Goal: Task Accomplishment & Management: Manage account settings

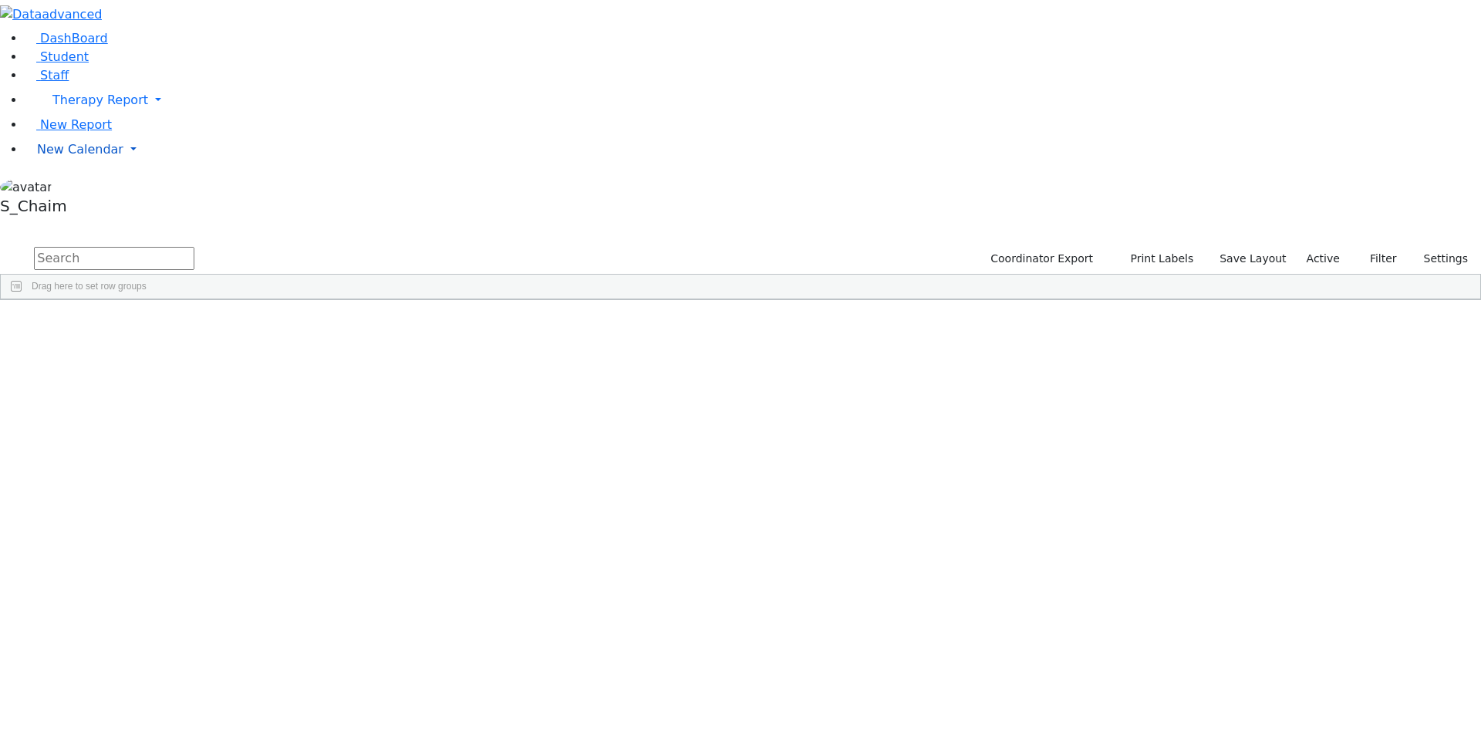
click at [102, 157] on span "New Calendar" at bounding box center [80, 149] width 86 height 15
click at [65, 187] on span "Calendar" at bounding box center [61, 180] width 56 height 15
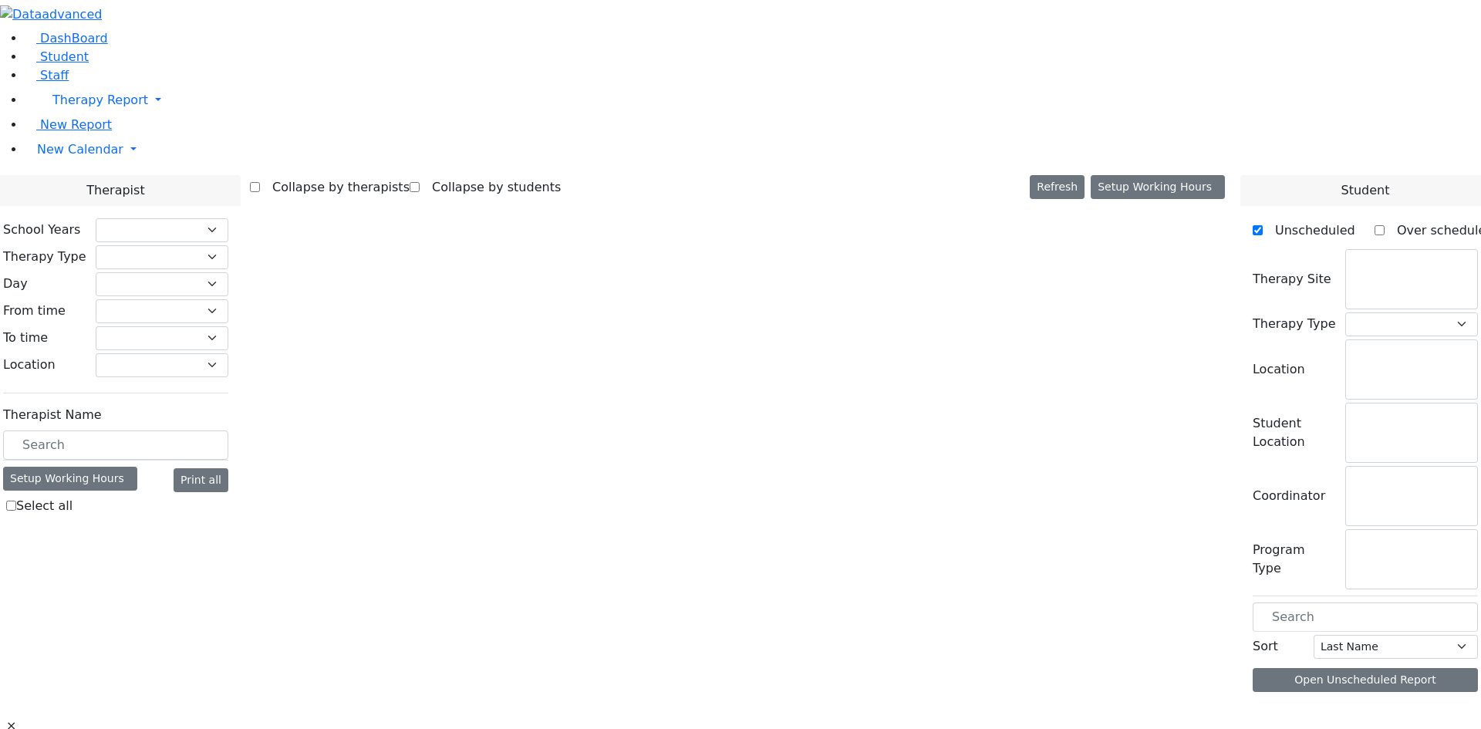
checkbox input "false"
select select "212"
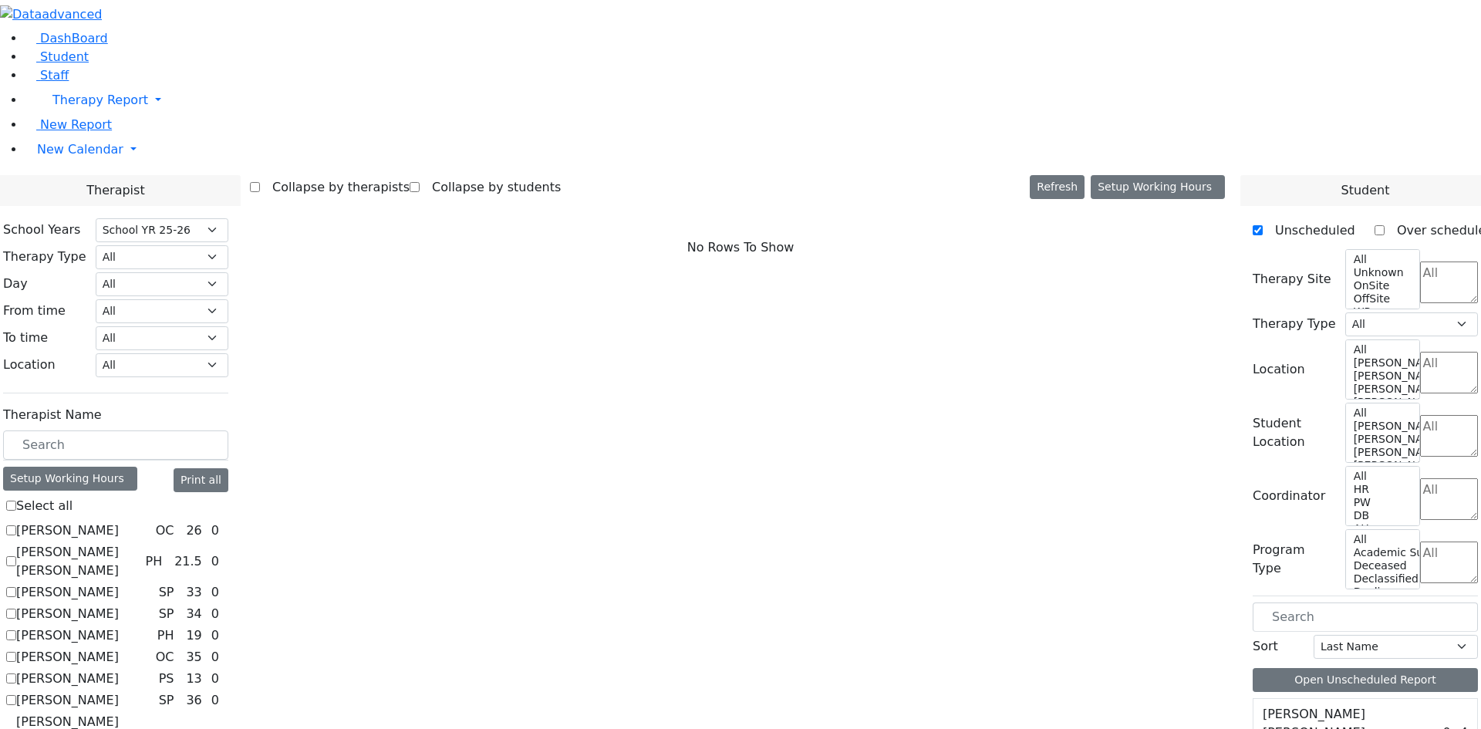
click at [119, 583] on label "[PERSON_NAME]" at bounding box center [67, 592] width 103 height 19
click at [16, 587] on input "[PERSON_NAME]" at bounding box center [11, 592] width 10 height 10
checkbox input "true"
select select "3"
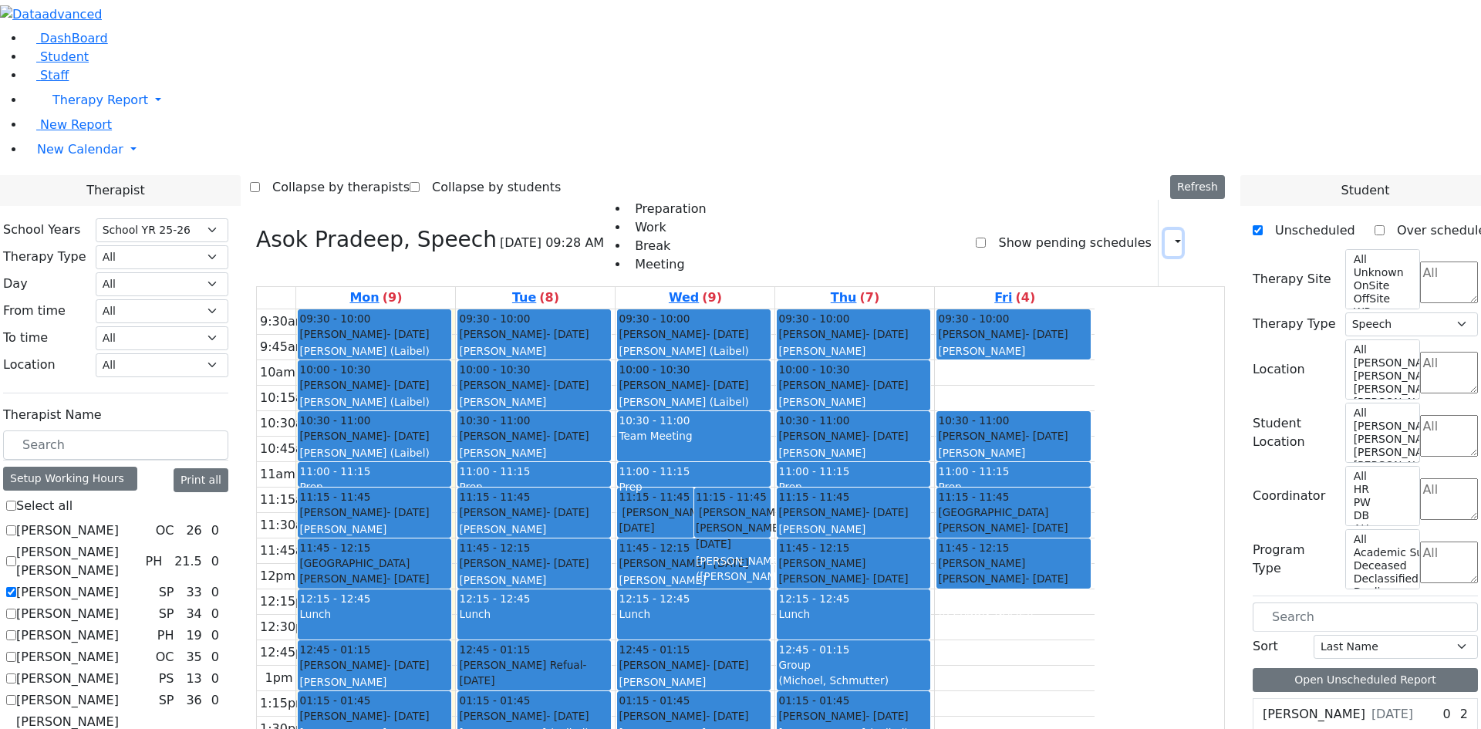
click at [1168, 235] on icon "button" at bounding box center [1168, 242] width 0 height 15
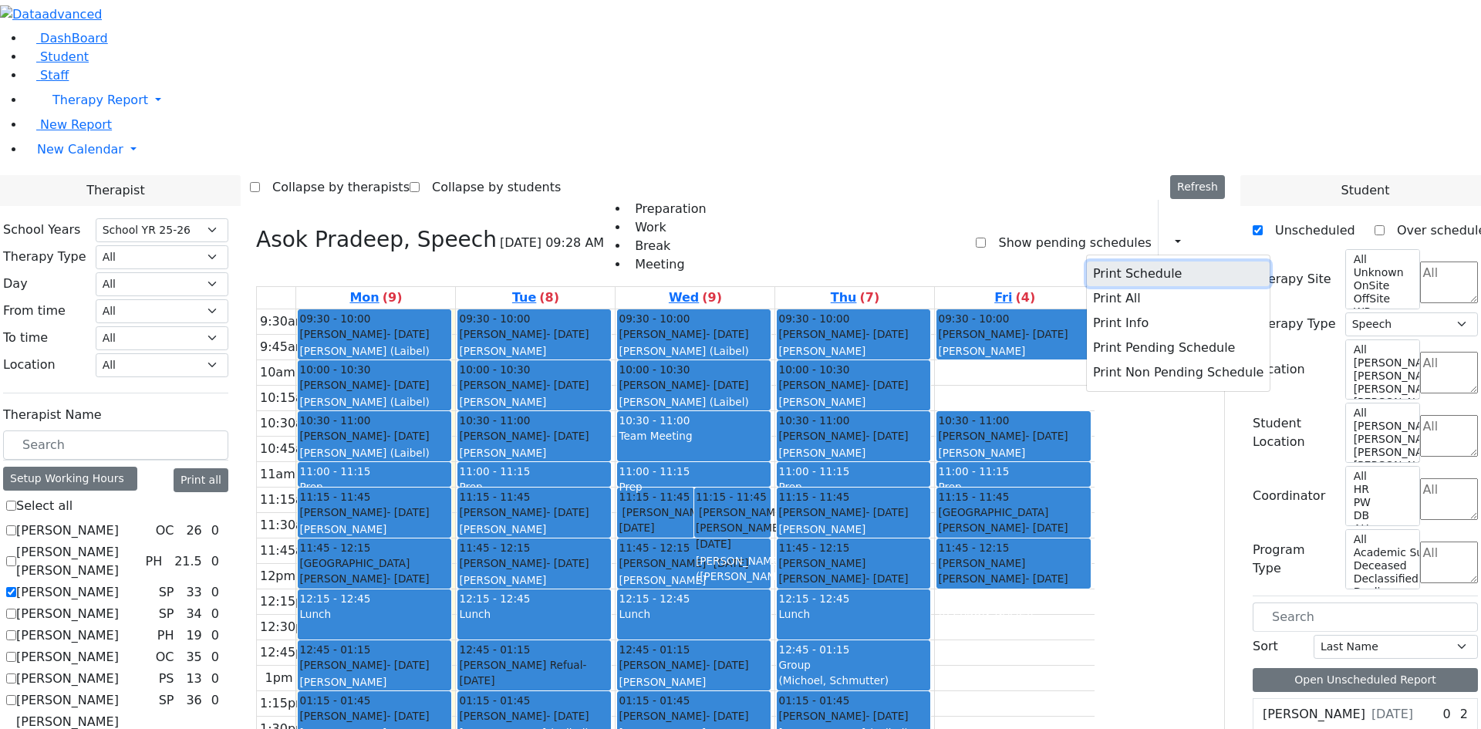
click at [1102, 261] on button "Print Schedule" at bounding box center [1178, 273] width 183 height 25
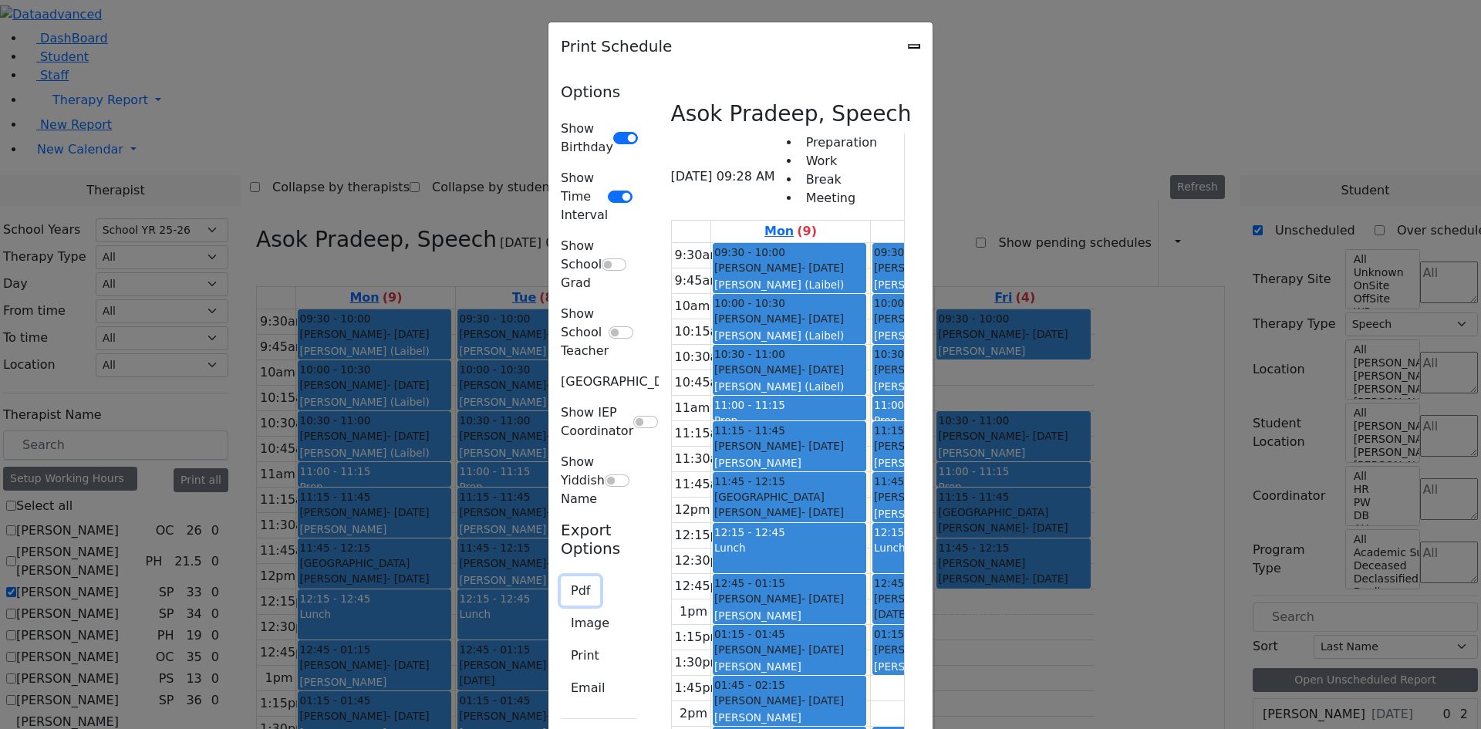
click at [561, 576] on button "Pdf" at bounding box center [580, 590] width 39 height 29
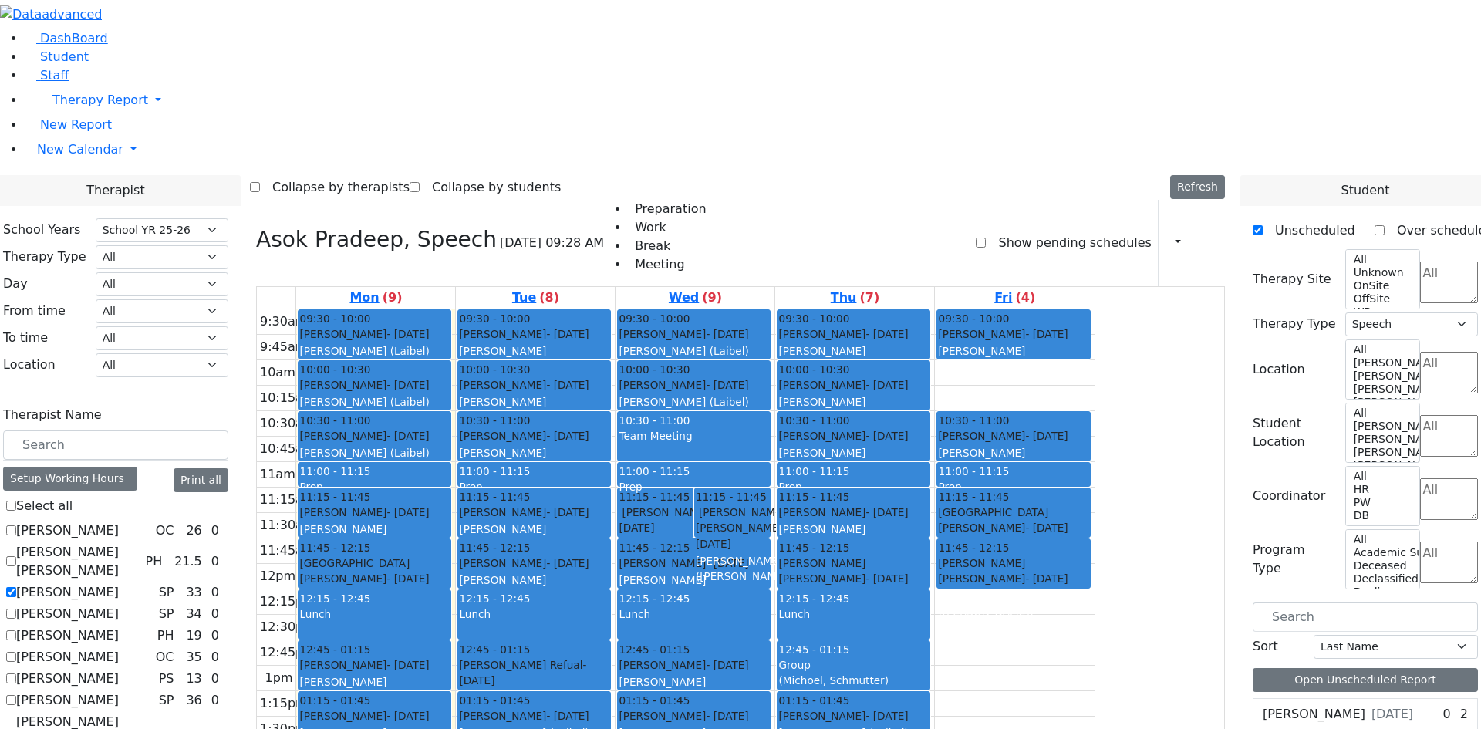
click at [119, 583] on label "[PERSON_NAME]" at bounding box center [67, 592] width 103 height 19
click at [16, 587] on input "[PERSON_NAME]" at bounding box center [11, 592] width 10 height 10
checkbox input "false"
select select
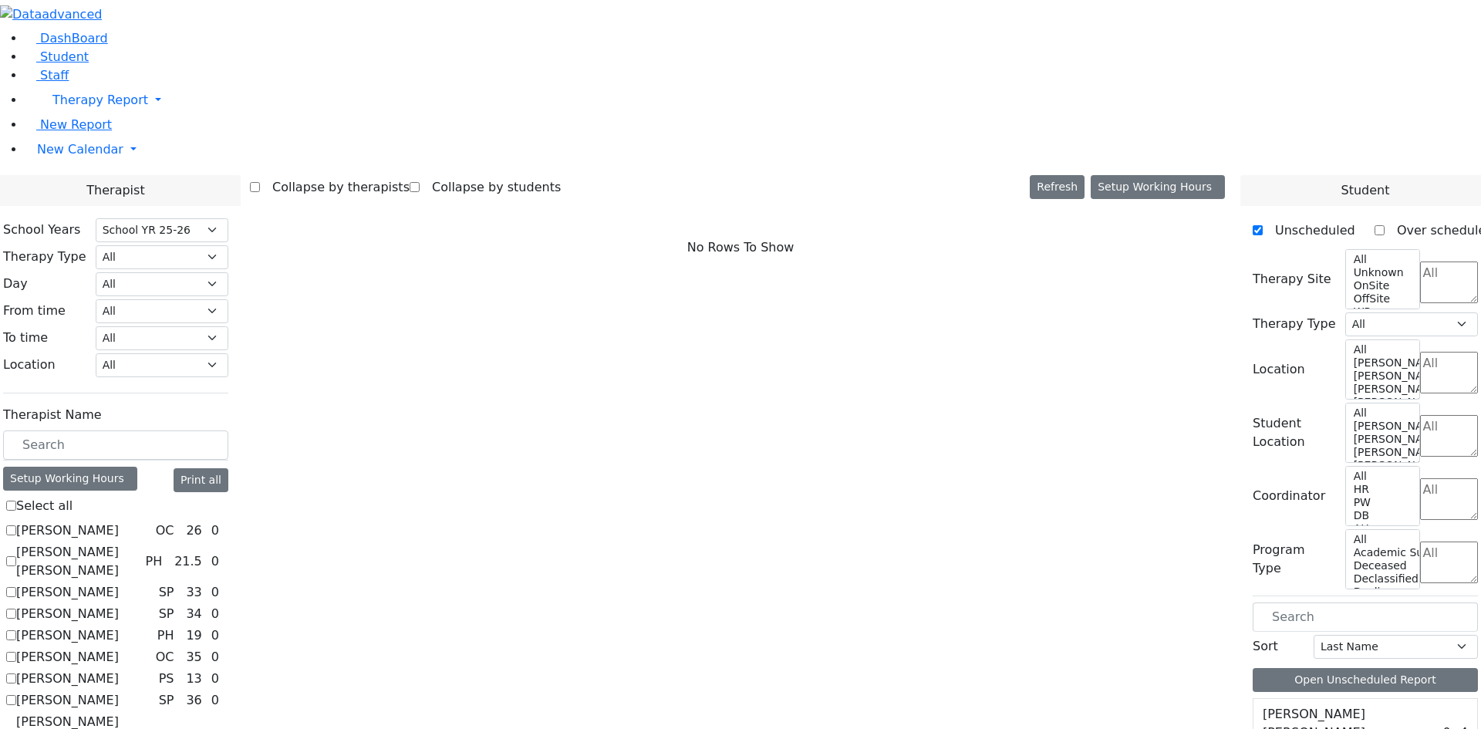
click at [119, 626] on label "[PERSON_NAME]" at bounding box center [67, 635] width 103 height 19
click at [16, 630] on input "[PERSON_NAME]" at bounding box center [11, 635] width 10 height 10
checkbox input "true"
select select "2"
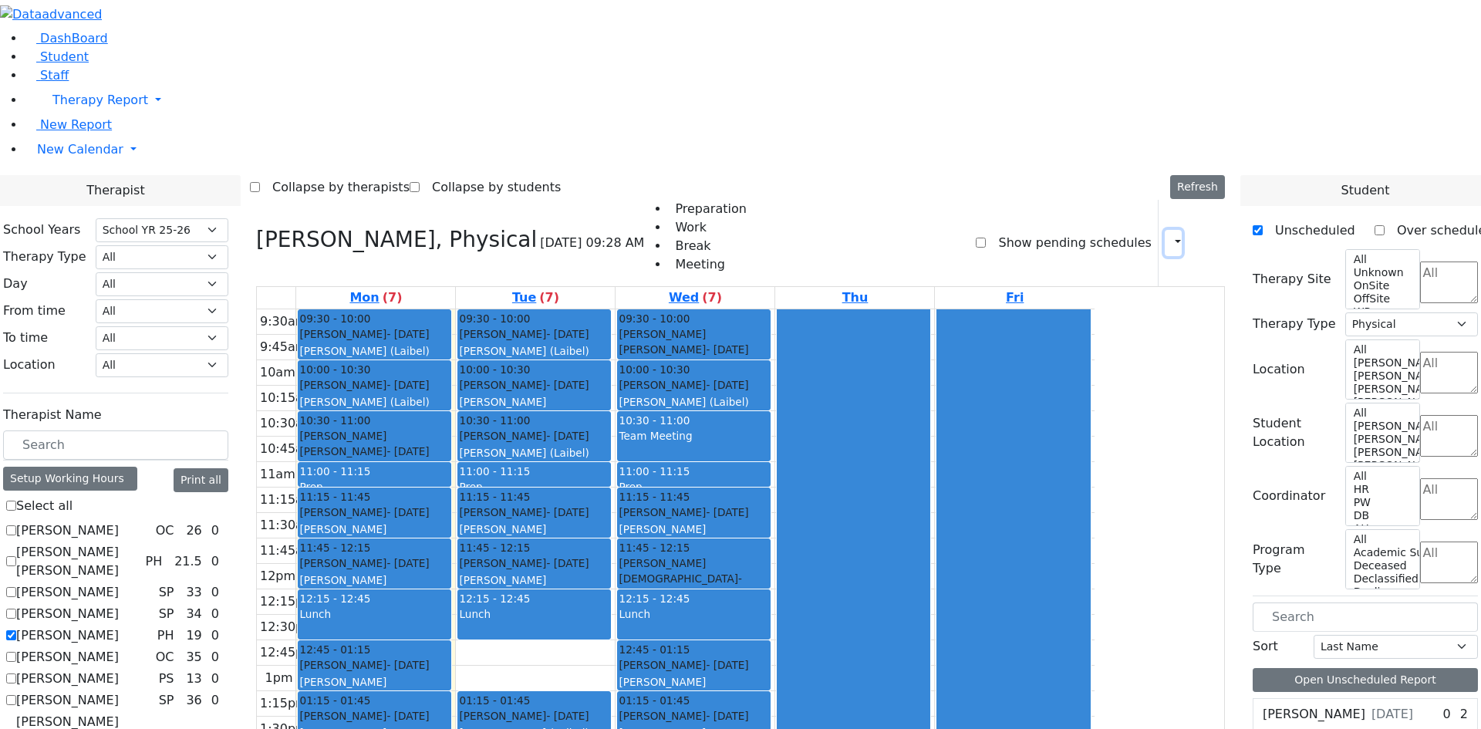
click at [1168, 235] on icon "button" at bounding box center [1168, 242] width 0 height 15
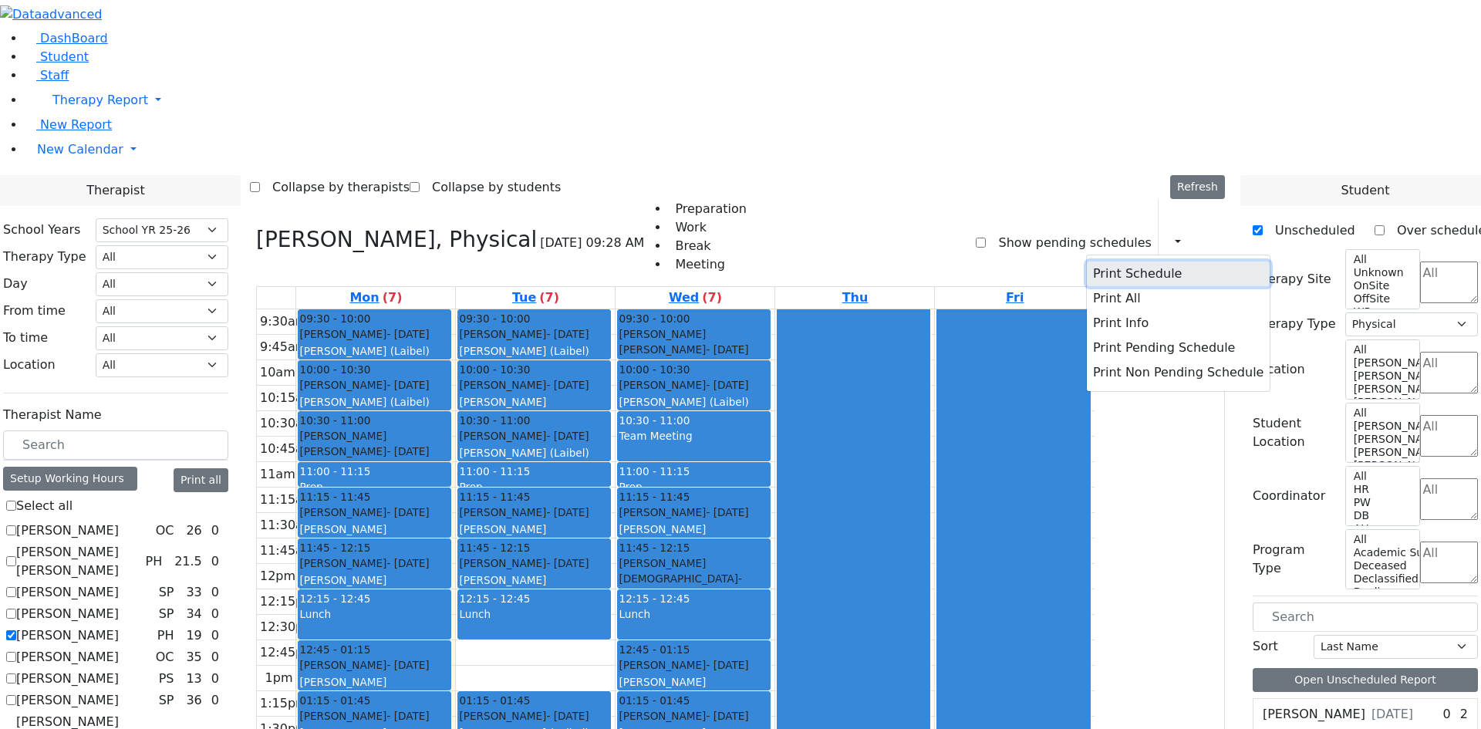
click at [1133, 261] on button "Print Schedule" at bounding box center [1178, 273] width 183 height 25
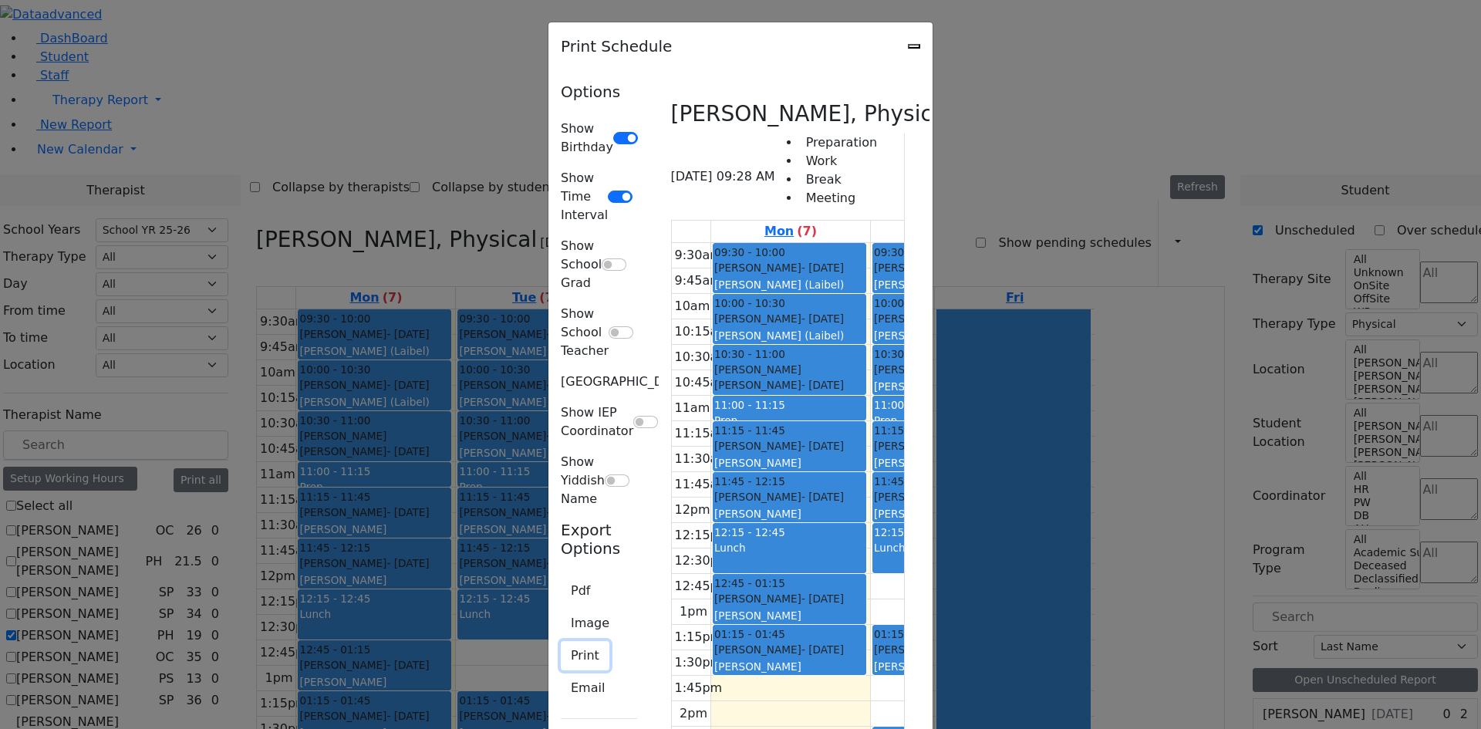
click at [561, 641] on button "Print" at bounding box center [585, 655] width 49 height 29
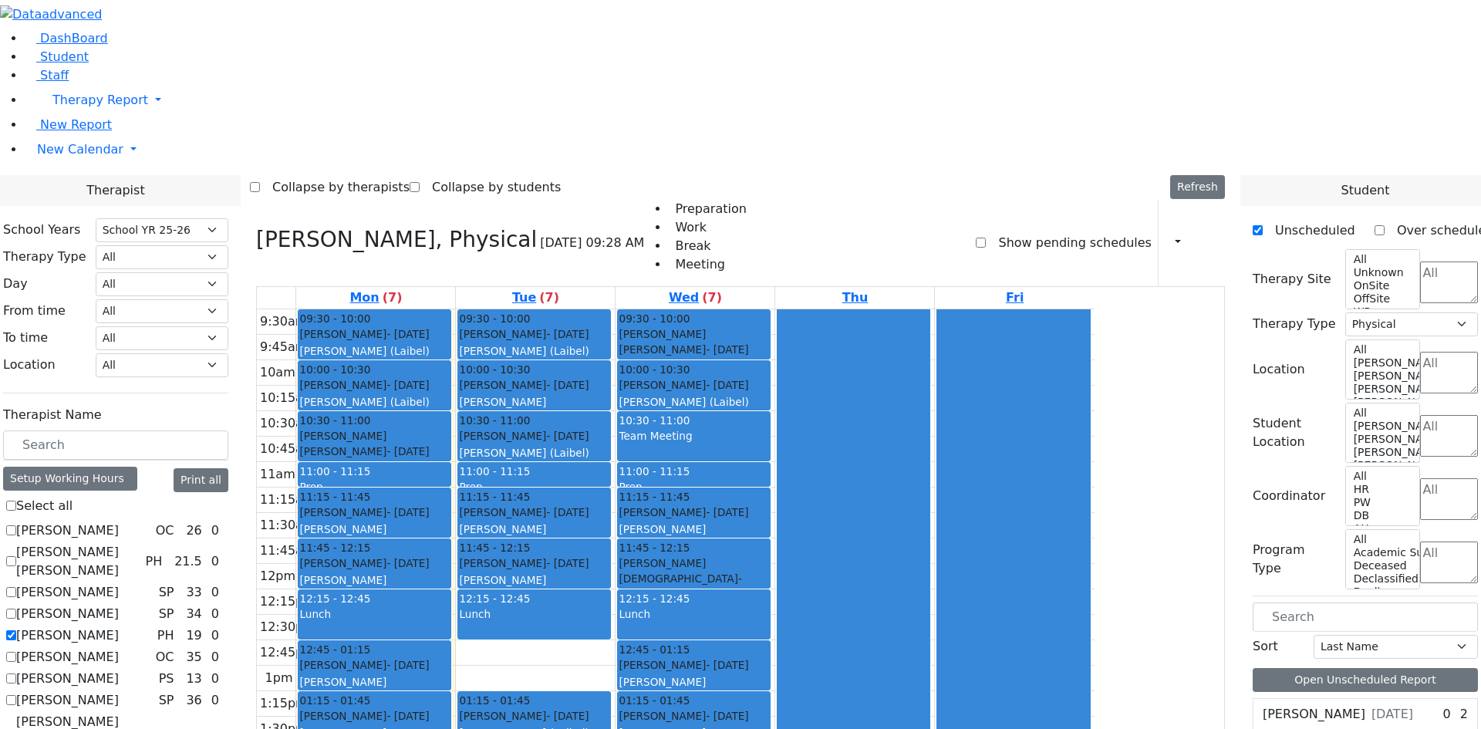
click at [119, 626] on label "[PERSON_NAME]" at bounding box center [67, 635] width 103 height 19
click at [16, 630] on input "[PERSON_NAME]" at bounding box center [11, 635] width 10 height 10
checkbox input "false"
select select
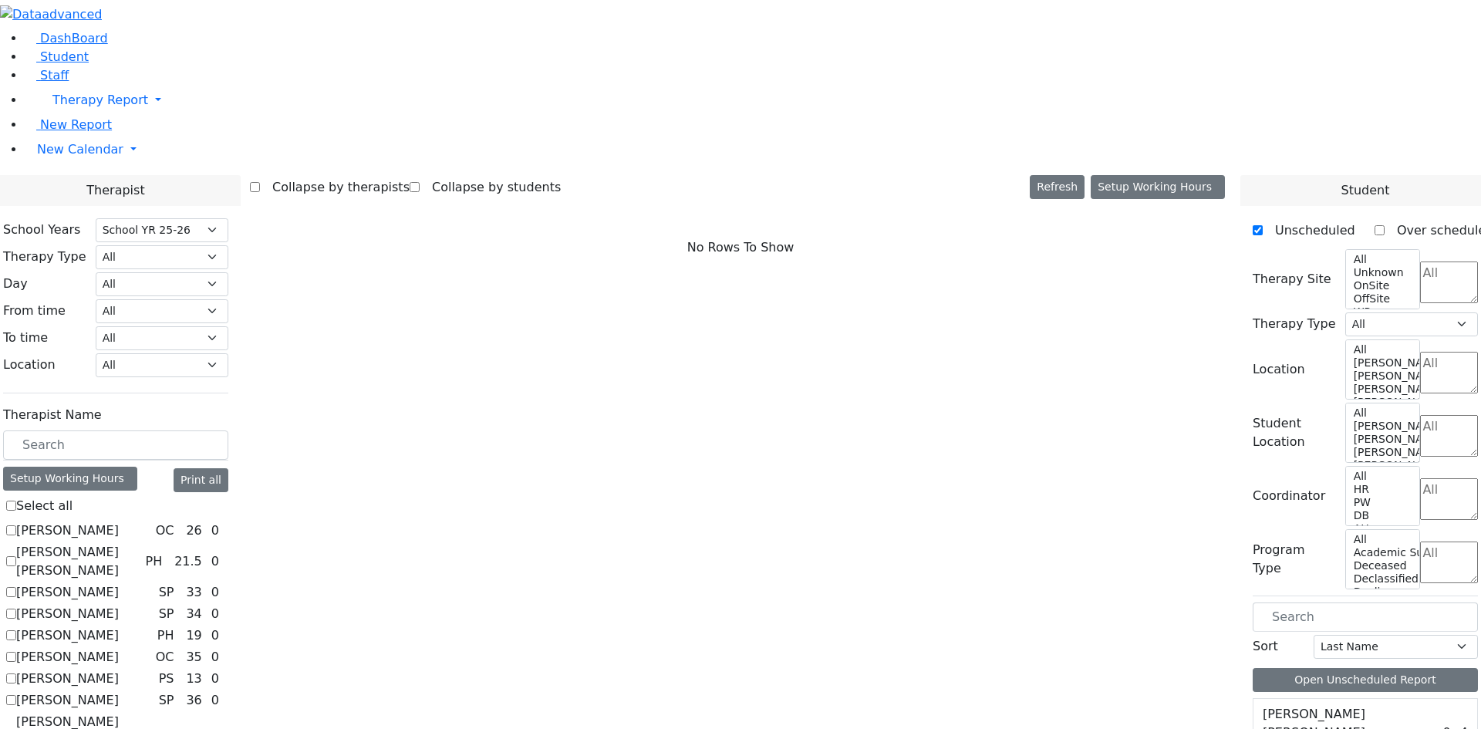
click at [153, 713] on label "[PERSON_NAME] Pesyl [PERSON_NAME]" at bounding box center [84, 741] width 136 height 56
click at [16, 728] on input "[PERSON_NAME] Pesyl [PERSON_NAME]" at bounding box center [11, 740] width 10 height 10
checkbox input "true"
select select "3"
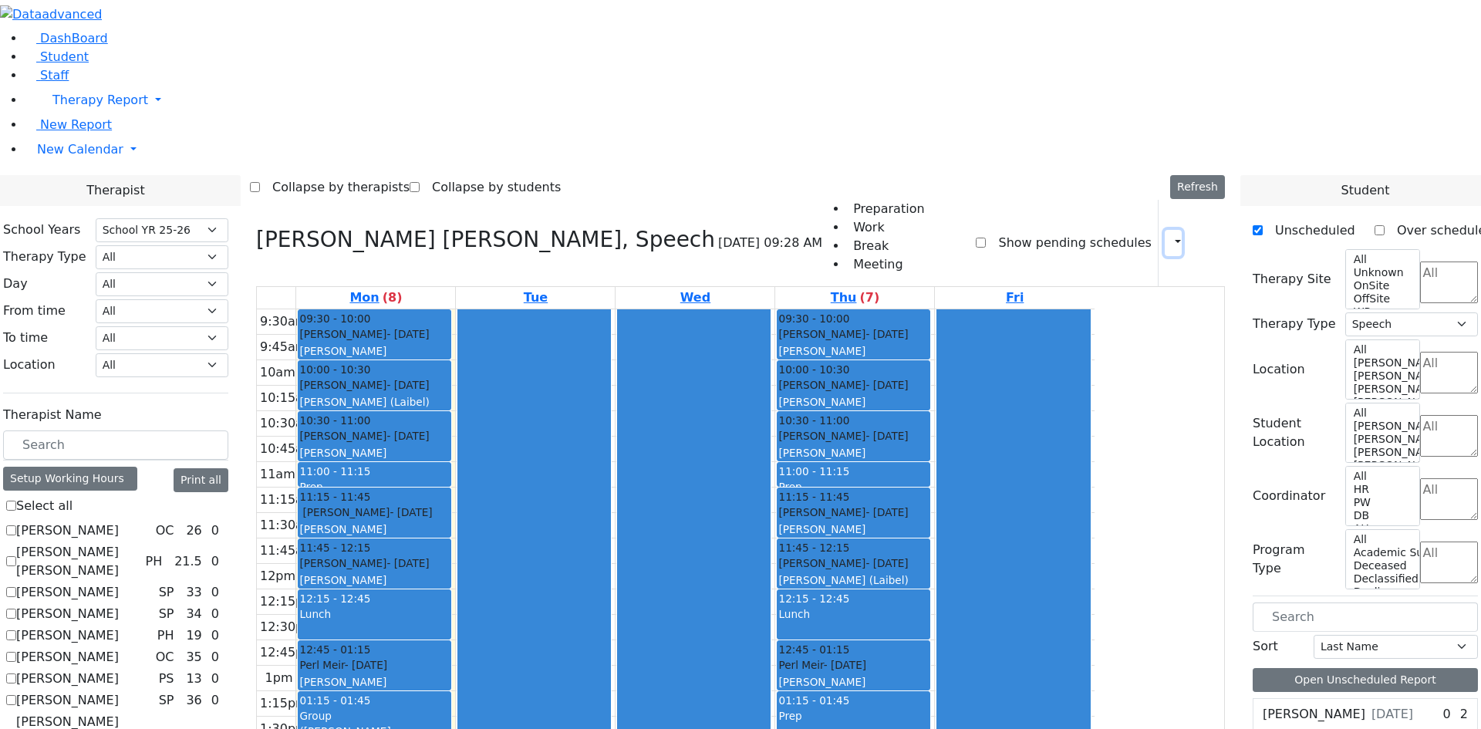
click at [1168, 235] on icon "button" at bounding box center [1168, 242] width 0 height 15
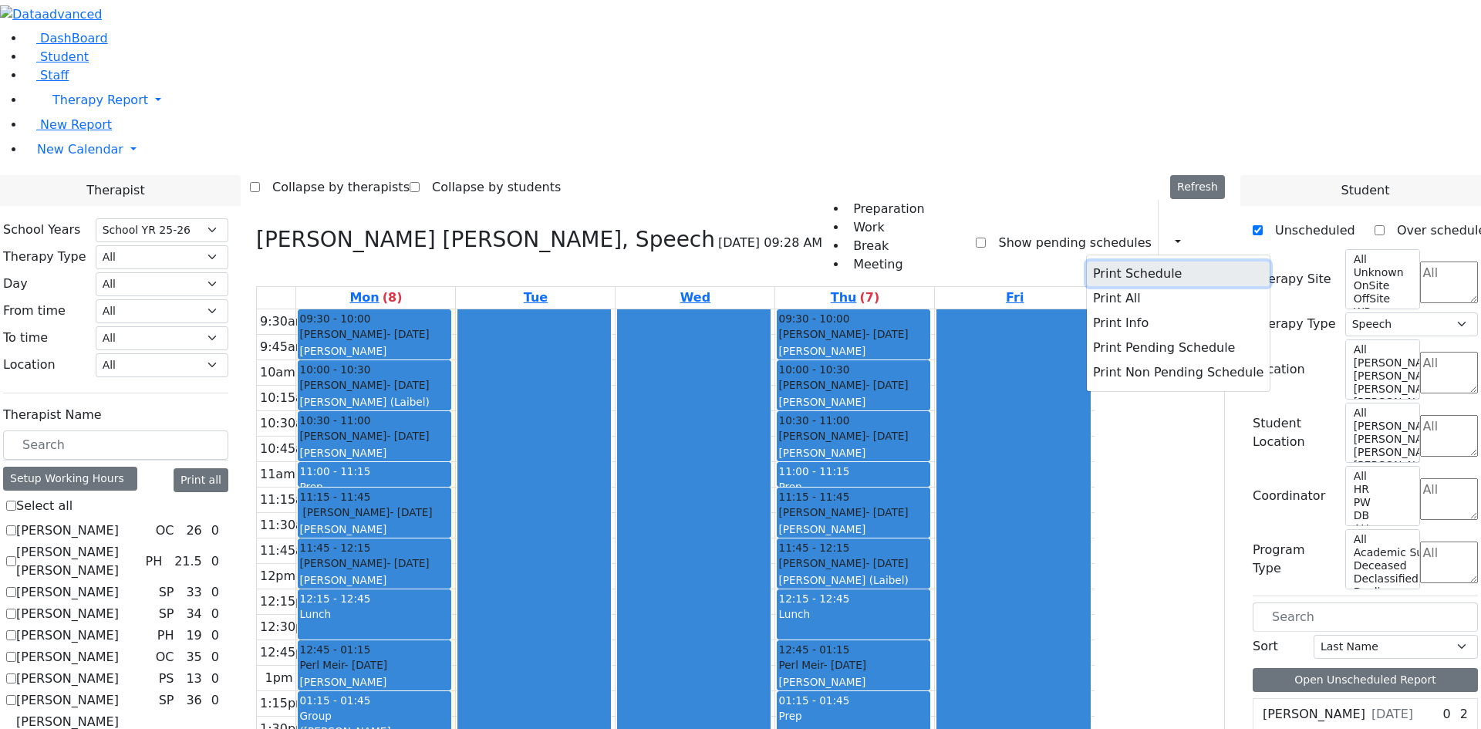
click at [1097, 261] on button "Print Schedule" at bounding box center [1178, 273] width 183 height 25
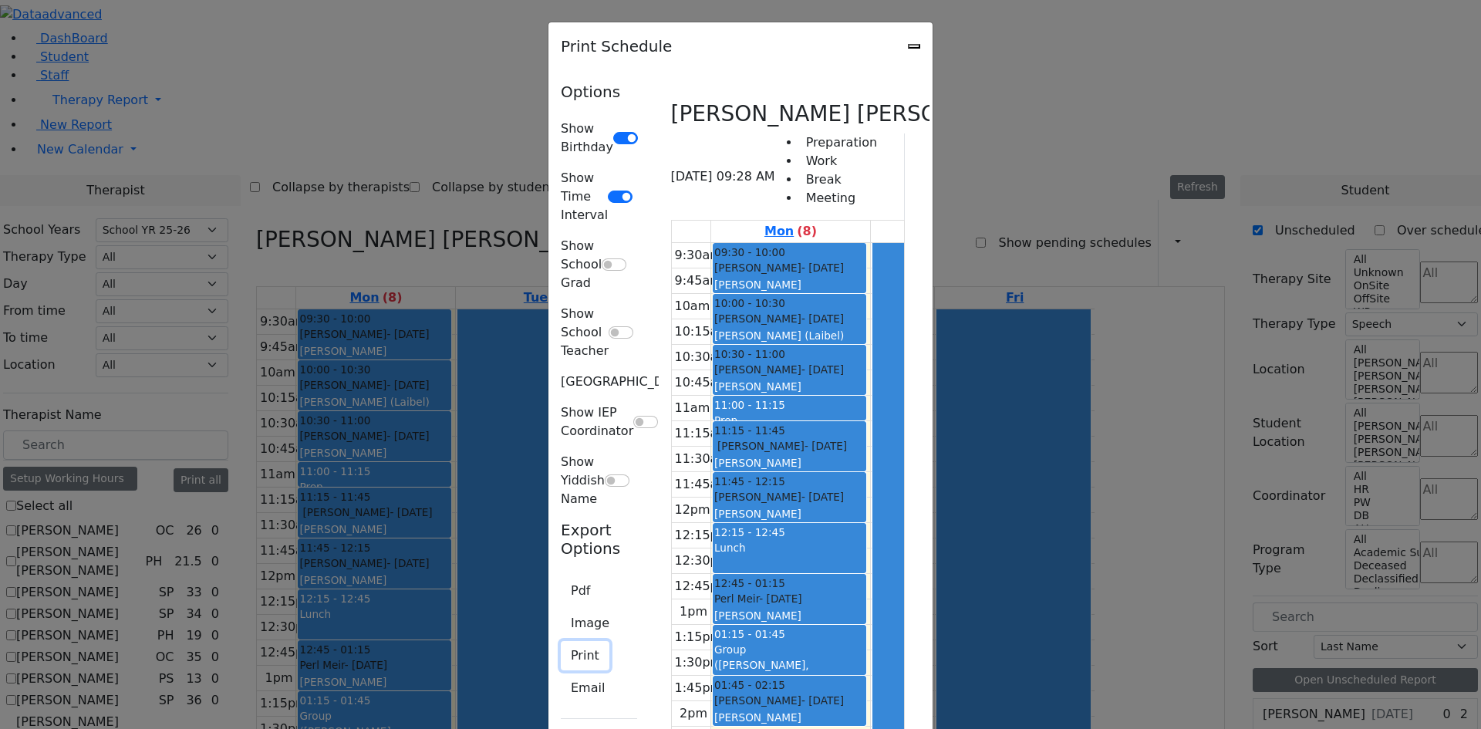
click at [561, 641] on button "Print" at bounding box center [585, 655] width 49 height 29
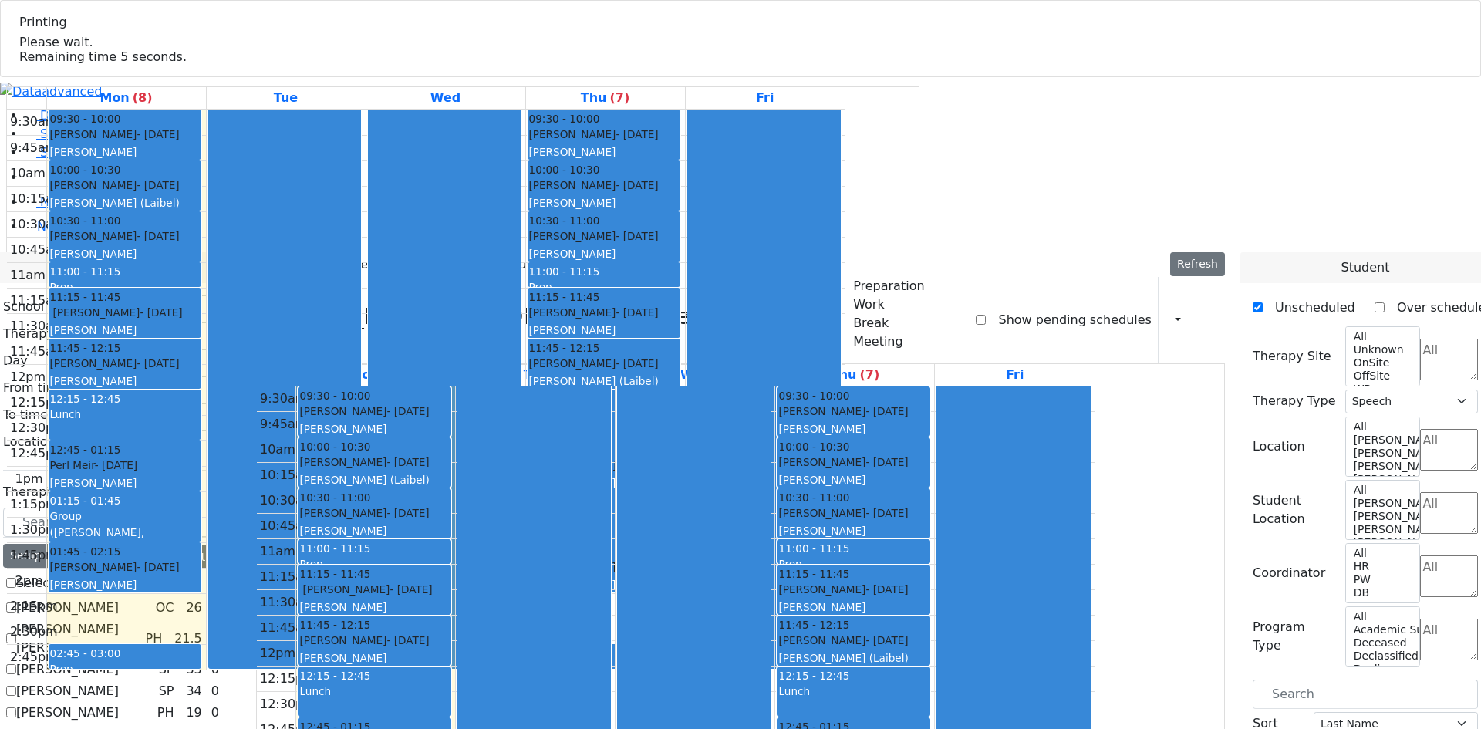
select select "212"
select select "3"
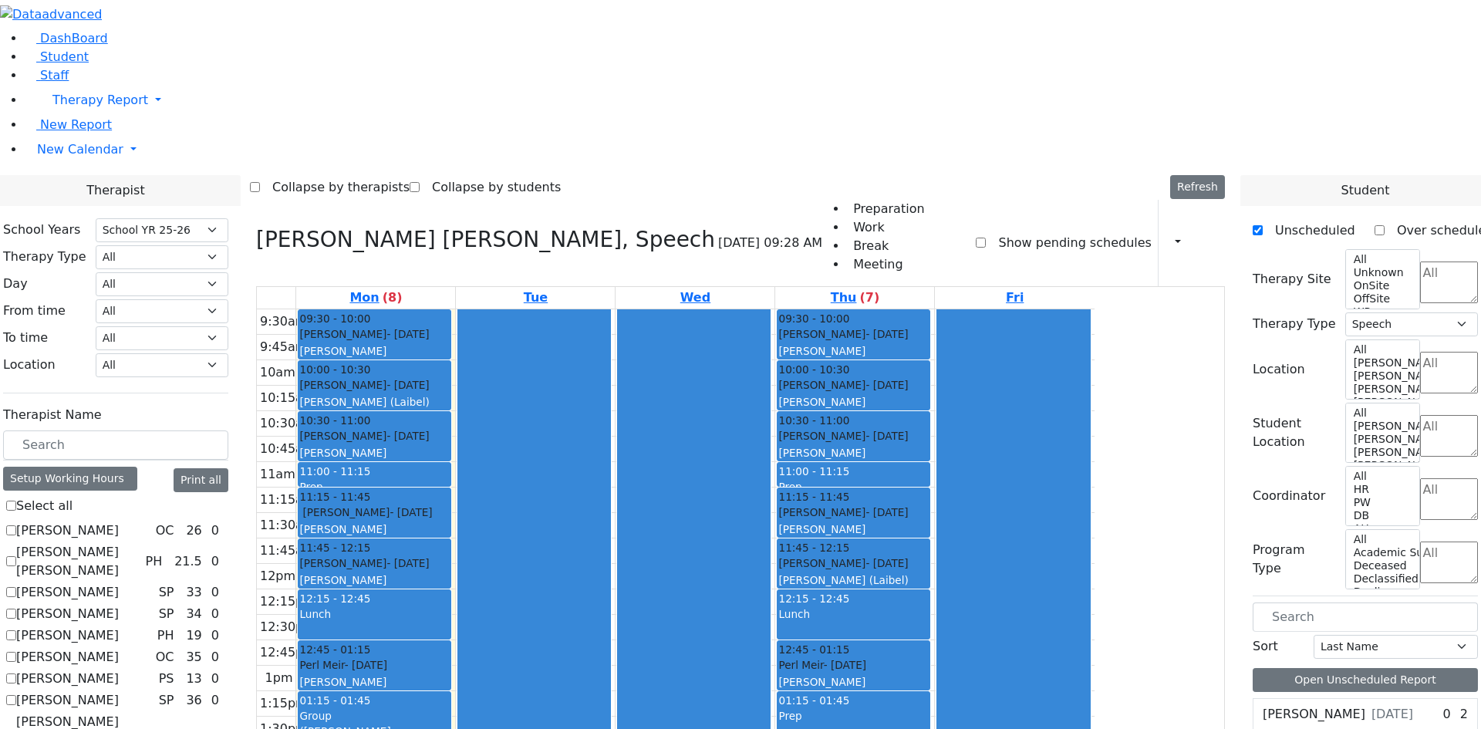
click at [153, 713] on label "[PERSON_NAME] Pesyl [PERSON_NAME]" at bounding box center [84, 741] width 136 height 56
click at [16, 728] on input "[PERSON_NAME] Pesyl [PERSON_NAME]" at bounding box center [11, 740] width 10 height 10
checkbox input "false"
select select
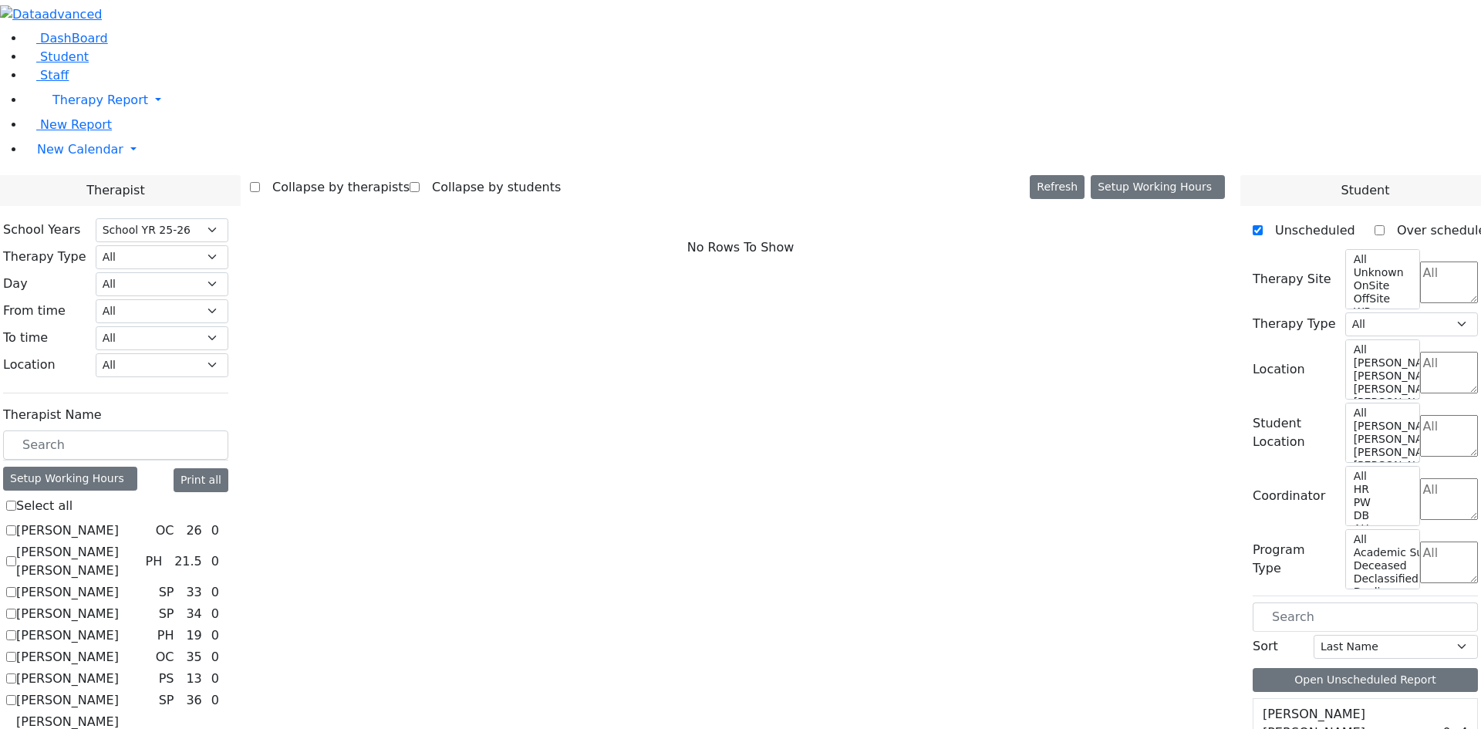
scroll to position [77, 0]
checkbox input "true"
select select "1"
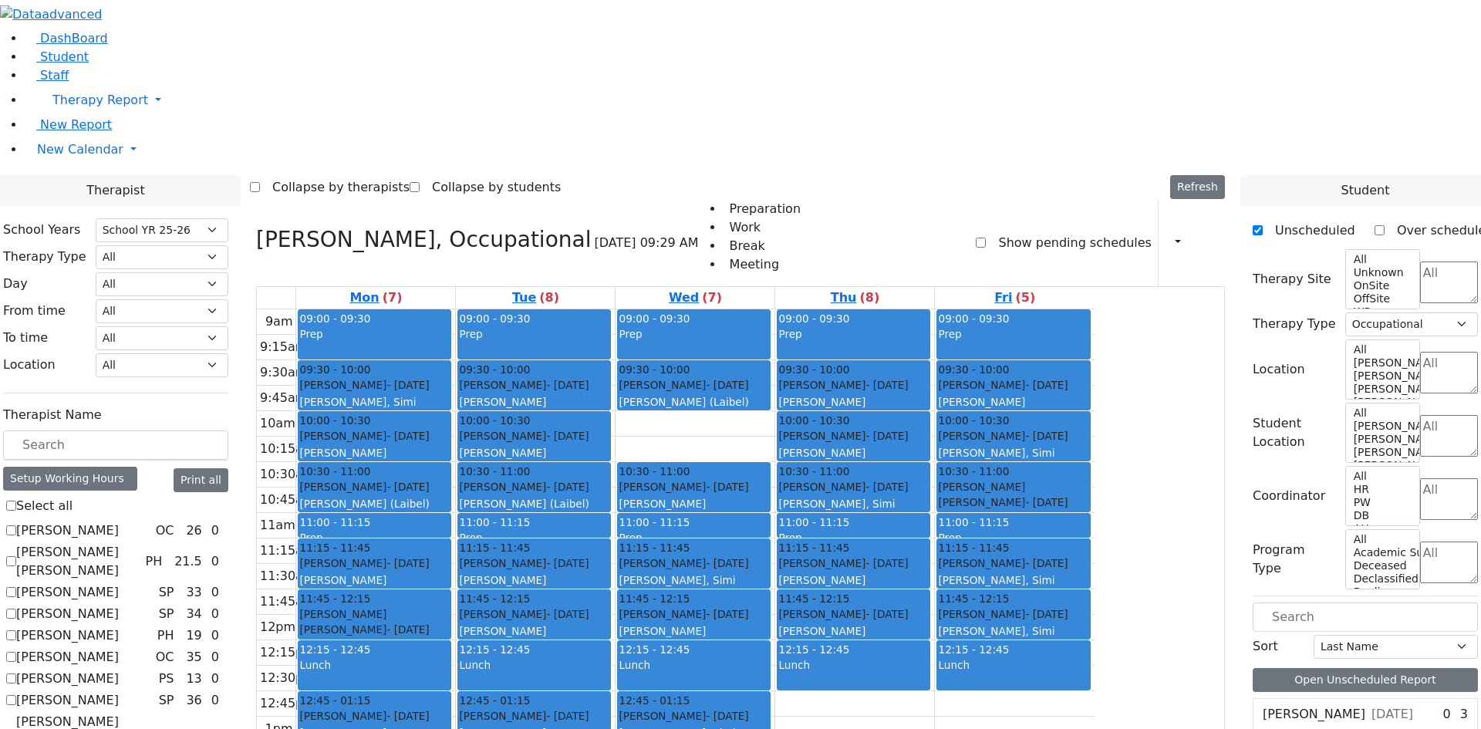
checkbox input "false"
select select
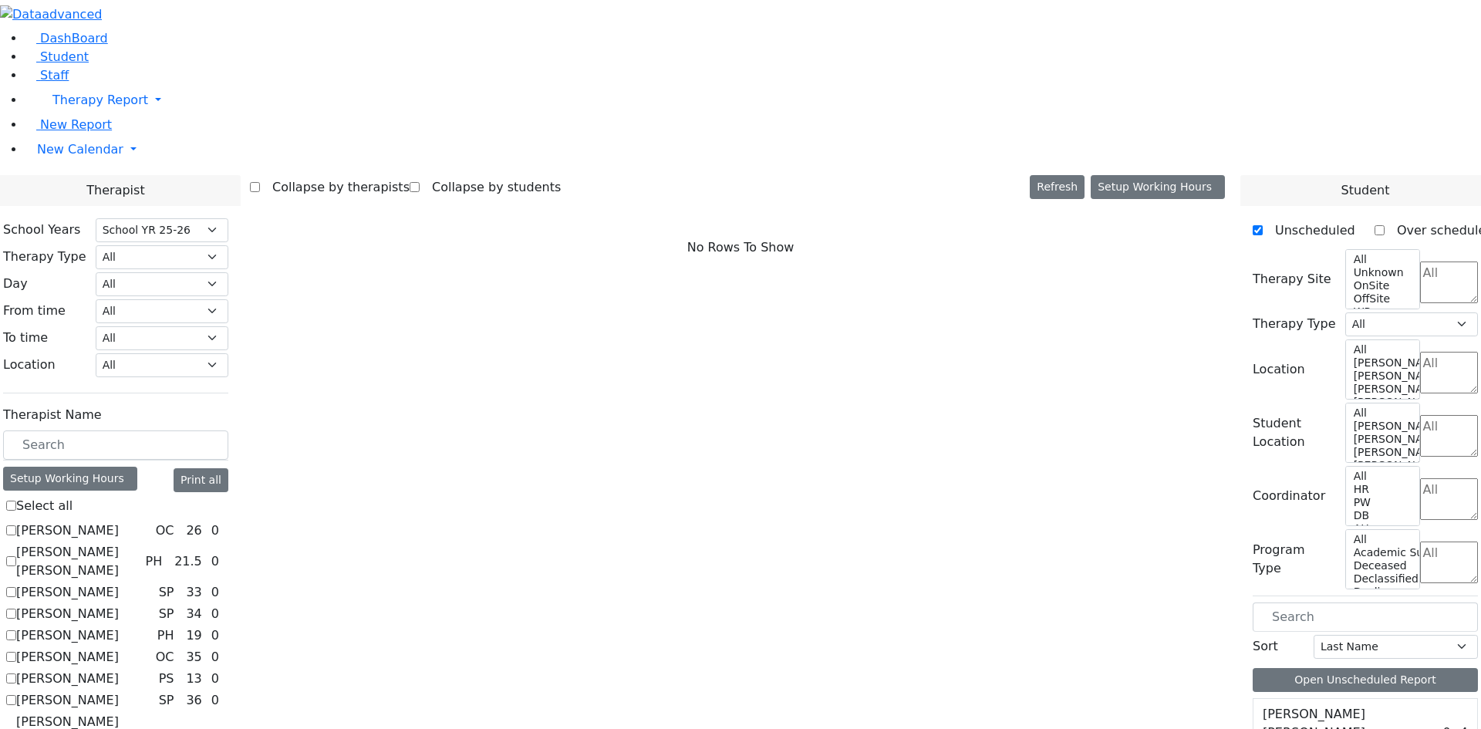
checkbox input "true"
select select "2"
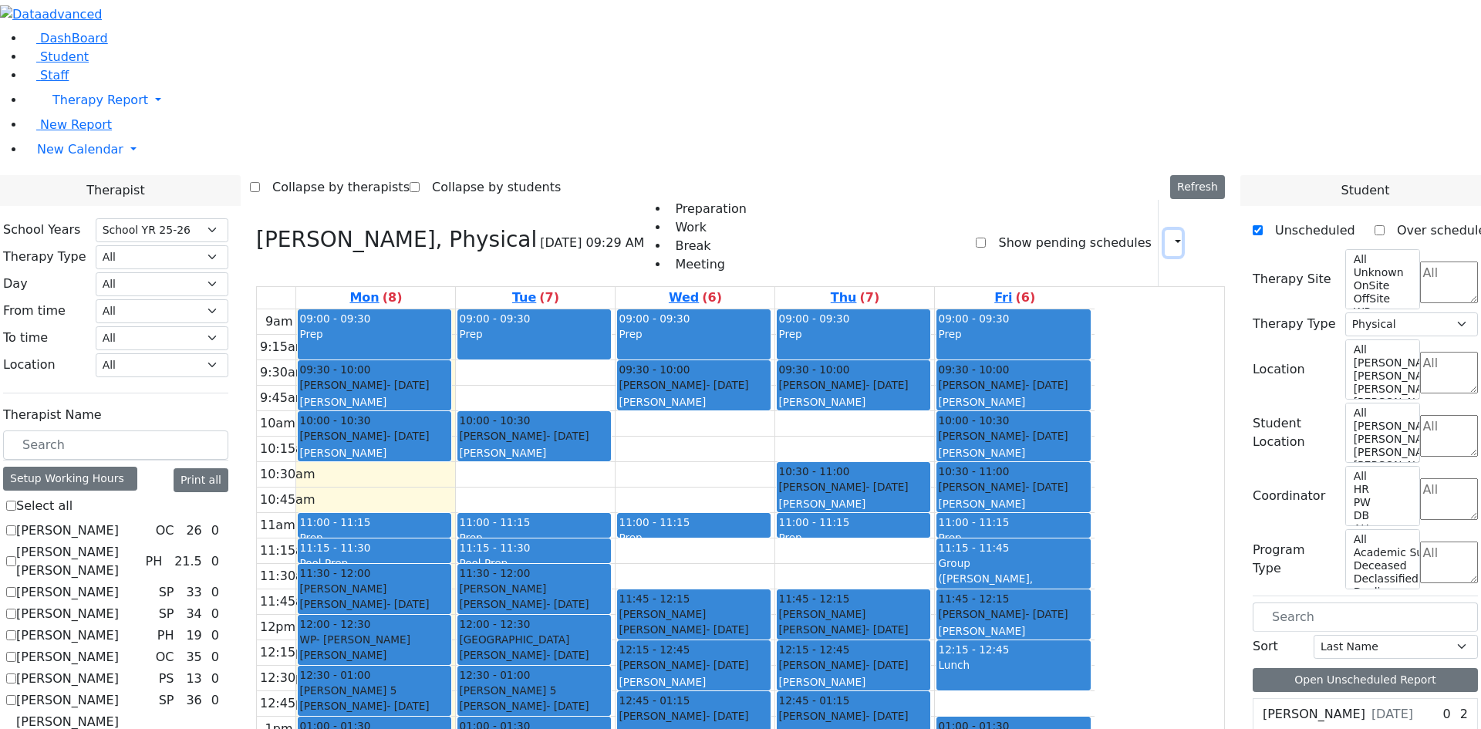
click at [1168, 235] on icon "button" at bounding box center [1168, 242] width 0 height 15
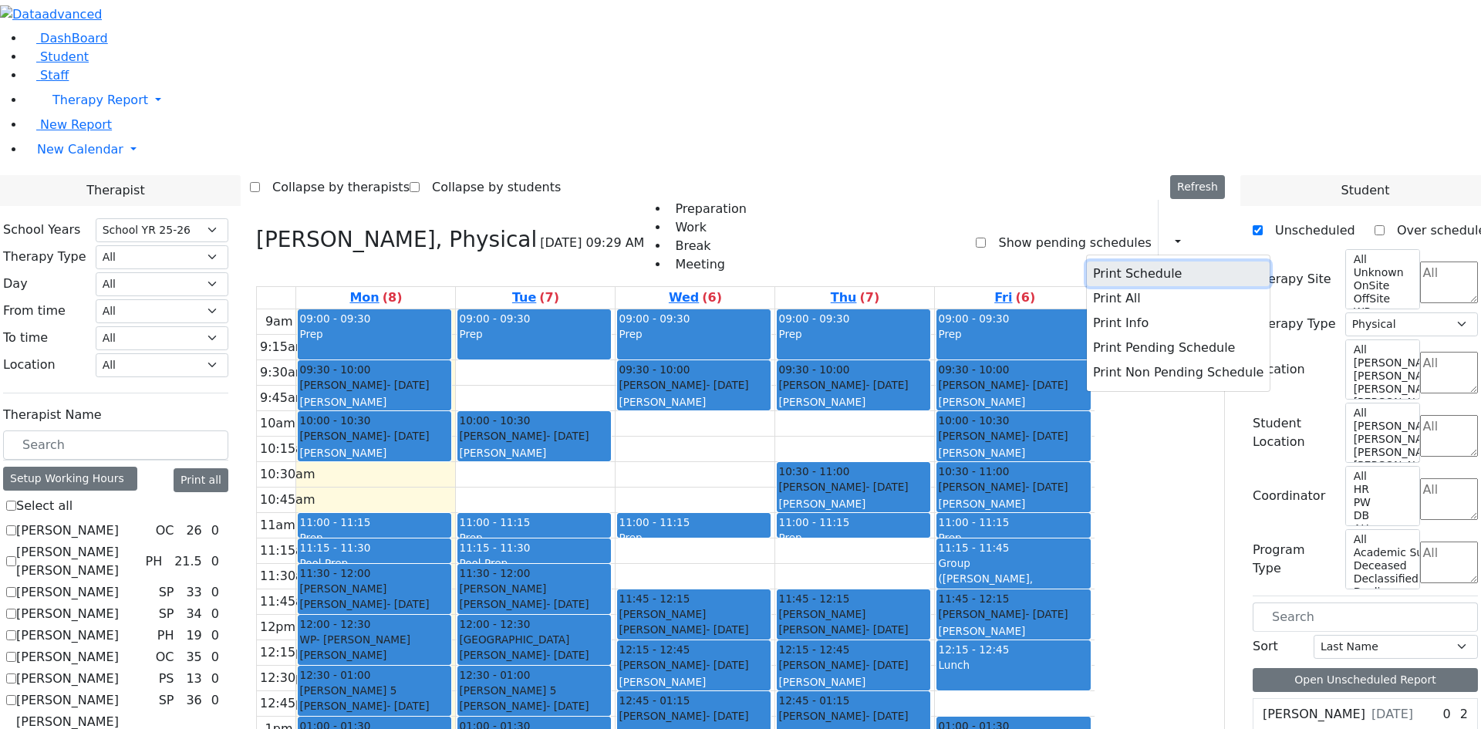
click at [1142, 261] on button "Print Schedule" at bounding box center [1178, 273] width 183 height 25
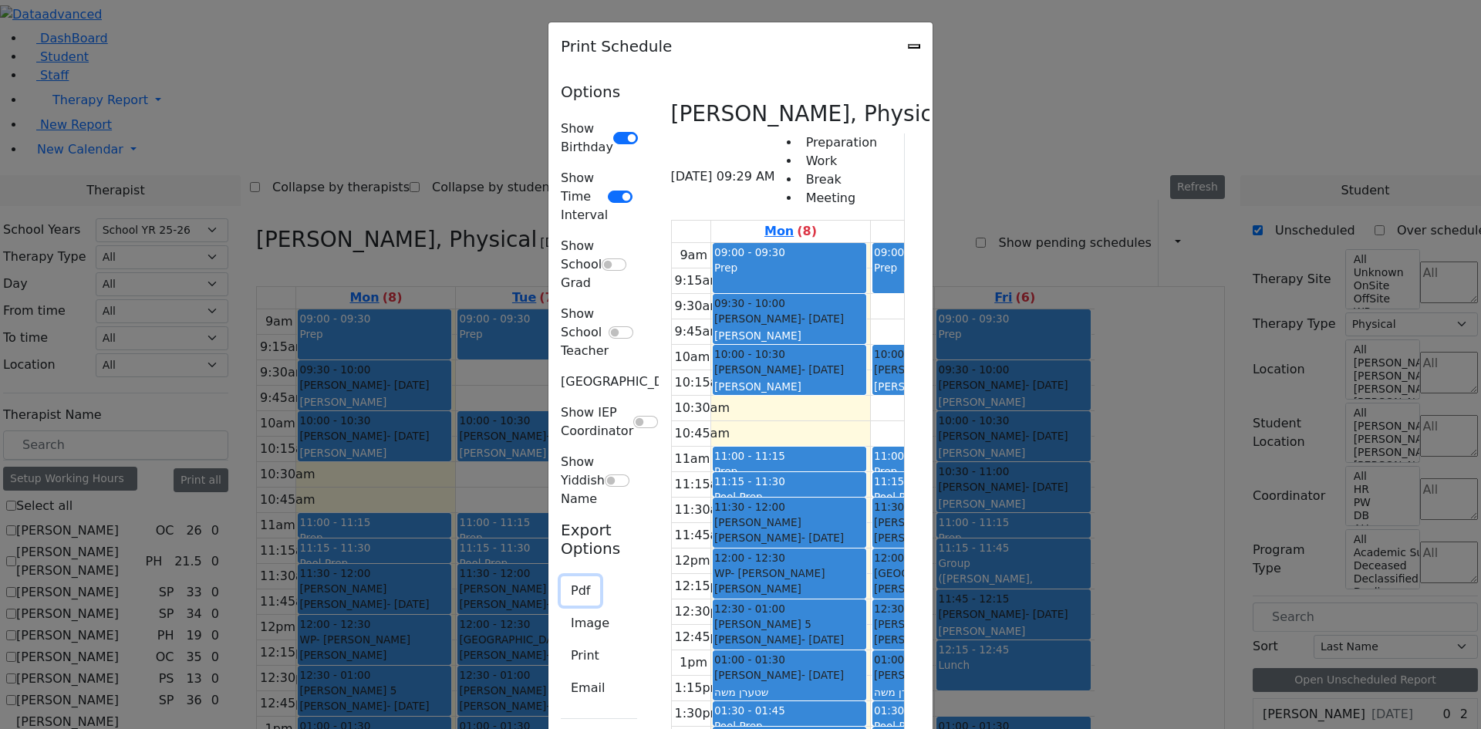
click at [561, 576] on button "Pdf" at bounding box center [580, 590] width 39 height 29
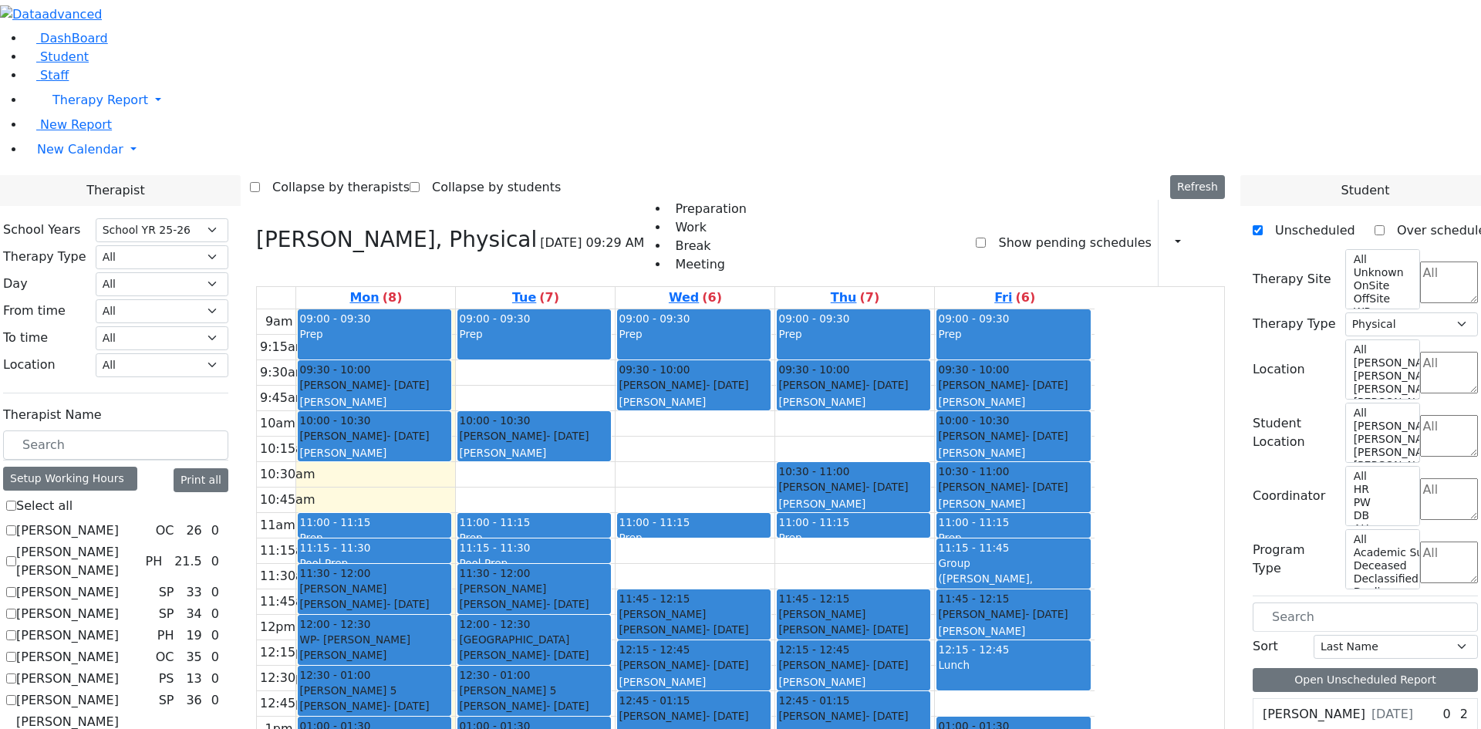
checkbox input "false"
select select
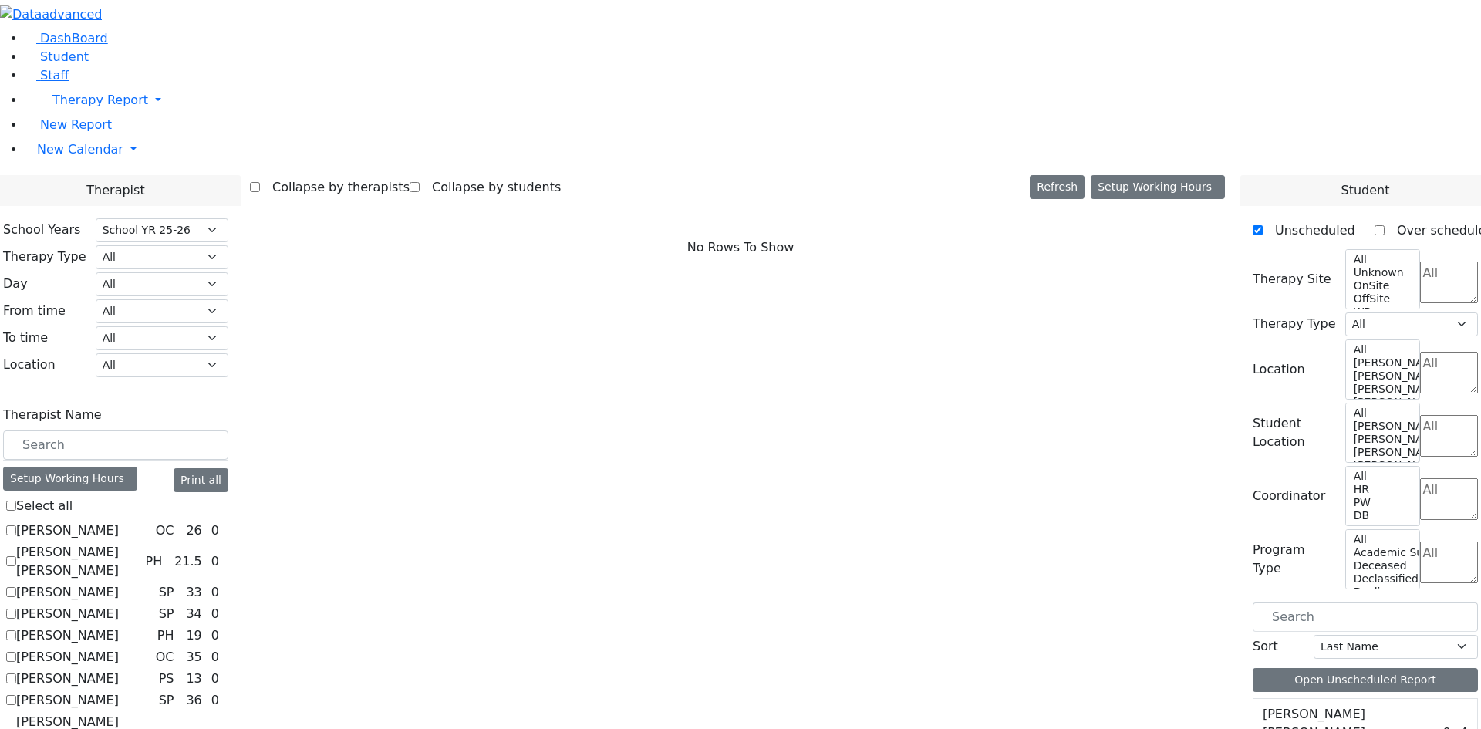
click at [153, 713] on label "[PERSON_NAME] Pesyl [PERSON_NAME]" at bounding box center [84, 741] width 136 height 56
click at [16, 728] on input "[PERSON_NAME] Pesyl [PERSON_NAME]" at bounding box center [11, 740] width 10 height 10
checkbox input "true"
select select "3"
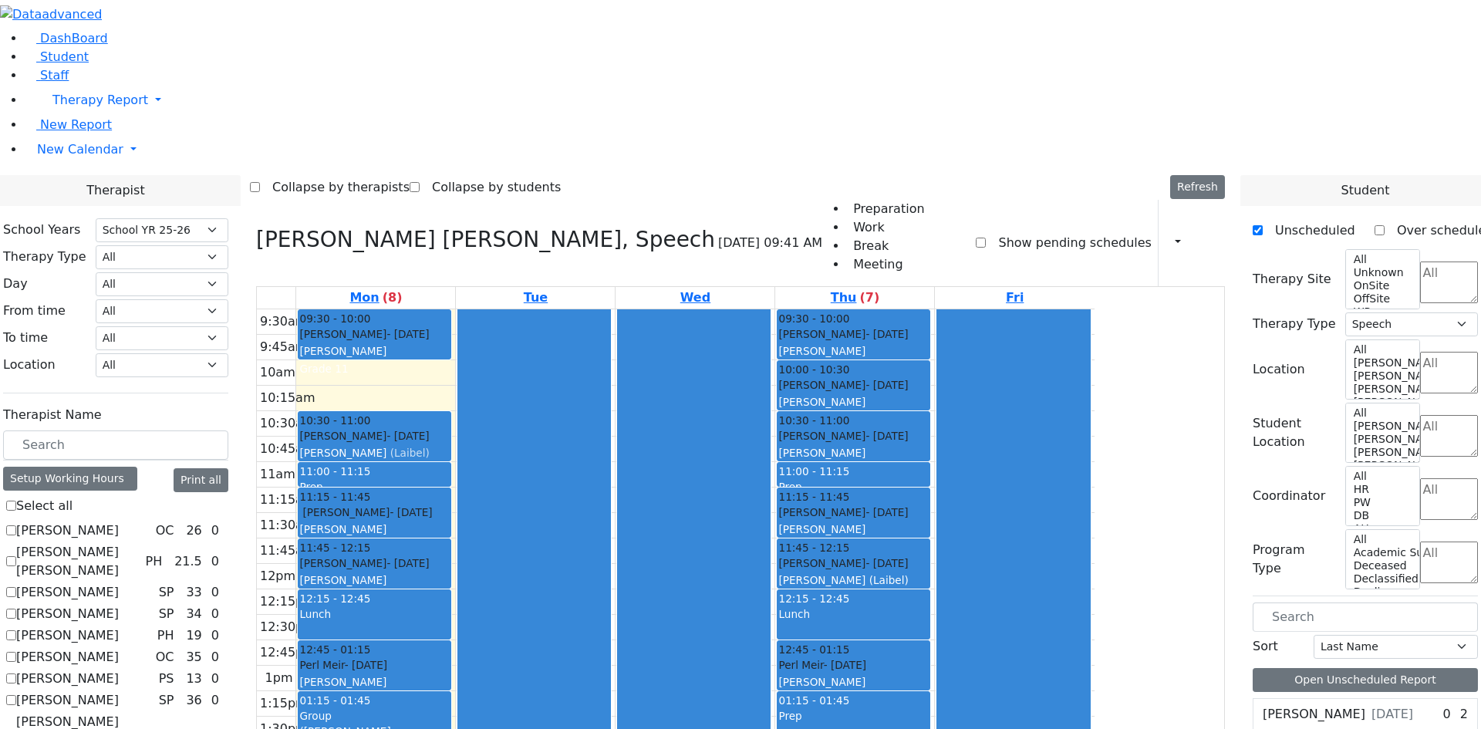
drag, startPoint x: 529, startPoint y: 172, endPoint x: 531, endPoint y: 228, distance: 56.3
click at [455, 309] on div "09:30 - 10:00 Fried Aron - 04/11/2007 Guttman, Chesky Grade 11 10:00 - 10:30 Ro…" at bounding box center [375, 589] width 159 height 560
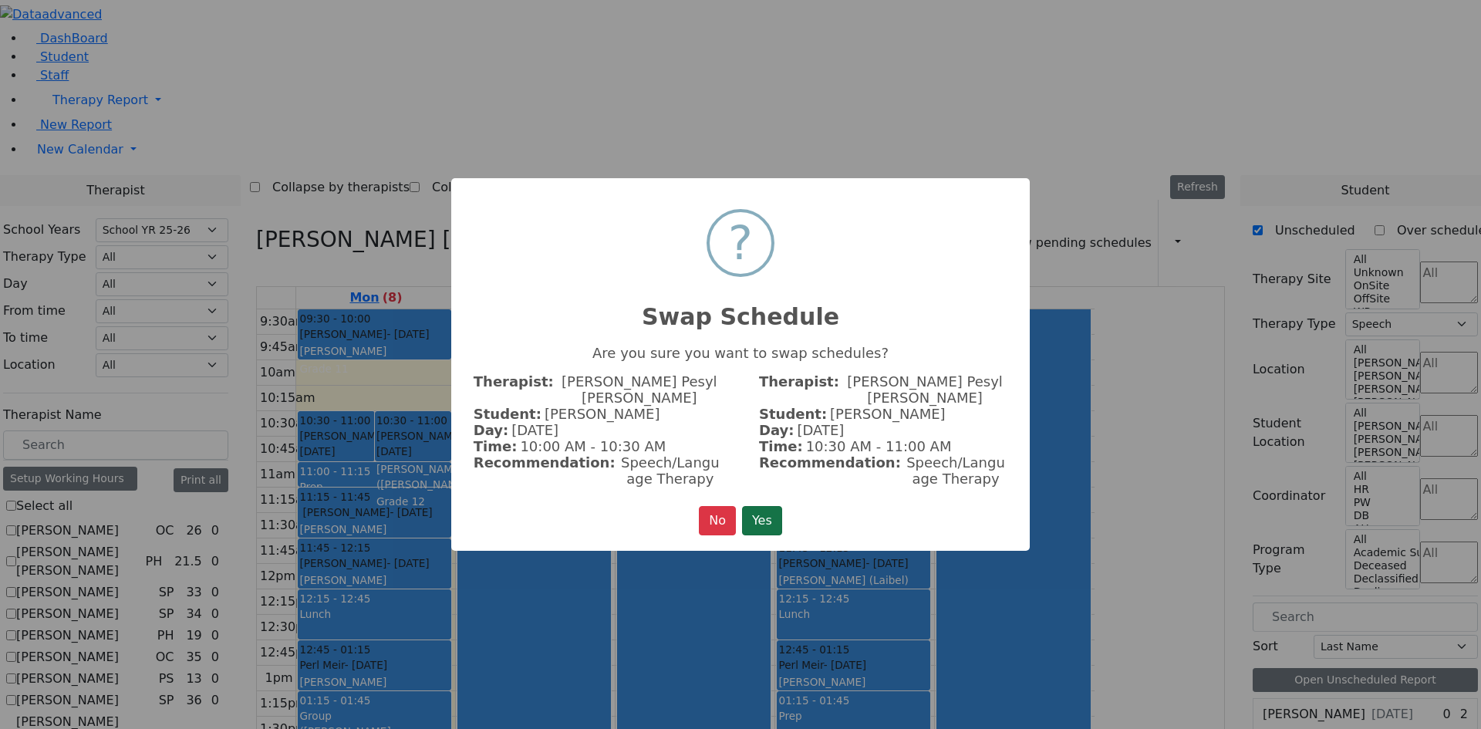
click at [770, 506] on button "Yes" at bounding box center [762, 520] width 40 height 29
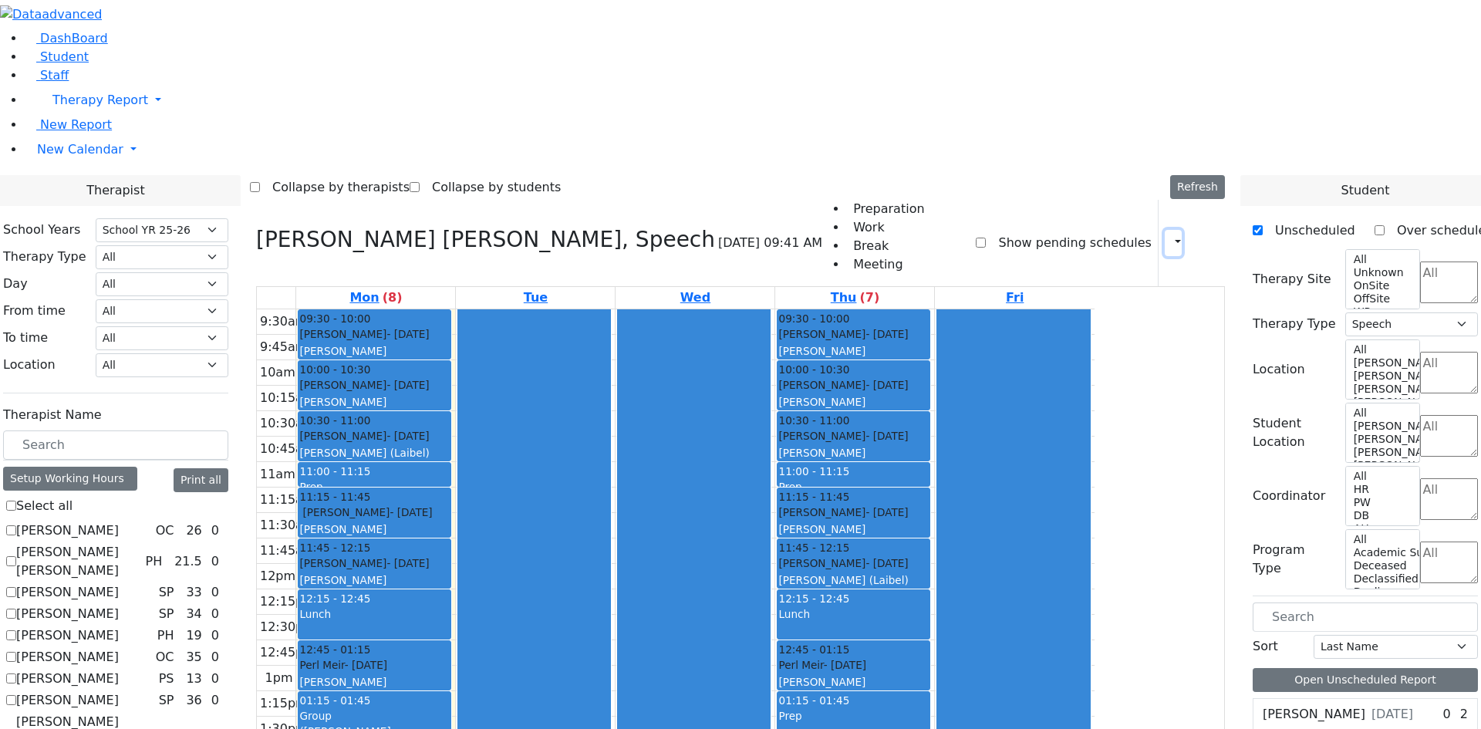
click at [1168, 235] on icon "button" at bounding box center [1168, 242] width 0 height 15
click at [153, 713] on label "[PERSON_NAME] Pesyl [PERSON_NAME]" at bounding box center [84, 741] width 136 height 56
click at [16, 728] on input "[PERSON_NAME] Pesyl [PERSON_NAME]" at bounding box center [11, 740] width 10 height 10
checkbox input "false"
select select
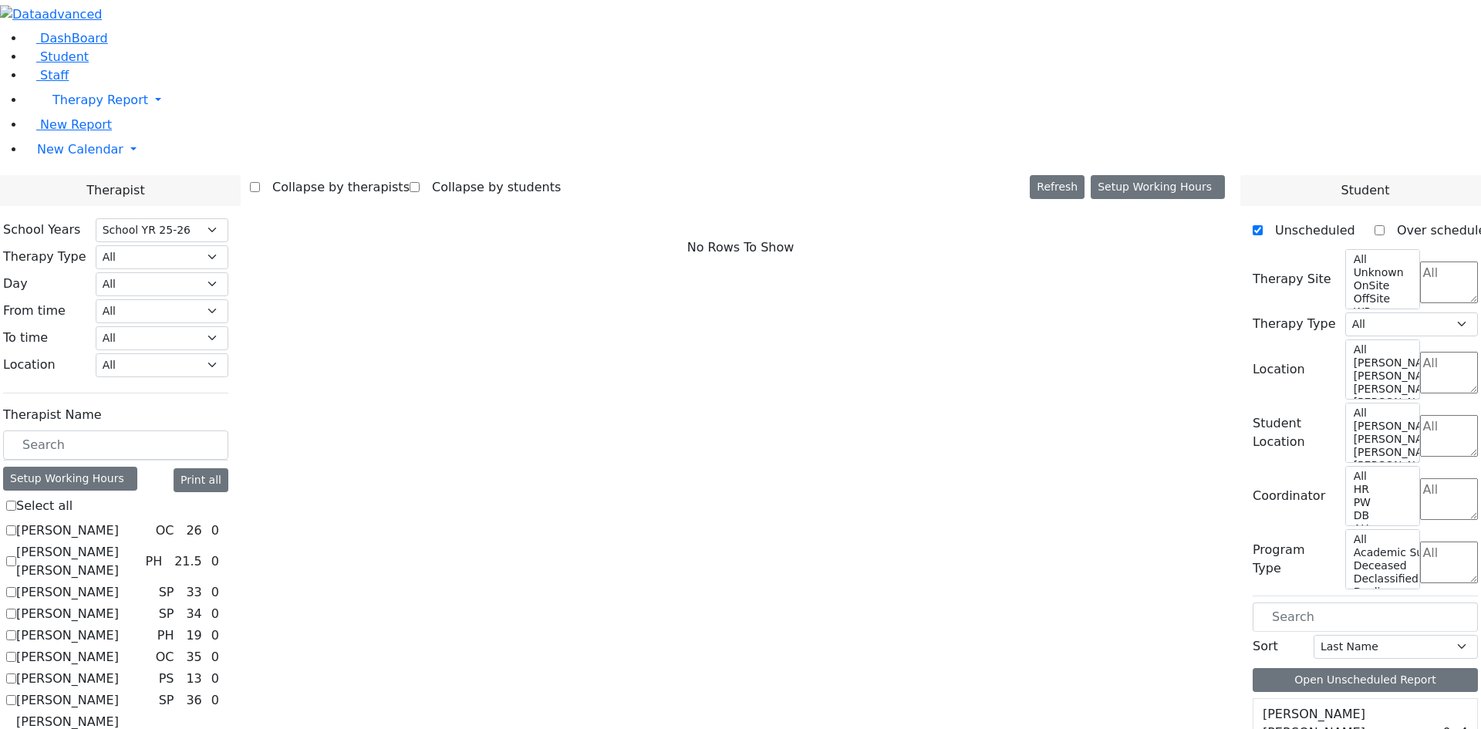
scroll to position [308, 0]
click at [228, 245] on select "All Psych Hearing Vision Speech Physical Occupational" at bounding box center [162, 257] width 133 height 24
select select "1"
click at [228, 245] on select "All Psych Hearing Vision Speech Physical Occupational" at bounding box center [162, 257] width 133 height 24
select select "1"
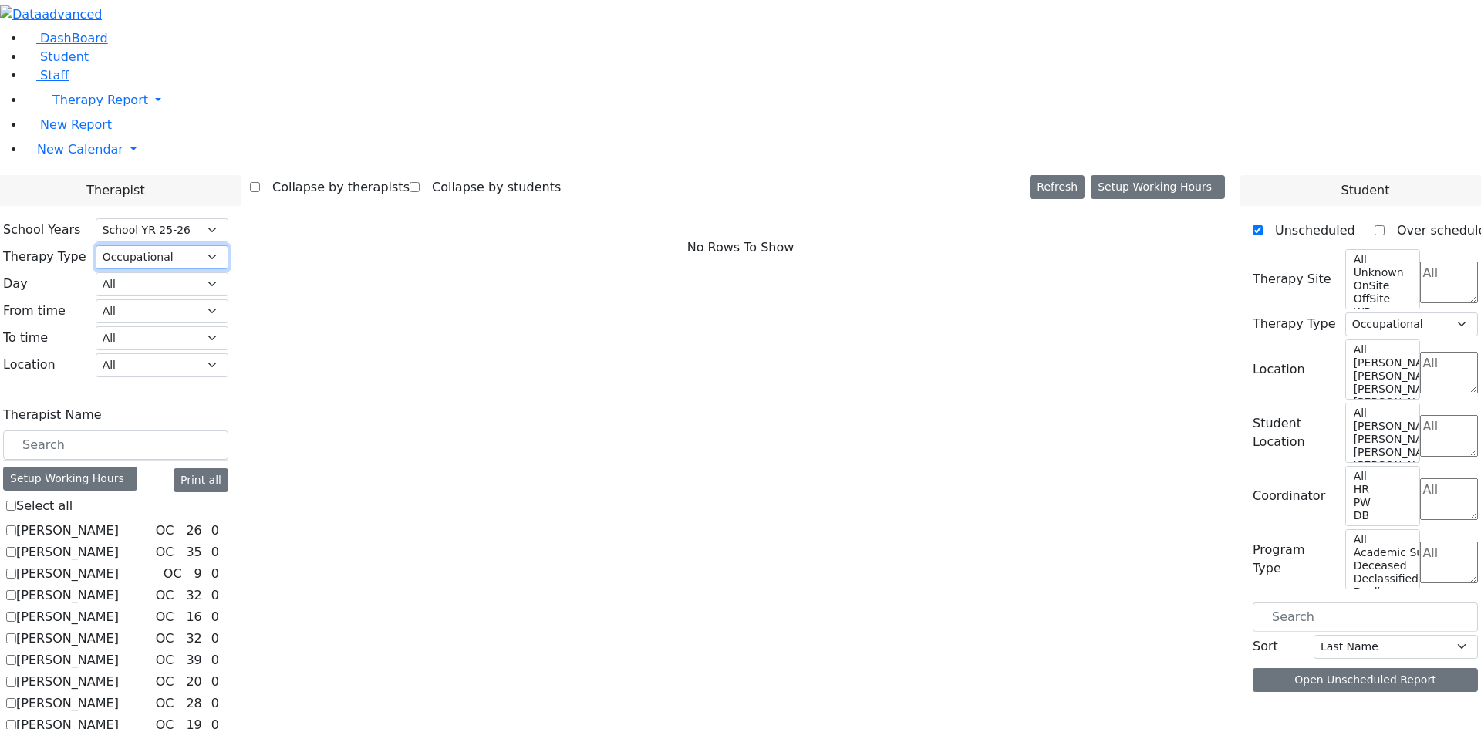
scroll to position [183, 0]
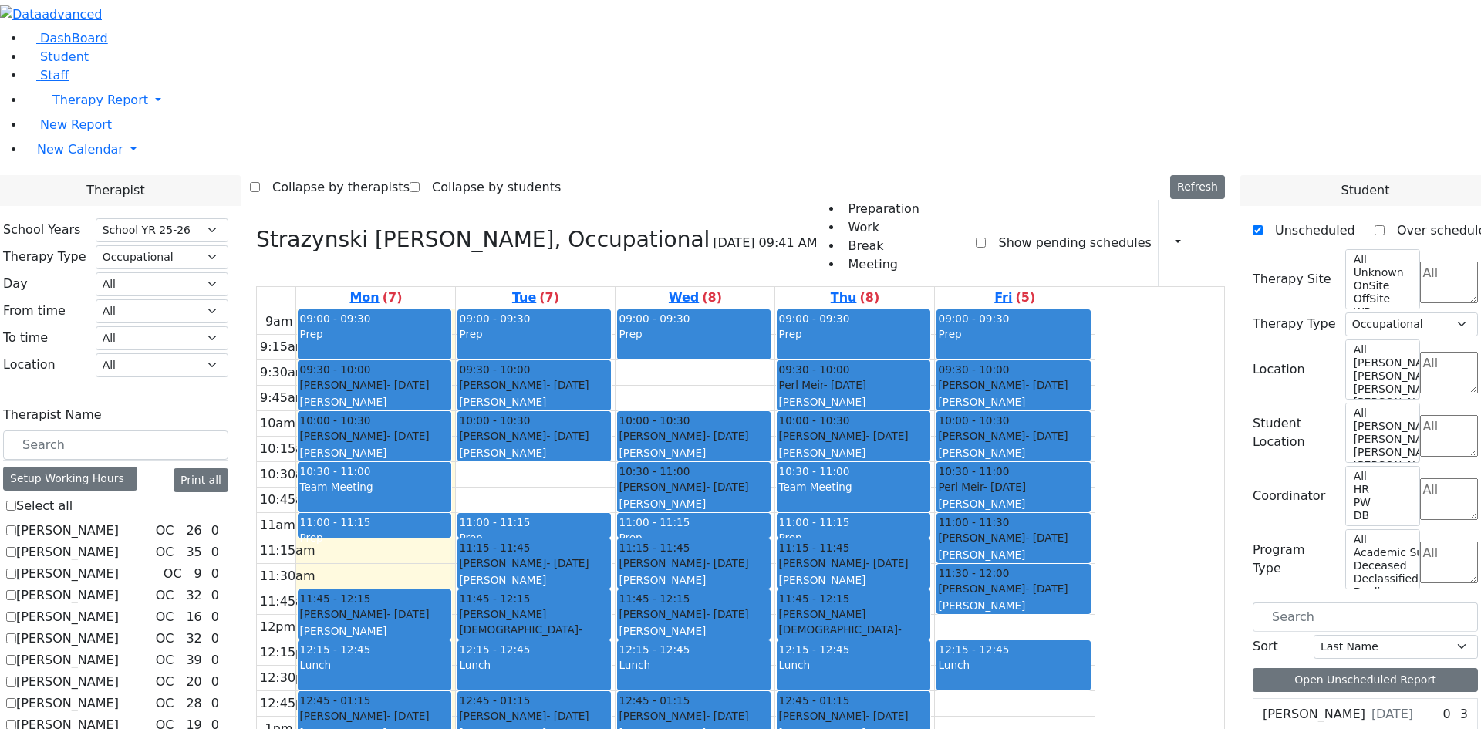
drag, startPoint x: 849, startPoint y: 149, endPoint x: 669, endPoint y: 593, distance: 479.2
click at [672, 588] on tr "09:00 - 09:30 Prep 09:30 - 10:00 Appel Shimon - 01/26/2012 Weber, Joseph 10:00 …" at bounding box center [676, 614] width 838 height 611
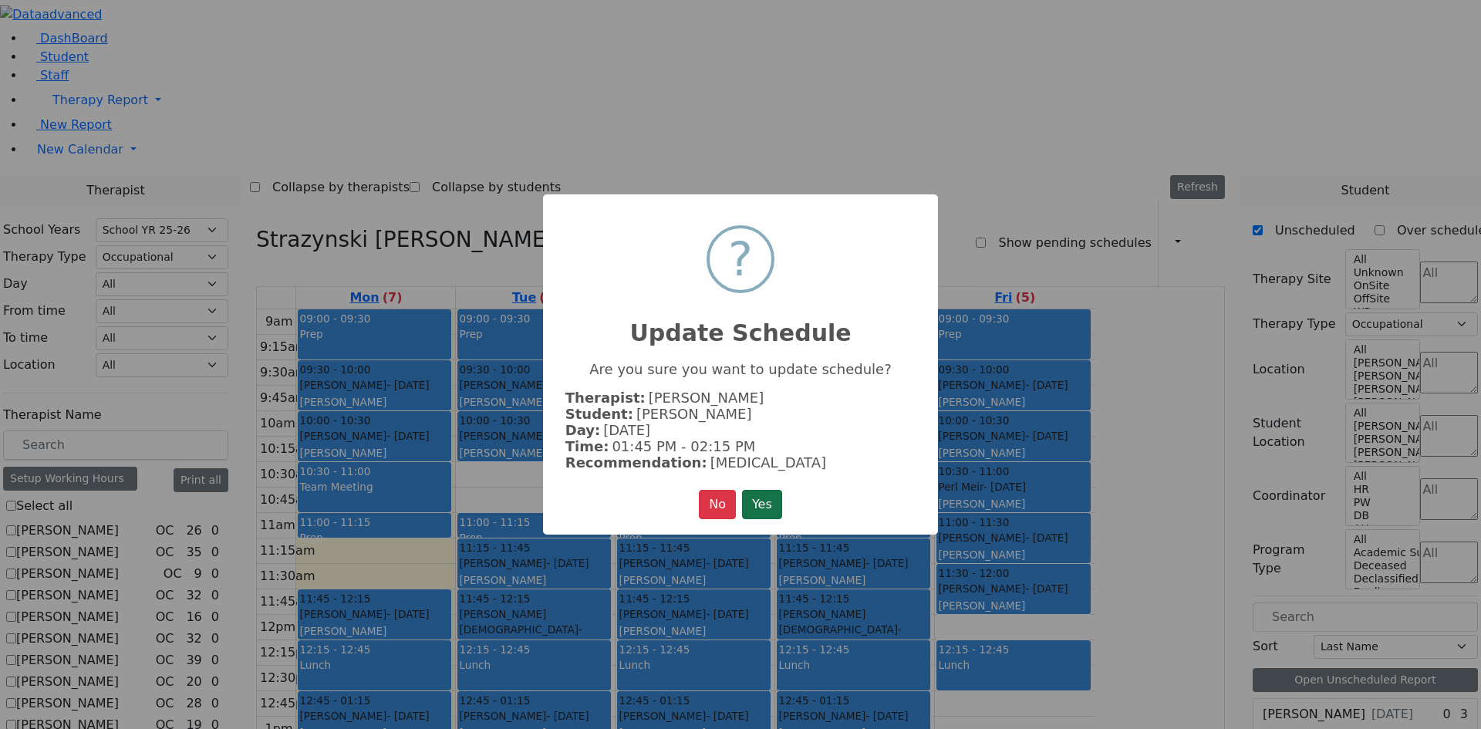
click at [770, 497] on button "Yes" at bounding box center [762, 504] width 40 height 29
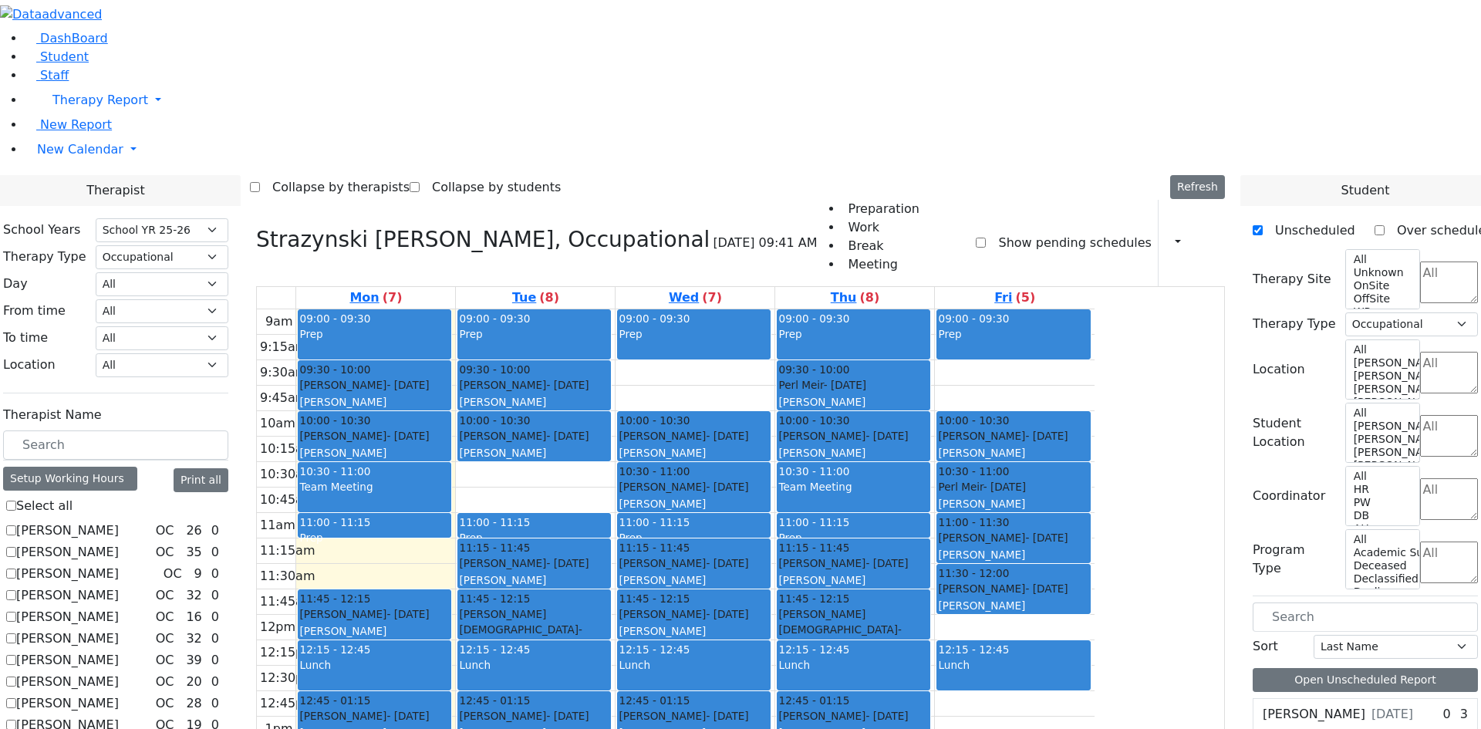
drag, startPoint x: 1196, startPoint y: 167, endPoint x: 1226, endPoint y: 366, distance: 200.5
click at [1094, 366] on div "09:00 - 09:30 Prep 09:30 - 10:00 Twersky Shimon - 08/03/2011 Schmutter, Michoel…" at bounding box center [1015, 614] width 160 height 611
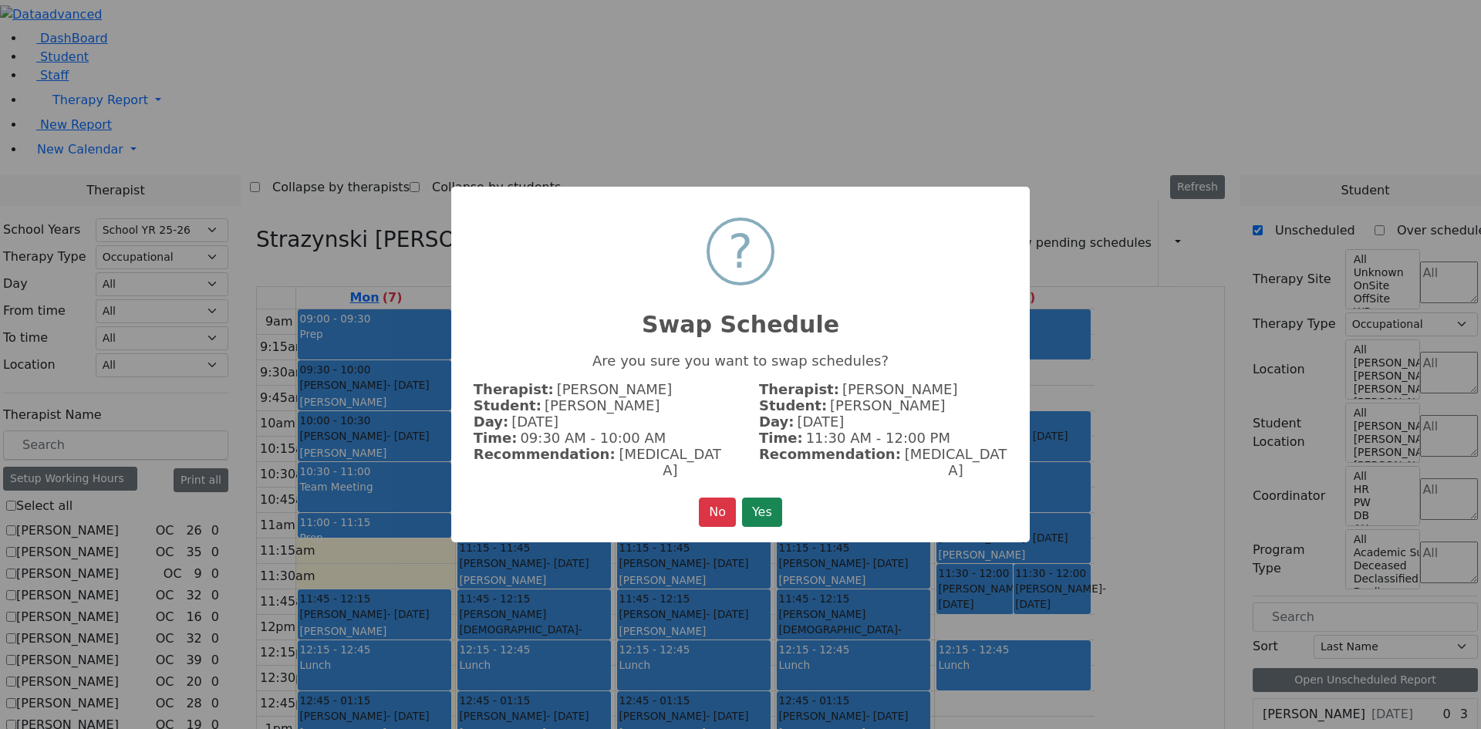
click at [779, 502] on button "Yes" at bounding box center [762, 511] width 40 height 29
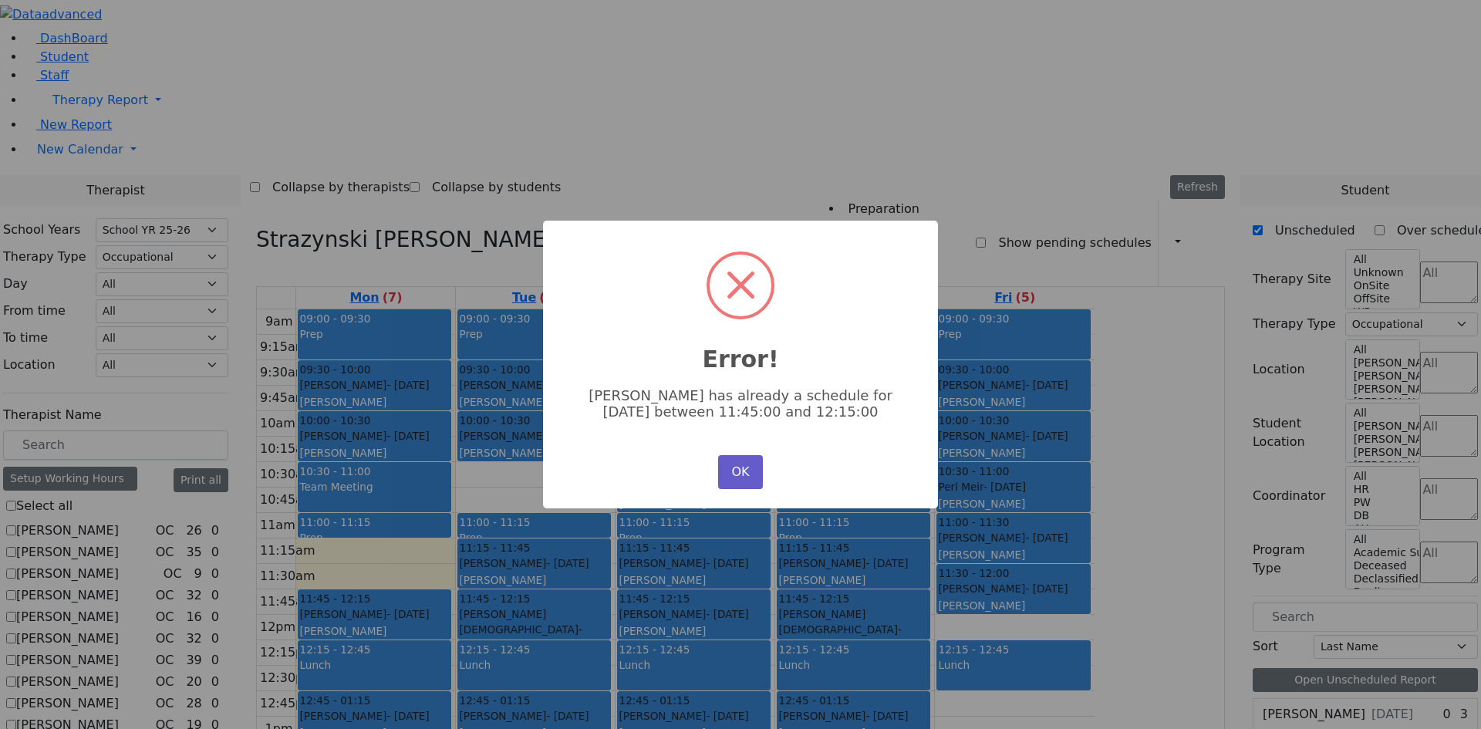
click at [755, 467] on button "OK" at bounding box center [740, 472] width 45 height 34
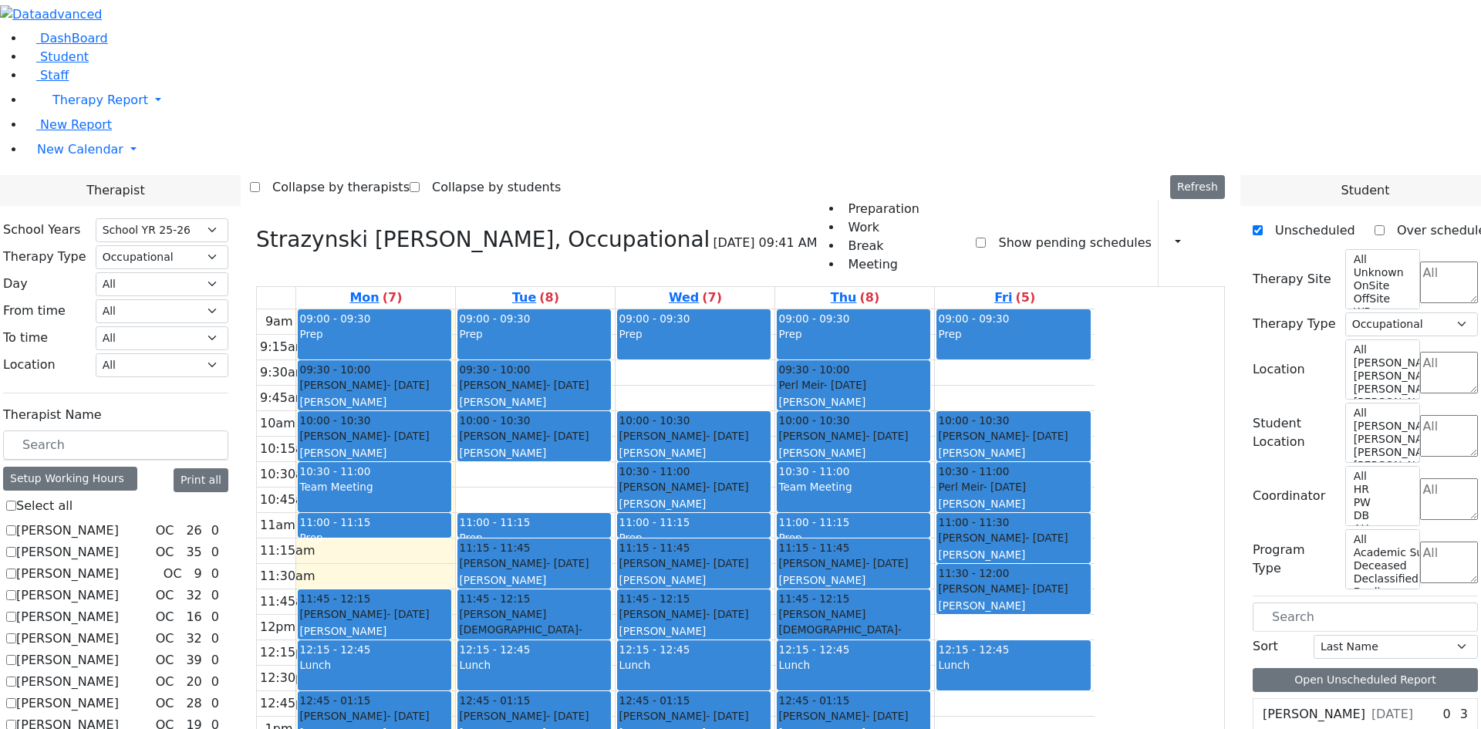
drag, startPoint x: 1147, startPoint y: 154, endPoint x: 1183, endPoint y: 310, distance: 159.9
click at [1094, 310] on div "09:00 - 09:30 Prep 09:30 - 10:00 Twersky Shimon - 08/03/2011 Schmutter, Michoel…" at bounding box center [1015, 614] width 160 height 611
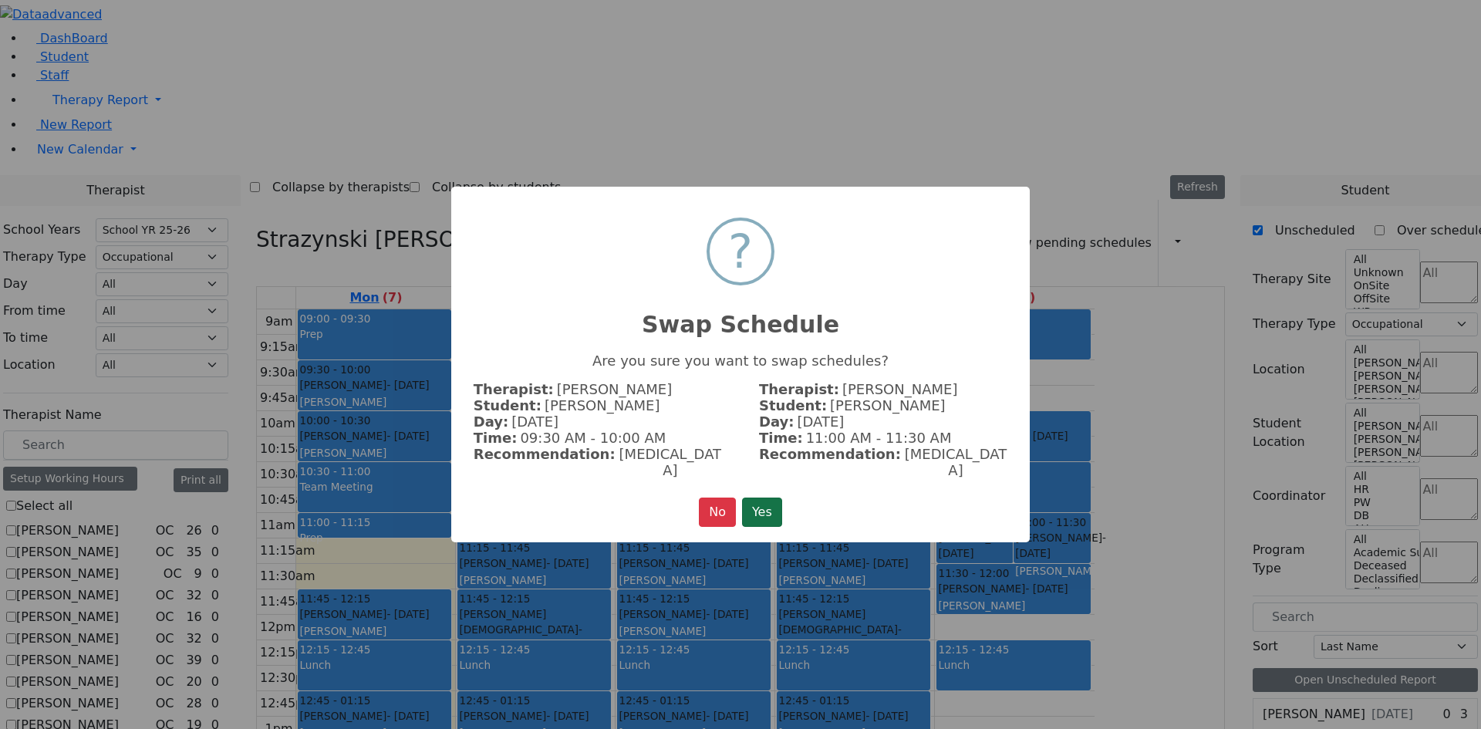
click at [766, 504] on button "Yes" at bounding box center [762, 511] width 40 height 29
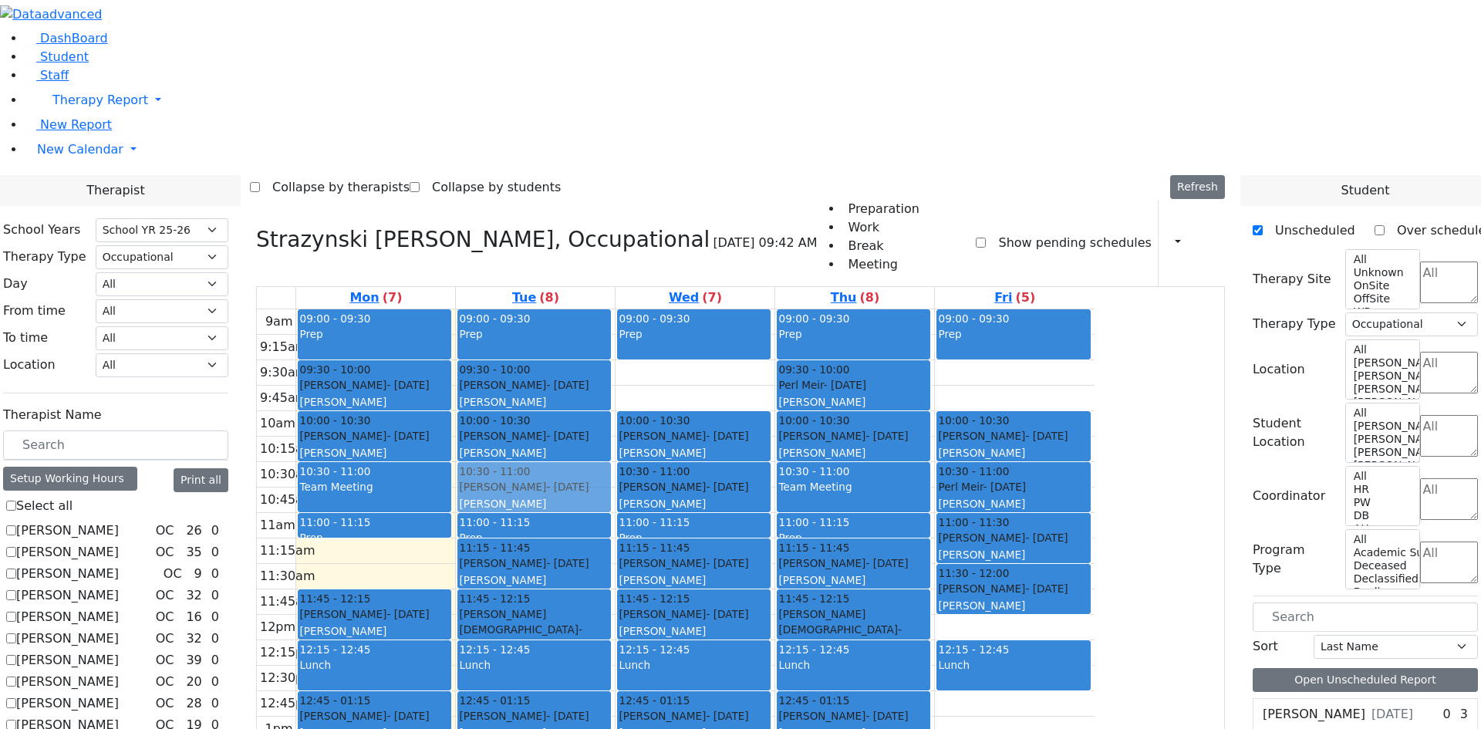
drag, startPoint x: 1144, startPoint y: 163, endPoint x: 693, endPoint y: 277, distance: 465.2
click at [693, 309] on tr "09:00 - 09:30 Prep 09:30 - 10:00 Appel Shimon - 01/26/2012 Weber, Joseph 10:00 …" at bounding box center [676, 614] width 838 height 611
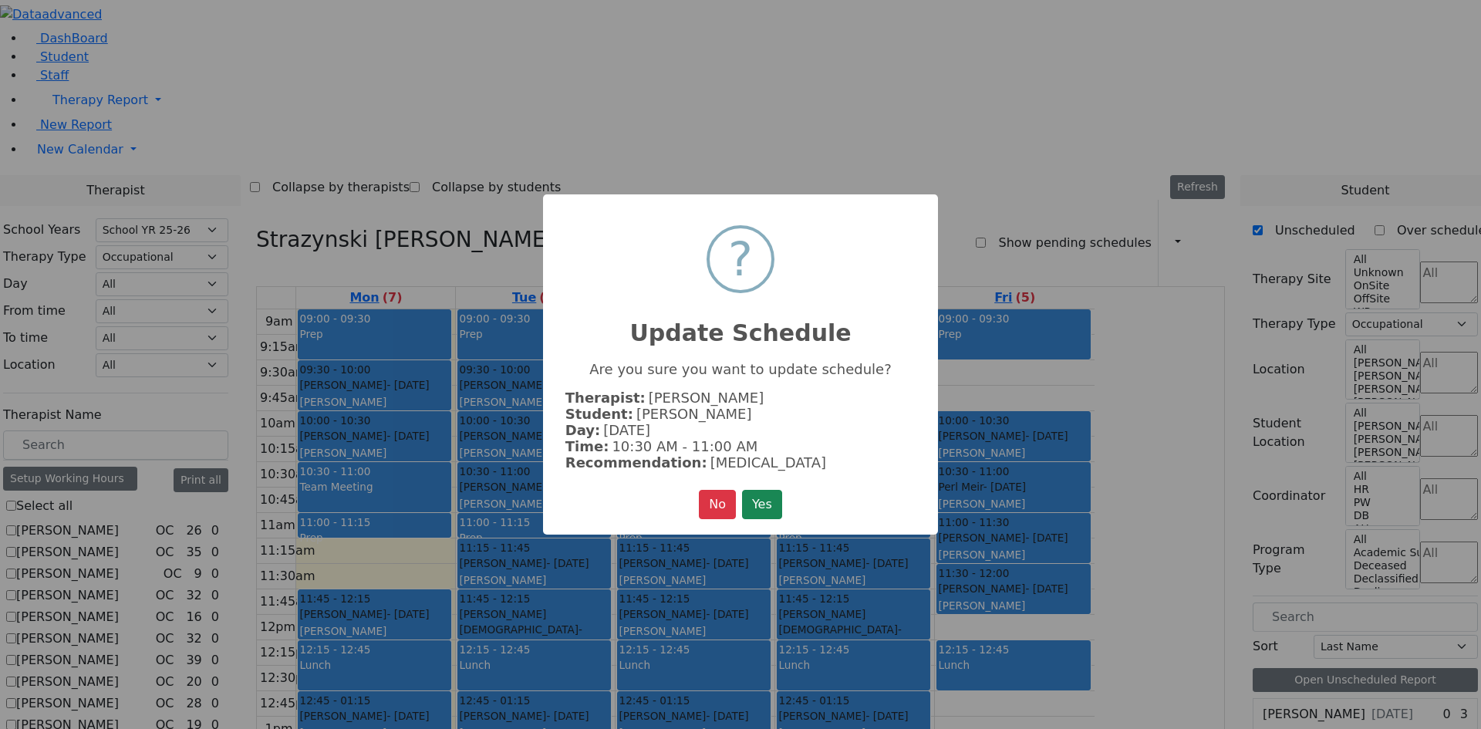
click at [760, 502] on button "Yes" at bounding box center [762, 504] width 40 height 29
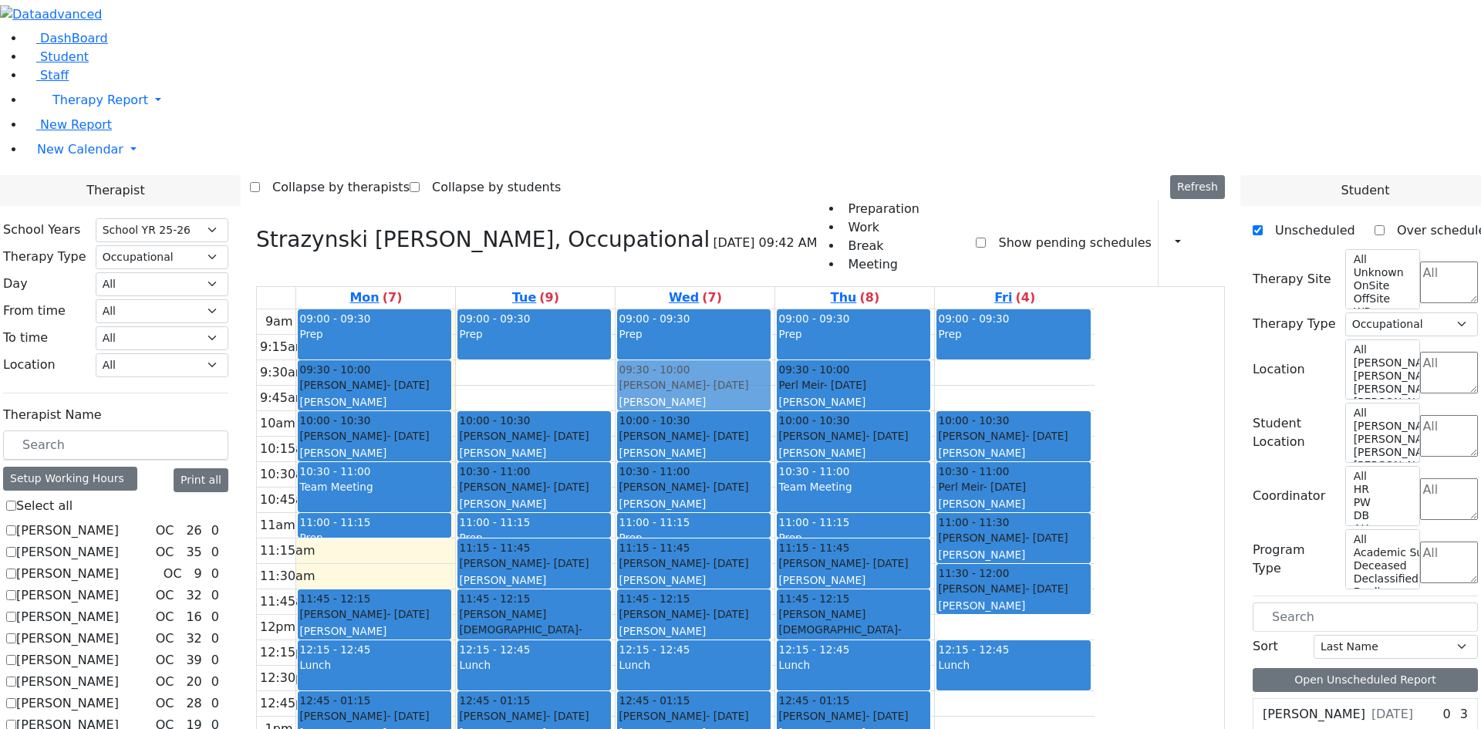
drag, startPoint x: 703, startPoint y: 157, endPoint x: 807, endPoint y: 157, distance: 104.1
click at [807, 309] on tr "09:00 - 09:30 Prep 09:30 - 10:00 Appel Shimon - 01/26/2012 Weber, Joseph 10:00 …" at bounding box center [676, 614] width 838 height 611
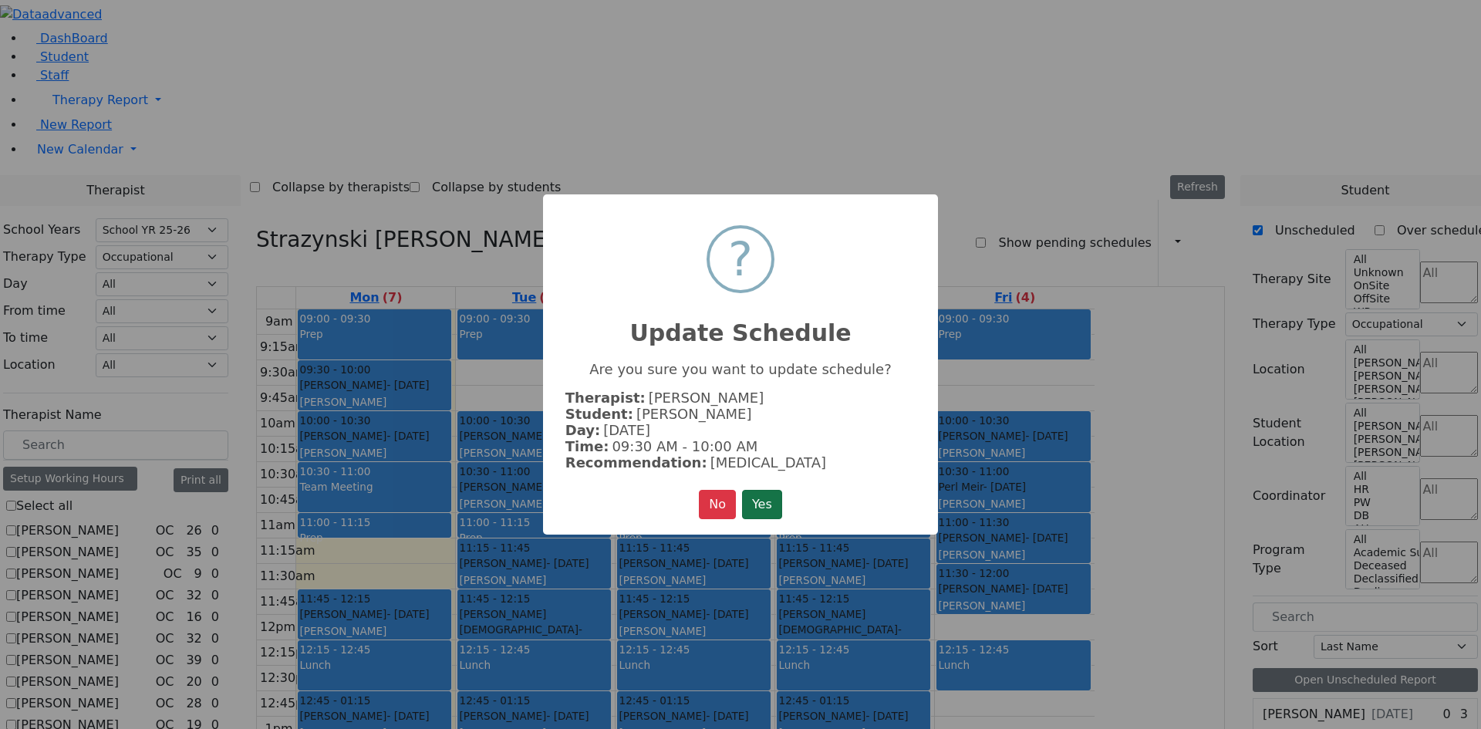
click at [757, 500] on button "Yes" at bounding box center [762, 504] width 40 height 29
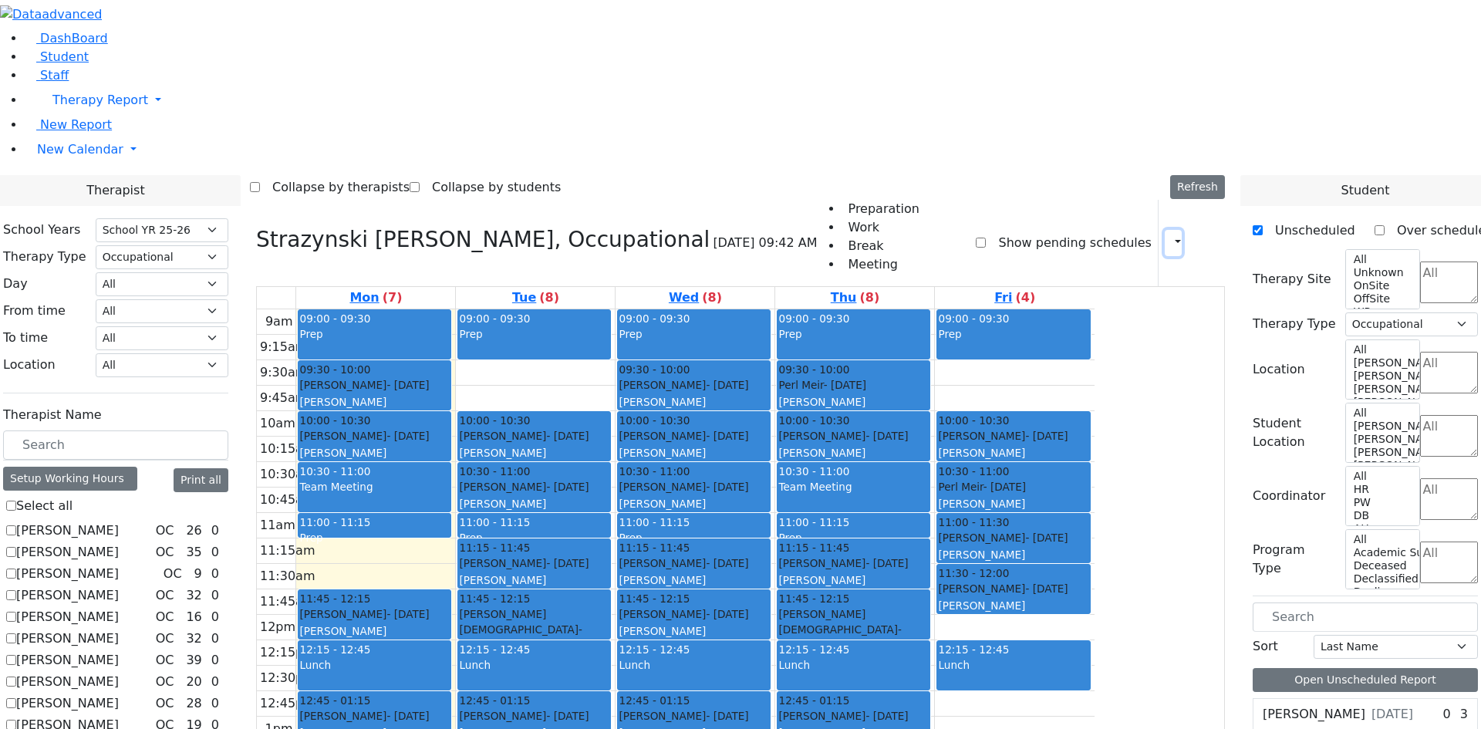
click at [1168, 235] on icon "button" at bounding box center [1168, 242] width 0 height 15
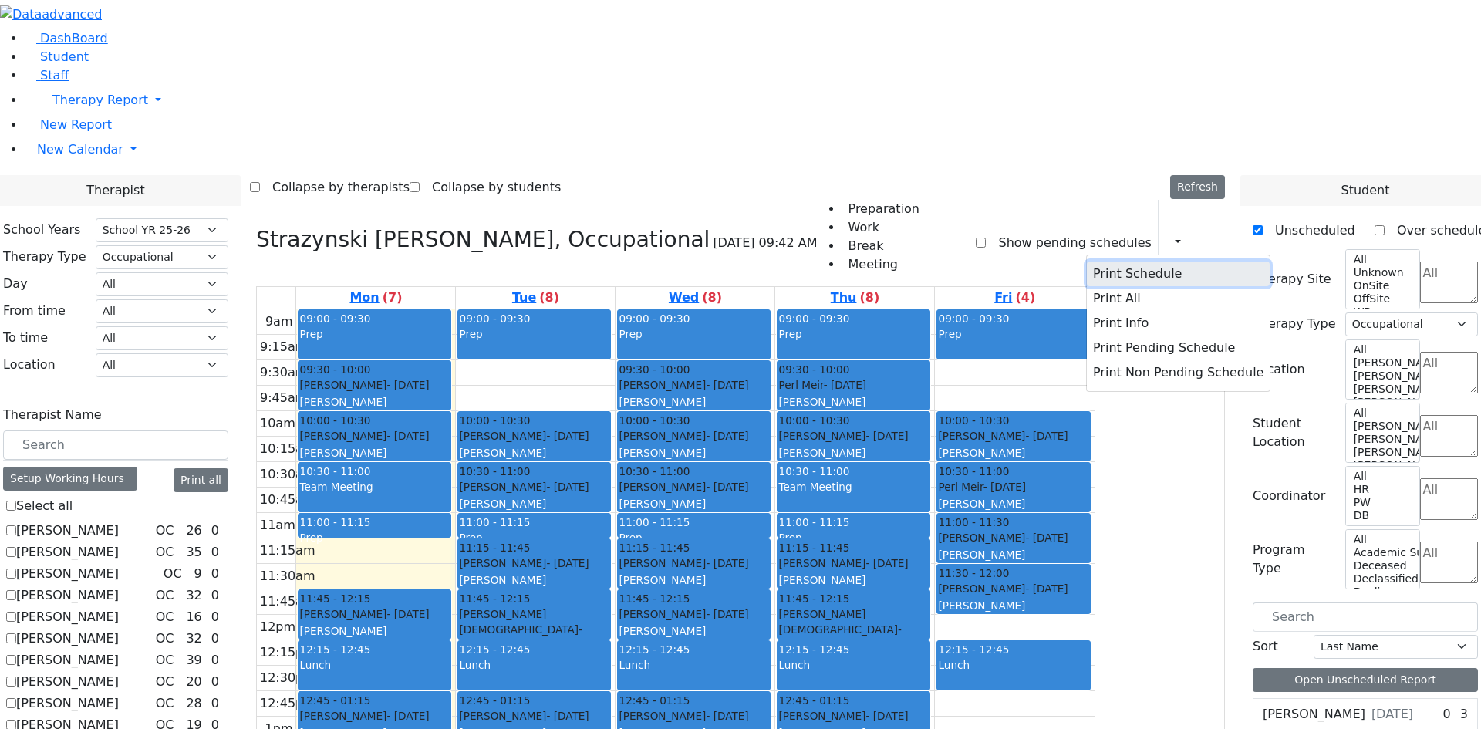
click at [1118, 261] on button "Print Schedule" at bounding box center [1178, 273] width 183 height 25
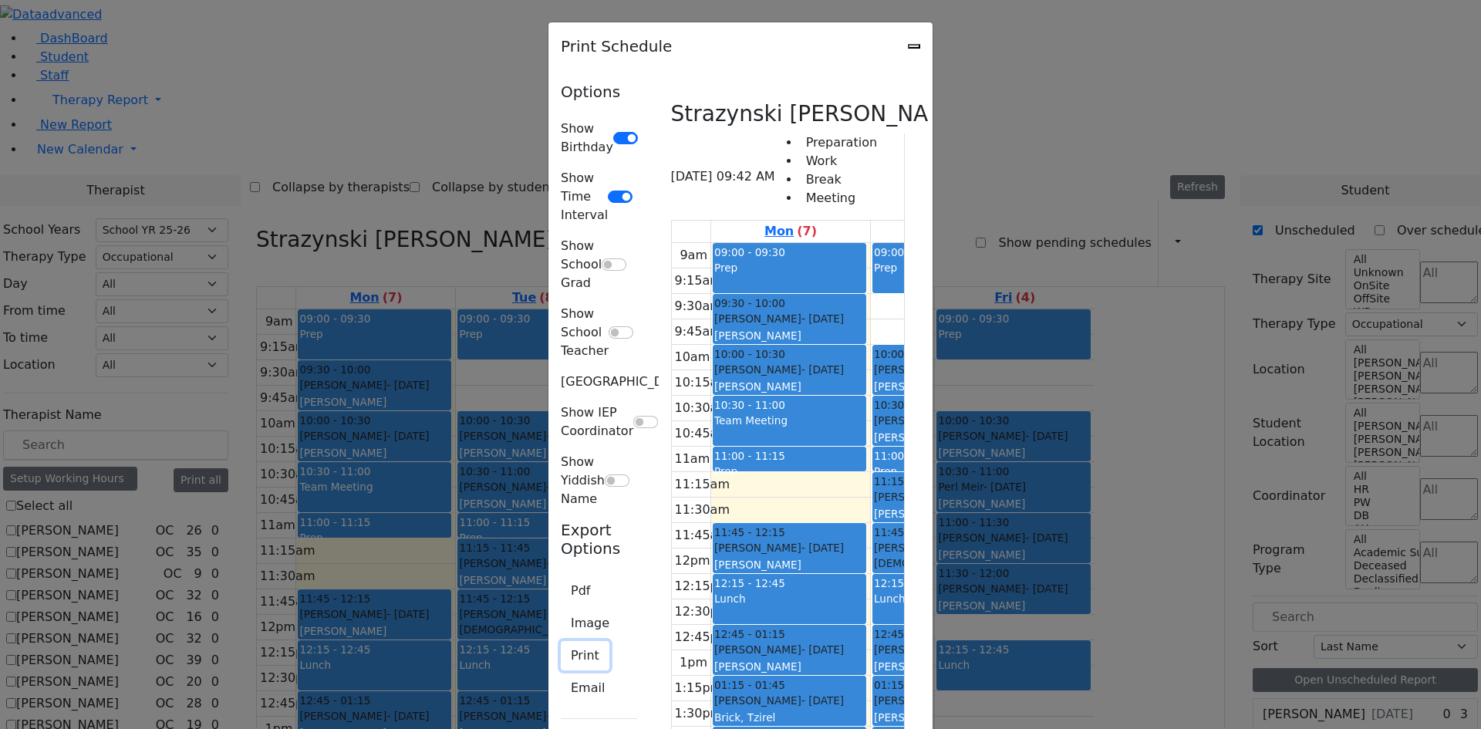
click at [561, 641] on button "Print" at bounding box center [585, 655] width 49 height 29
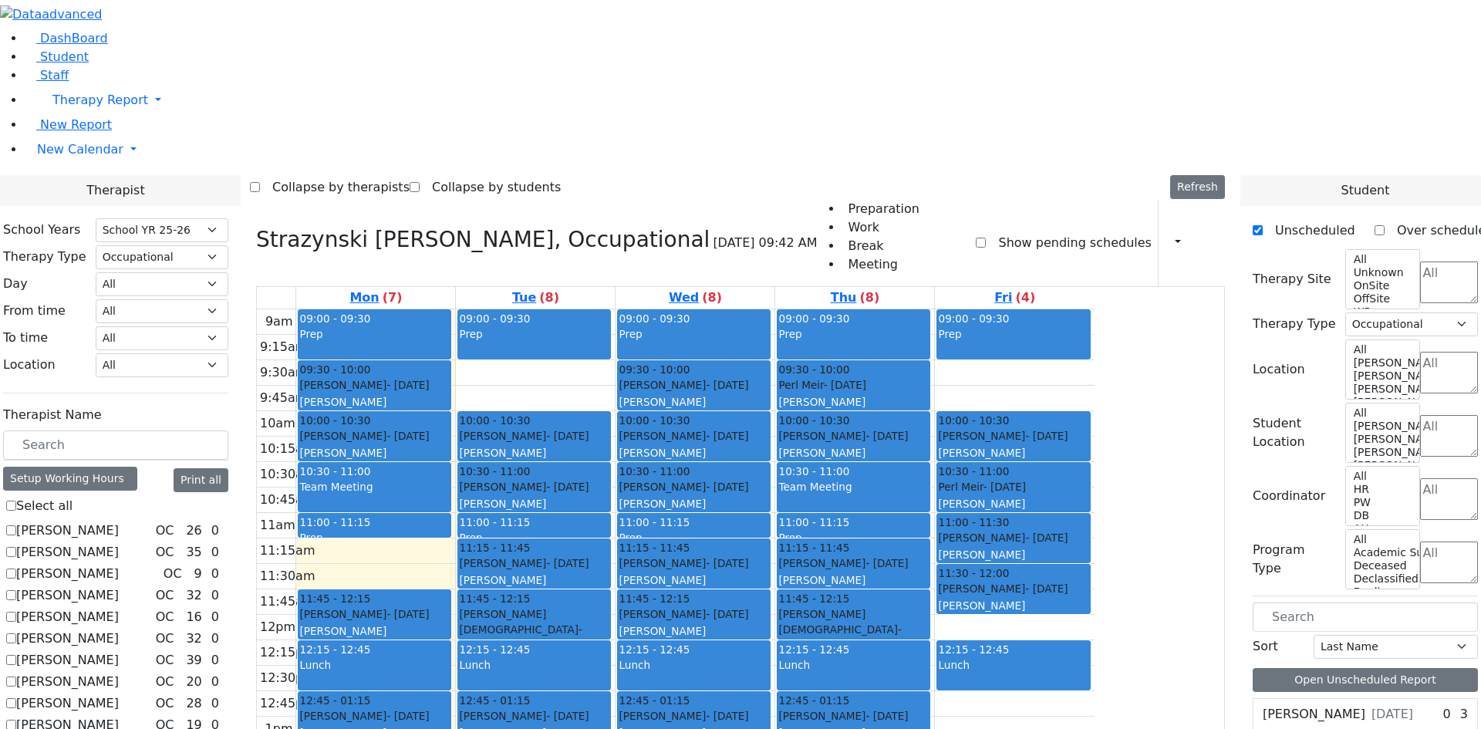
checkbox input "false"
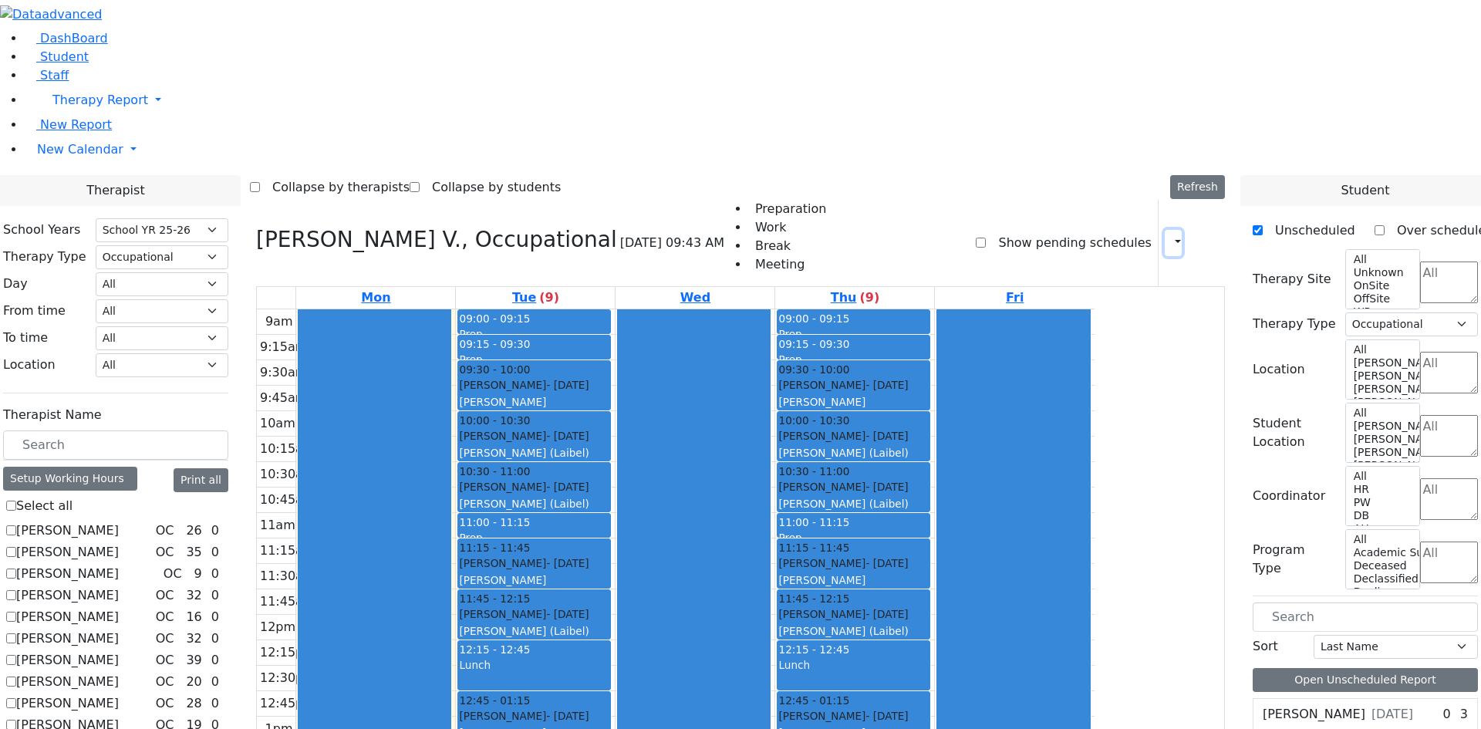
click at [1168, 235] on icon "button" at bounding box center [1168, 242] width 0 height 15
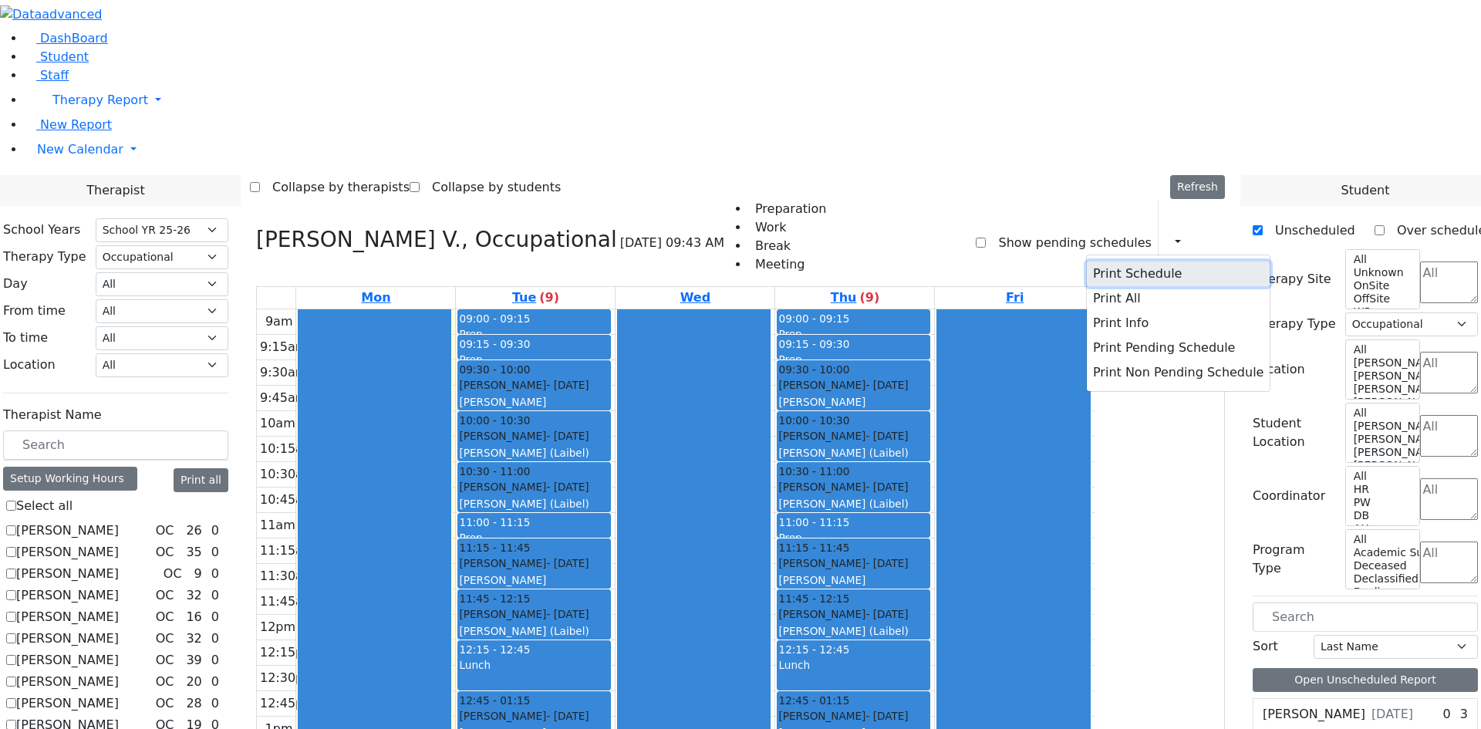
click at [1090, 261] on button "Print Schedule" at bounding box center [1178, 273] width 183 height 25
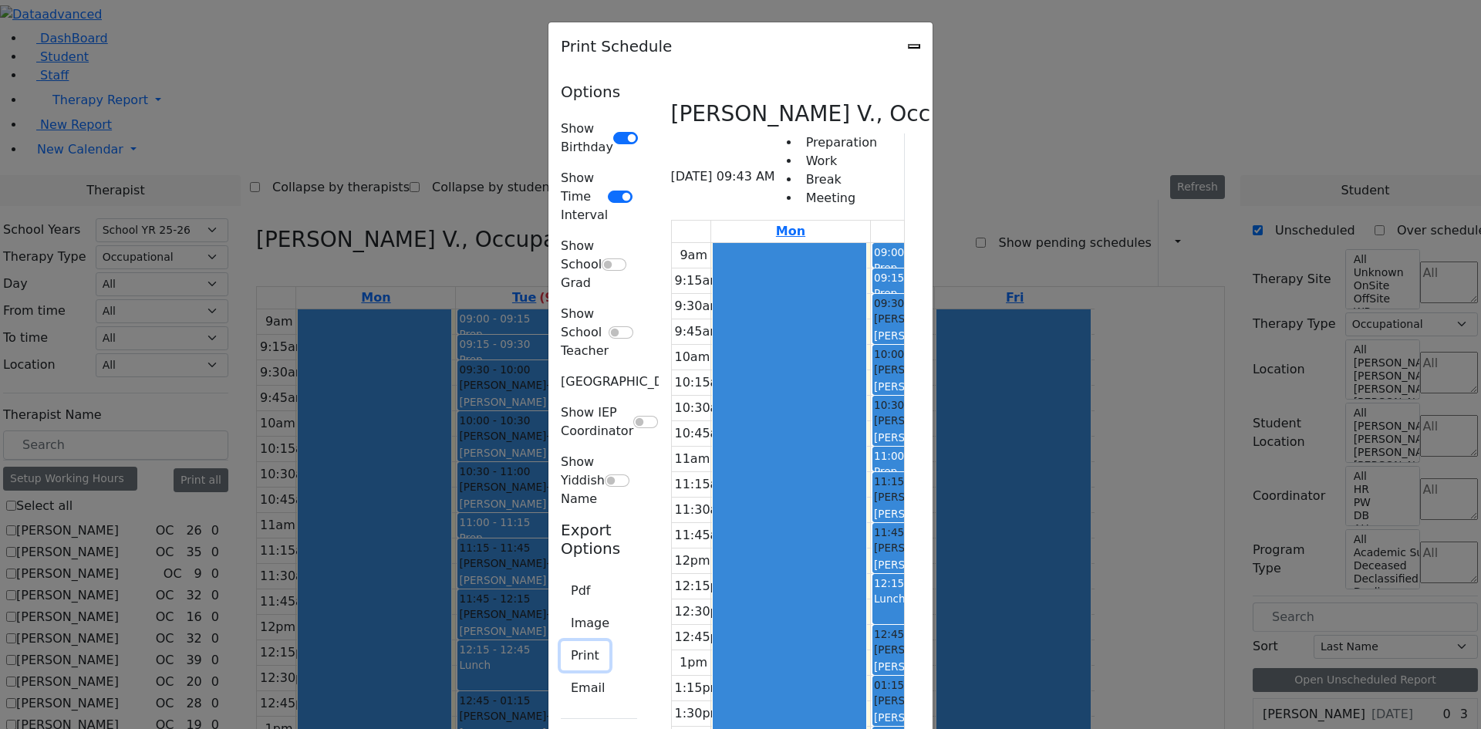
click at [561, 641] on button "Print" at bounding box center [585, 655] width 49 height 29
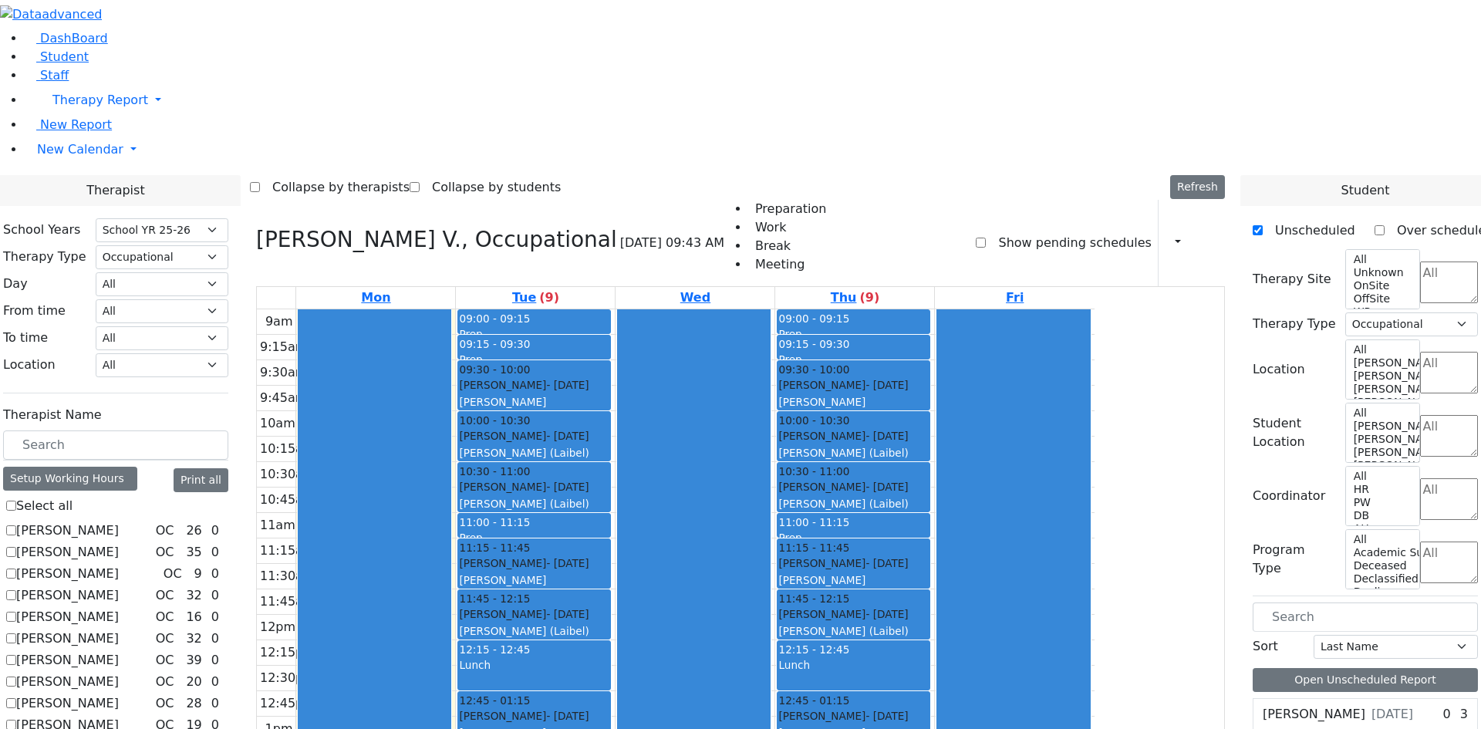
checkbox input "false"
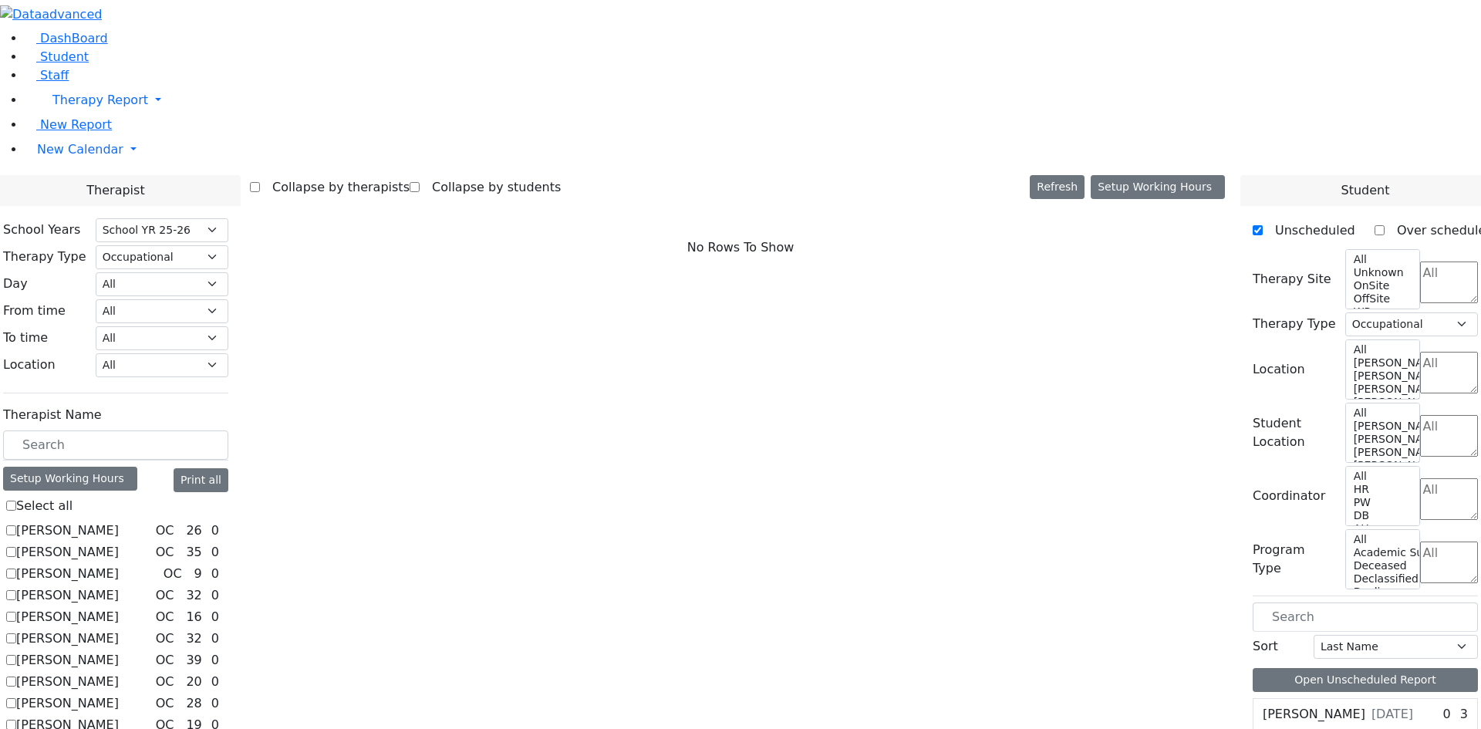
scroll to position [0, 0]
click at [119, 586] on label "[PERSON_NAME]" at bounding box center [67, 595] width 103 height 19
click at [16, 590] on input "[PERSON_NAME]" at bounding box center [11, 595] width 10 height 10
checkbox input "true"
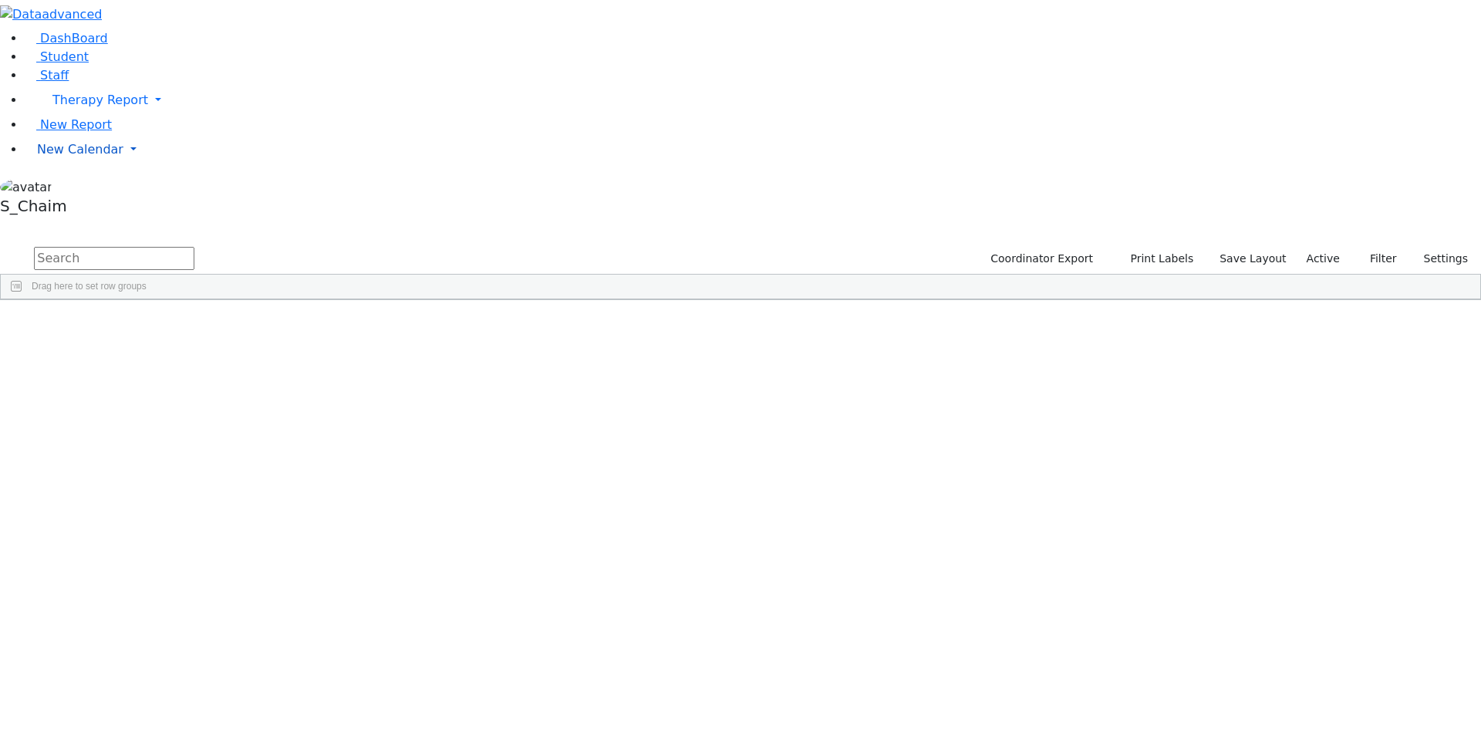
click at [99, 157] on span "New Calendar" at bounding box center [80, 149] width 86 height 15
click at [72, 206] on span "Teacher Report" at bounding box center [83, 198] width 93 height 15
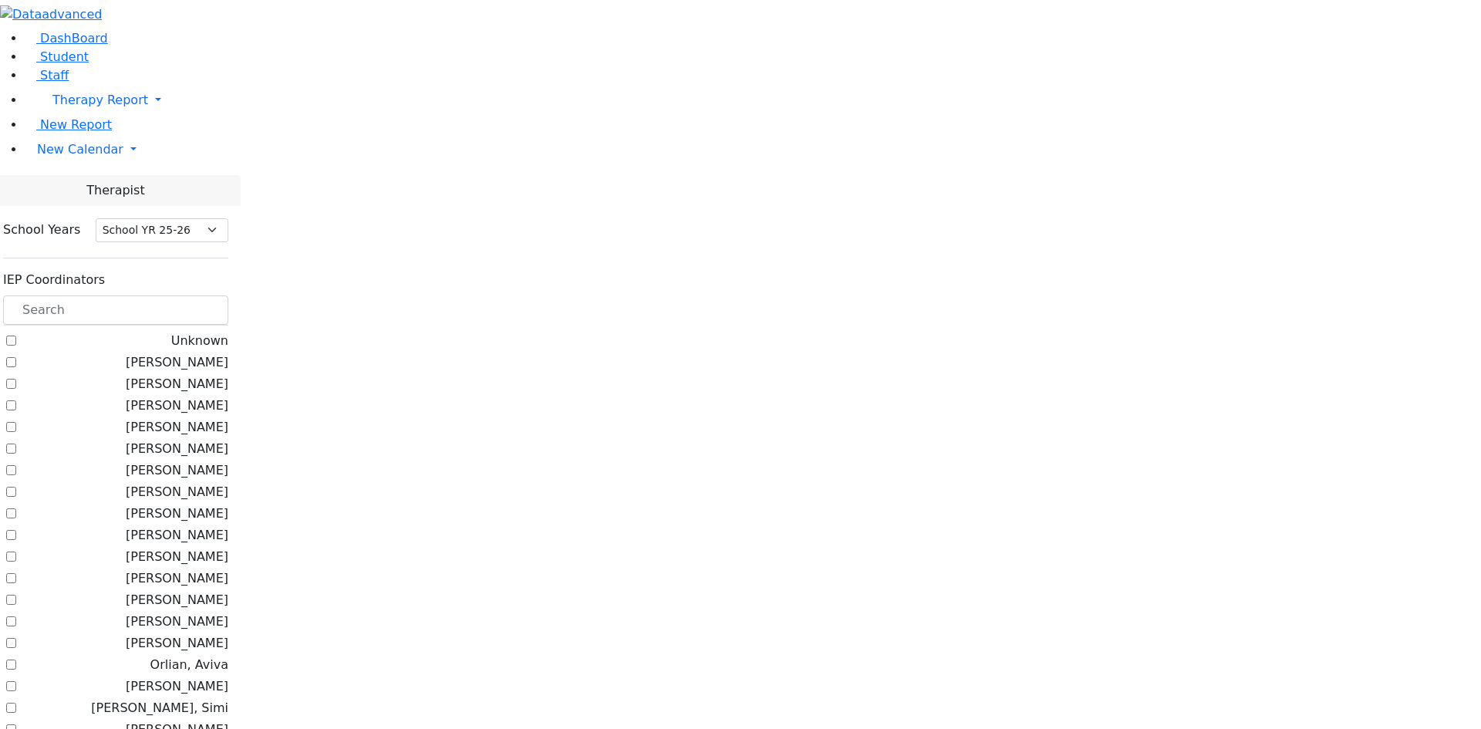
select select "212"
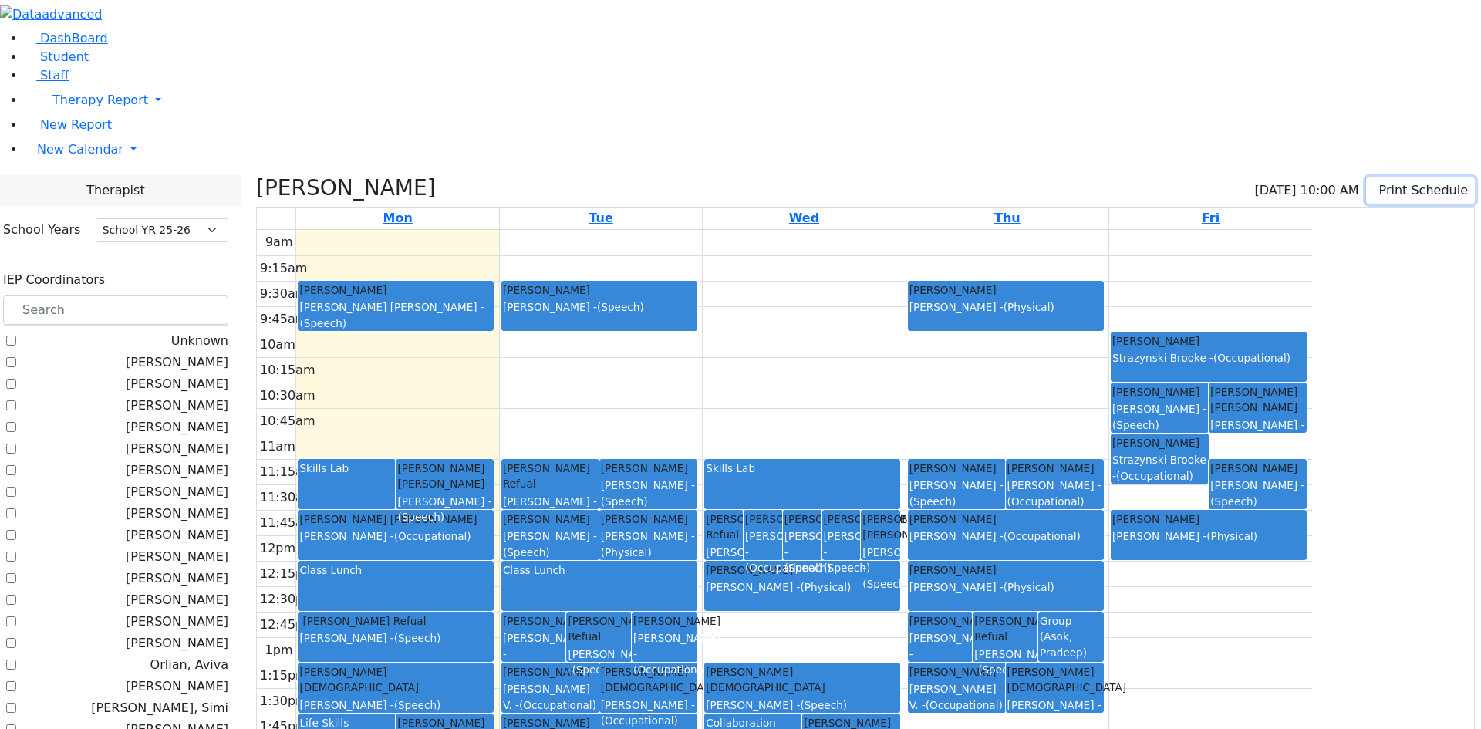
click at [1408, 177] on button "Print Schedule" at bounding box center [1420, 190] width 109 height 26
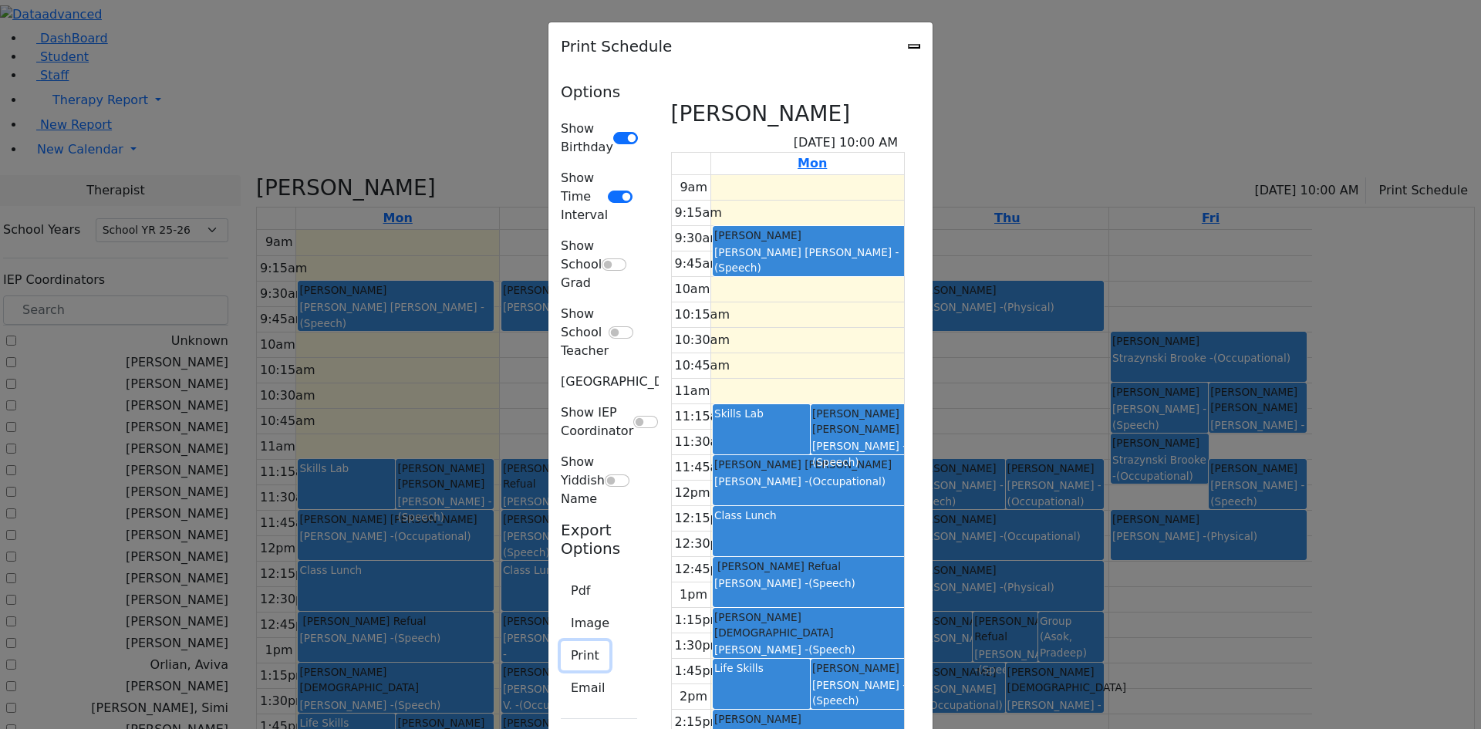
click at [561, 641] on button "Print" at bounding box center [585, 655] width 49 height 29
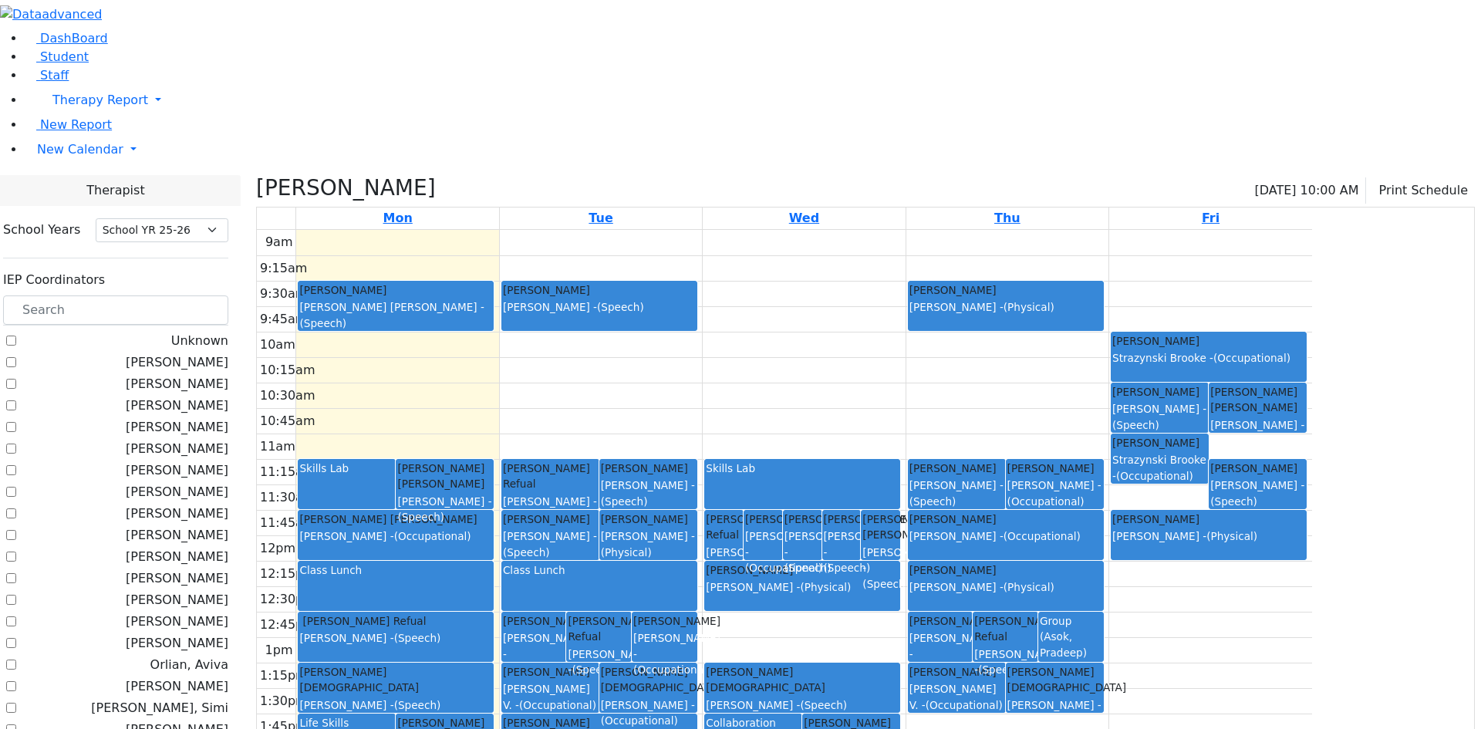
drag, startPoint x: 248, startPoint y: 632, endPoint x: 202, endPoint y: 587, distance: 64.3
checkbox input "false"
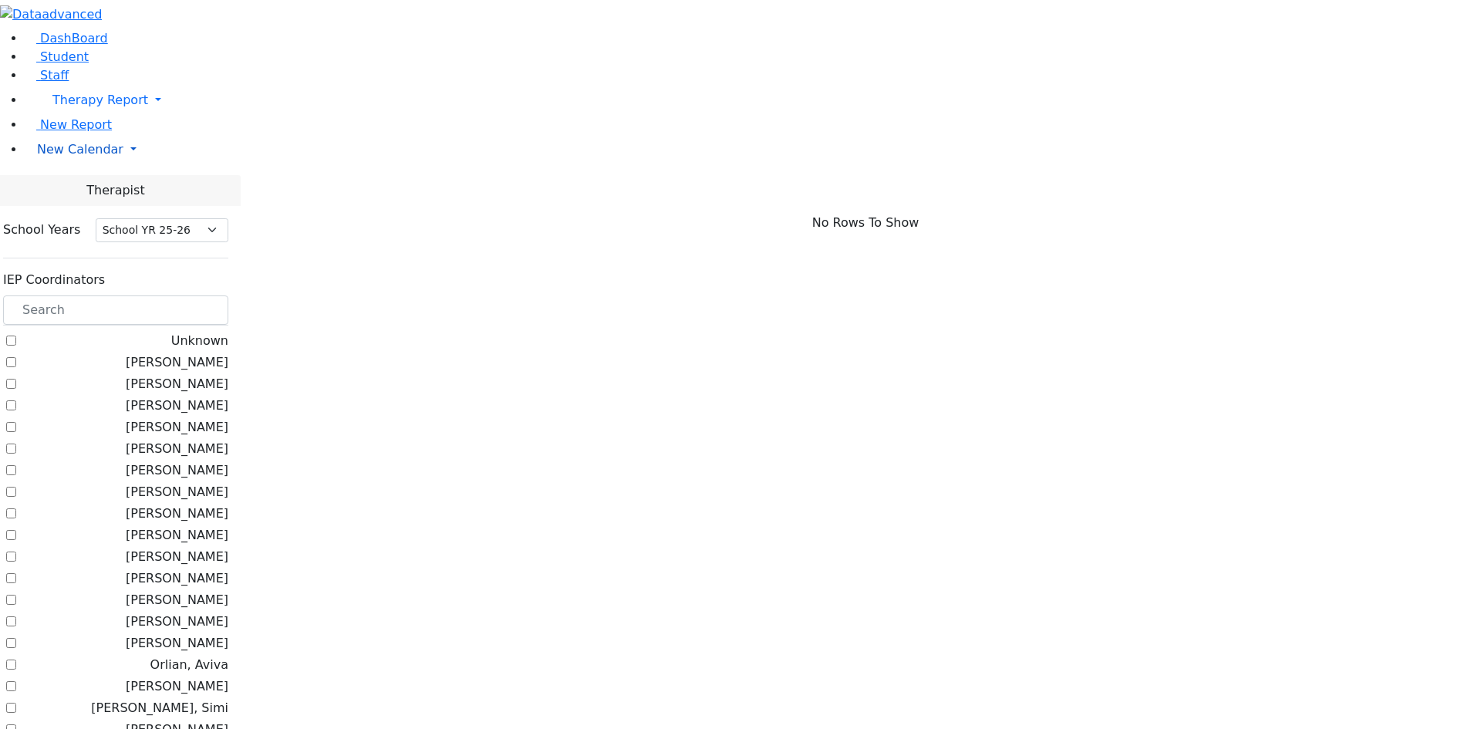
click at [63, 157] on span "New Calendar" at bounding box center [80, 149] width 86 height 15
click at [77, 187] on span "Calendar" at bounding box center [61, 180] width 56 height 15
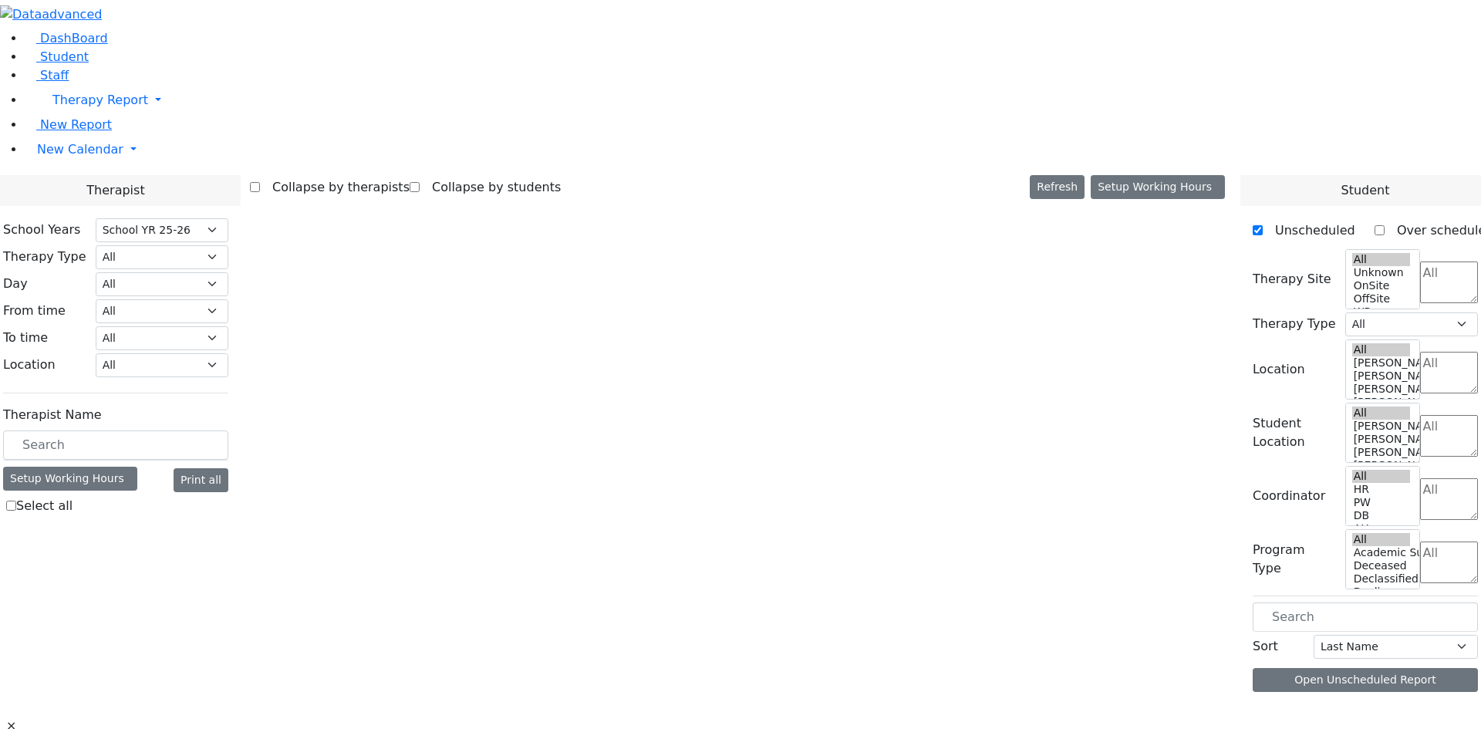
select select "212"
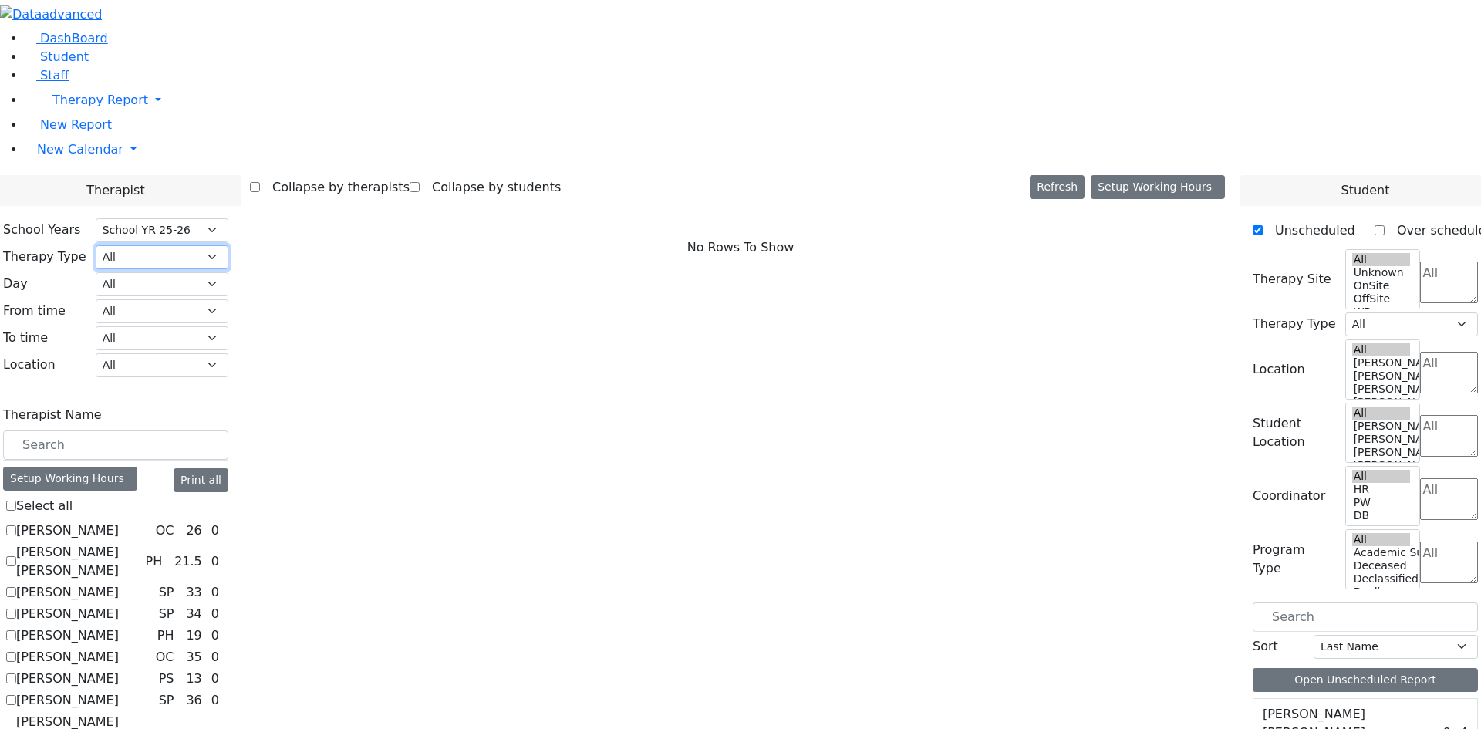
click at [228, 245] on select "All Psych Hearing Vision Speech Physical Occupational" at bounding box center [162, 257] width 133 height 24
select select "2"
click at [228, 245] on select "All Psych Hearing Vision Speech Physical Occupational" at bounding box center [162, 257] width 133 height 24
select select "2"
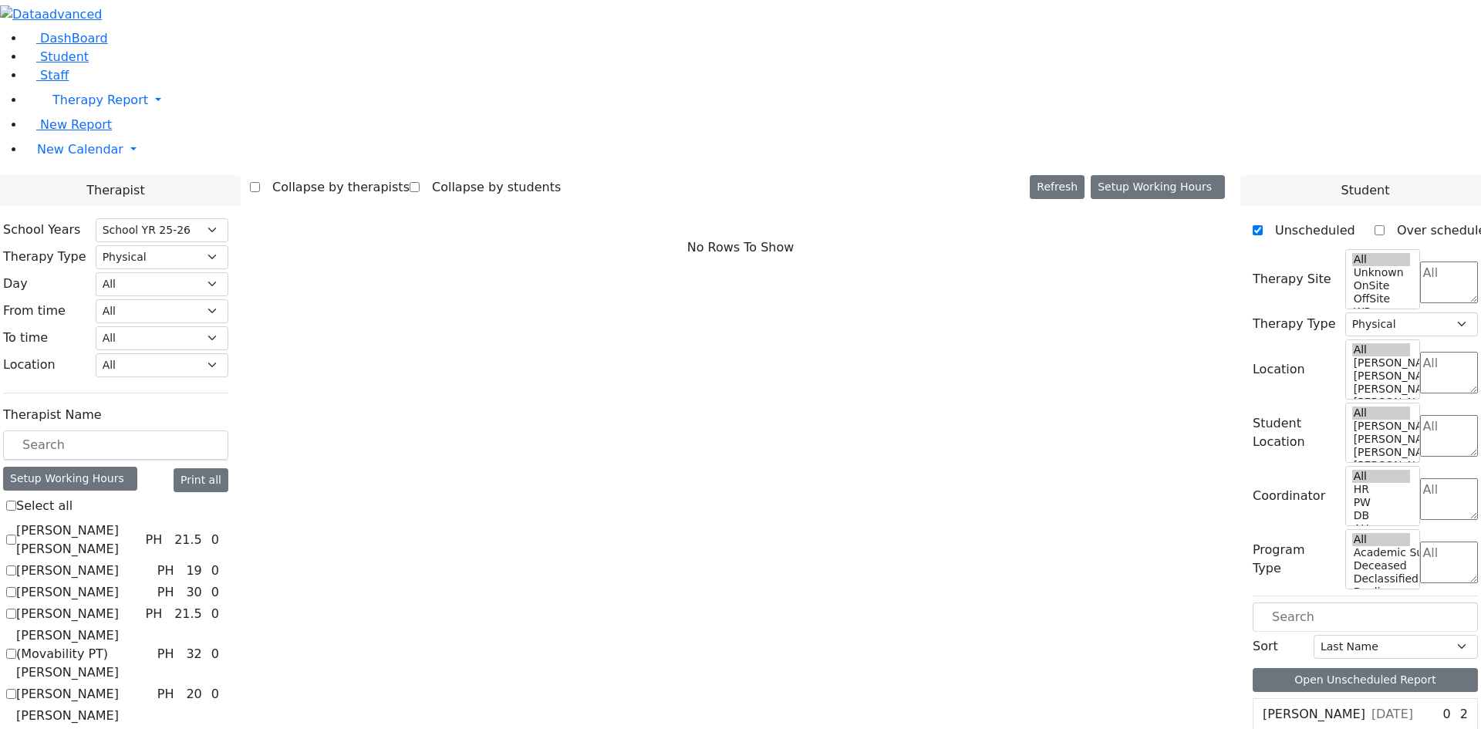
click at [119, 583] on label "Citer Yacov" at bounding box center [67, 592] width 103 height 19
click at [16, 587] on input "Citer Yacov" at bounding box center [11, 592] width 10 height 10
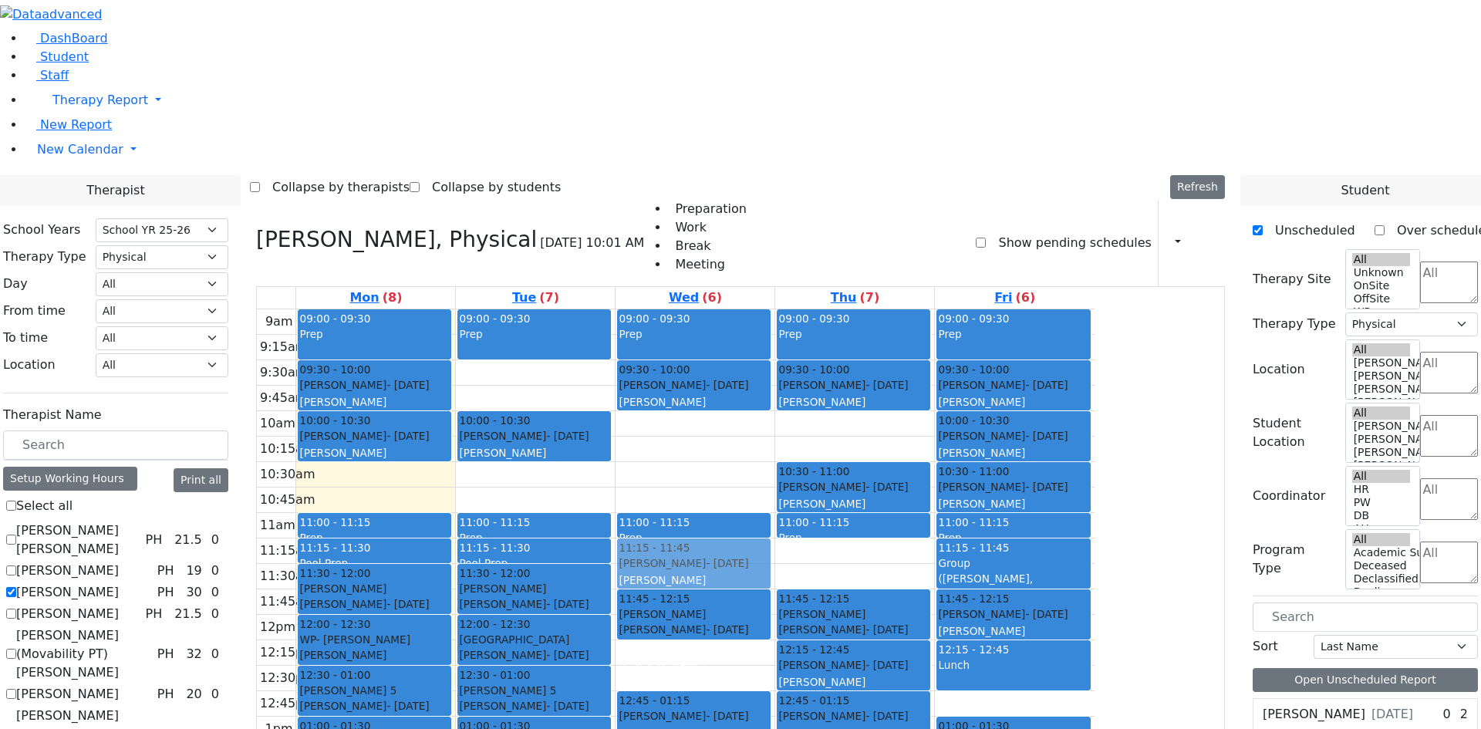
drag, startPoint x: 823, startPoint y: 456, endPoint x: 845, endPoint y: 352, distance: 106.5
click at [774, 352] on div "09:00 - 09:30 Prep 09:30 - 10:00 Falkowitz Yitzchok - 05/20/2014 Volfman Dovid …" at bounding box center [694, 614] width 159 height 611
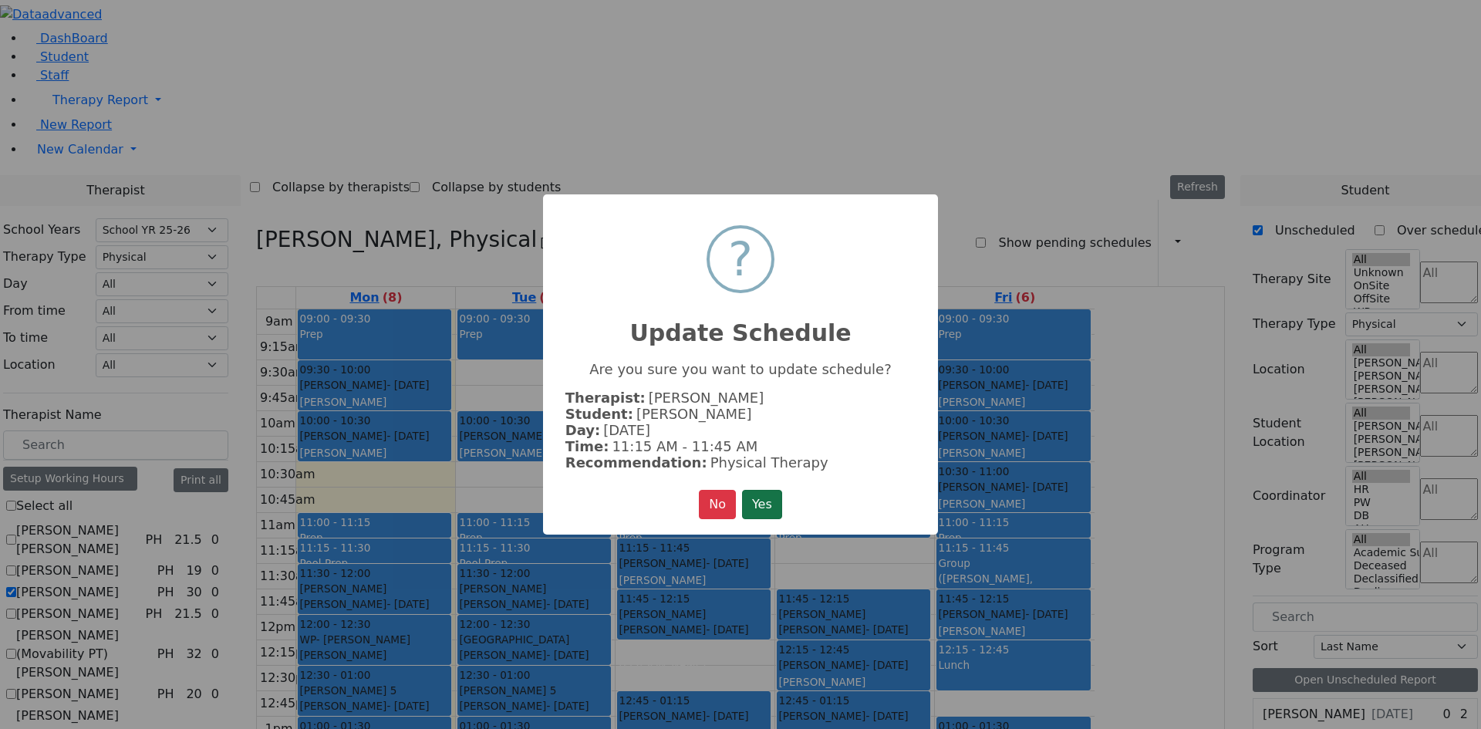
click at [754, 500] on button "Yes" at bounding box center [762, 504] width 40 height 29
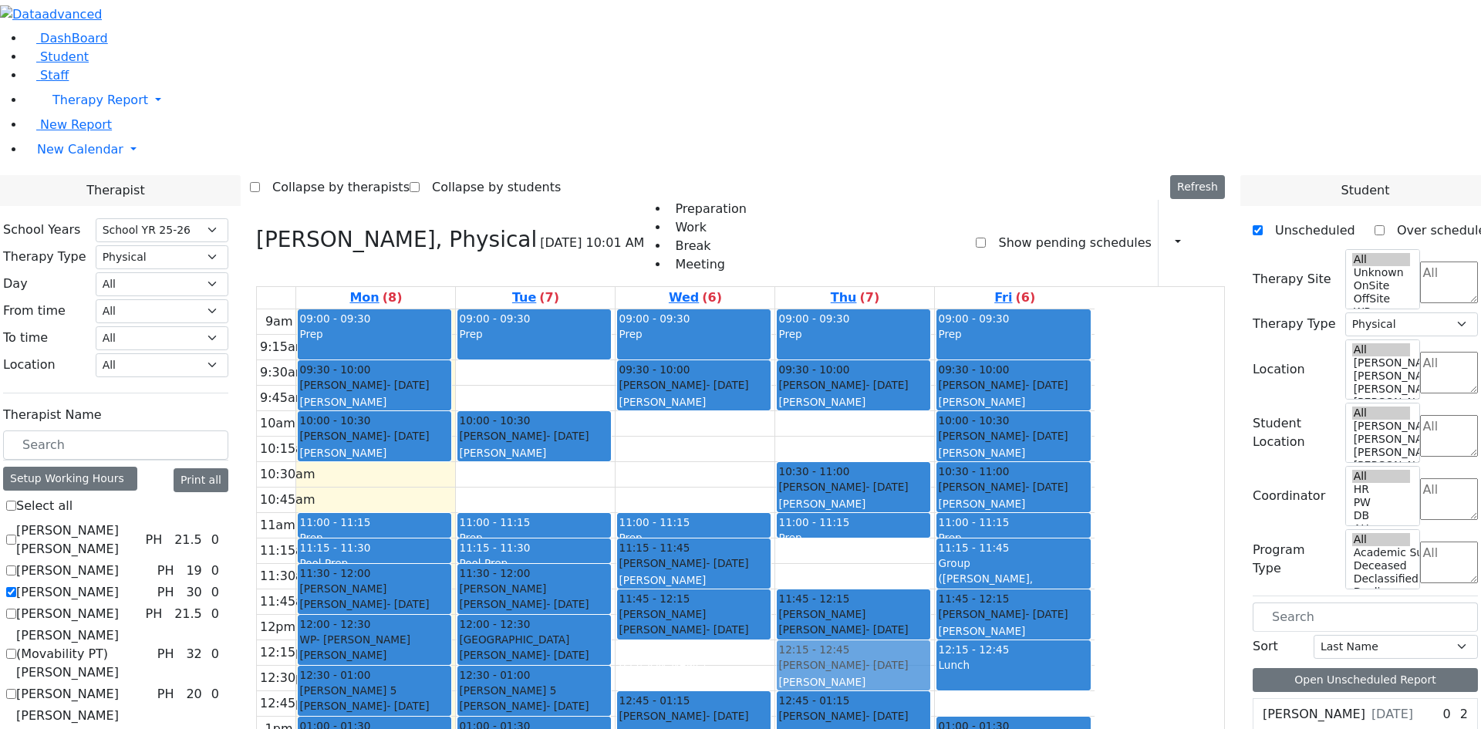
click at [934, 436] on div "09:00 - 09:30 Prep 09:30 - 10:00 Twersky Shimon - 08/03/2011 Schmutter, Michoel…" at bounding box center [854, 614] width 159 height 611
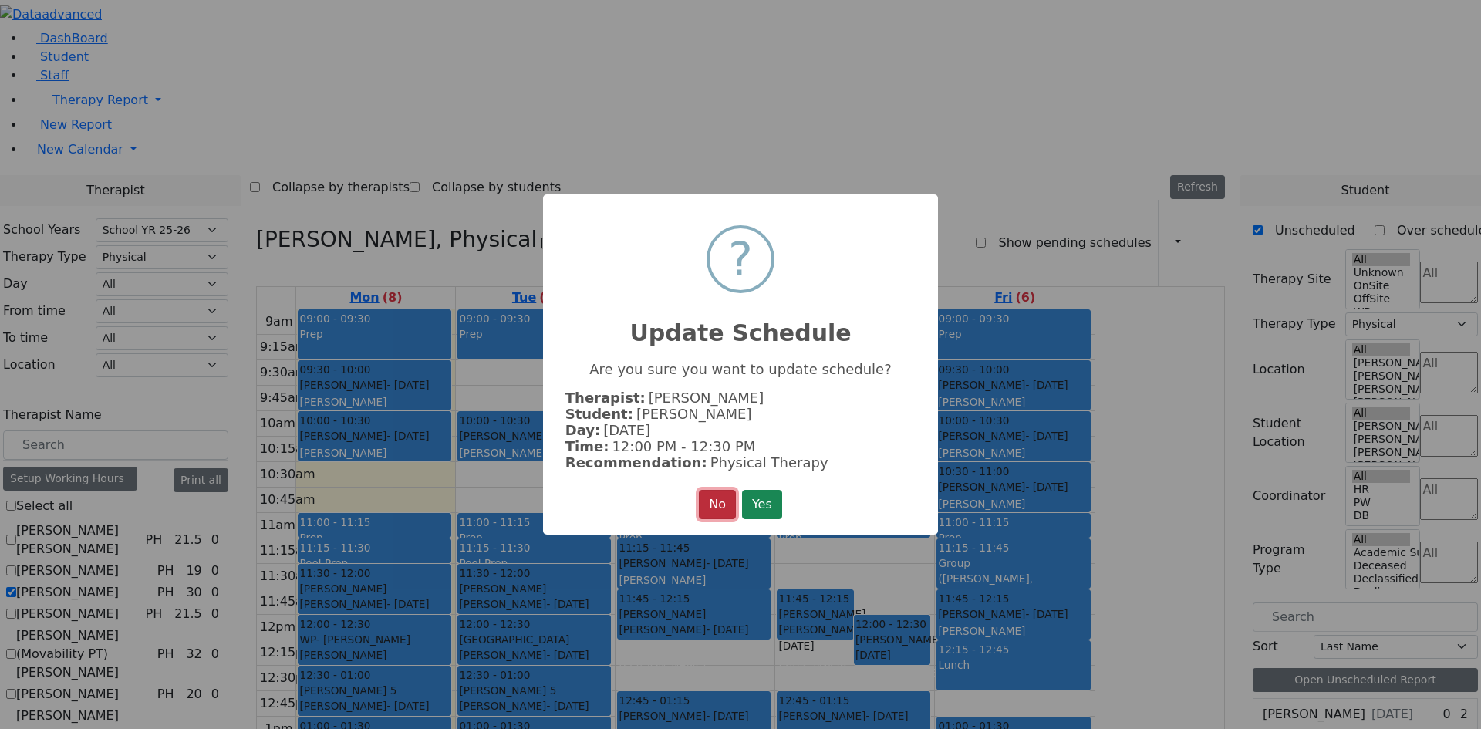
click at [706, 498] on button "No" at bounding box center [717, 504] width 37 height 29
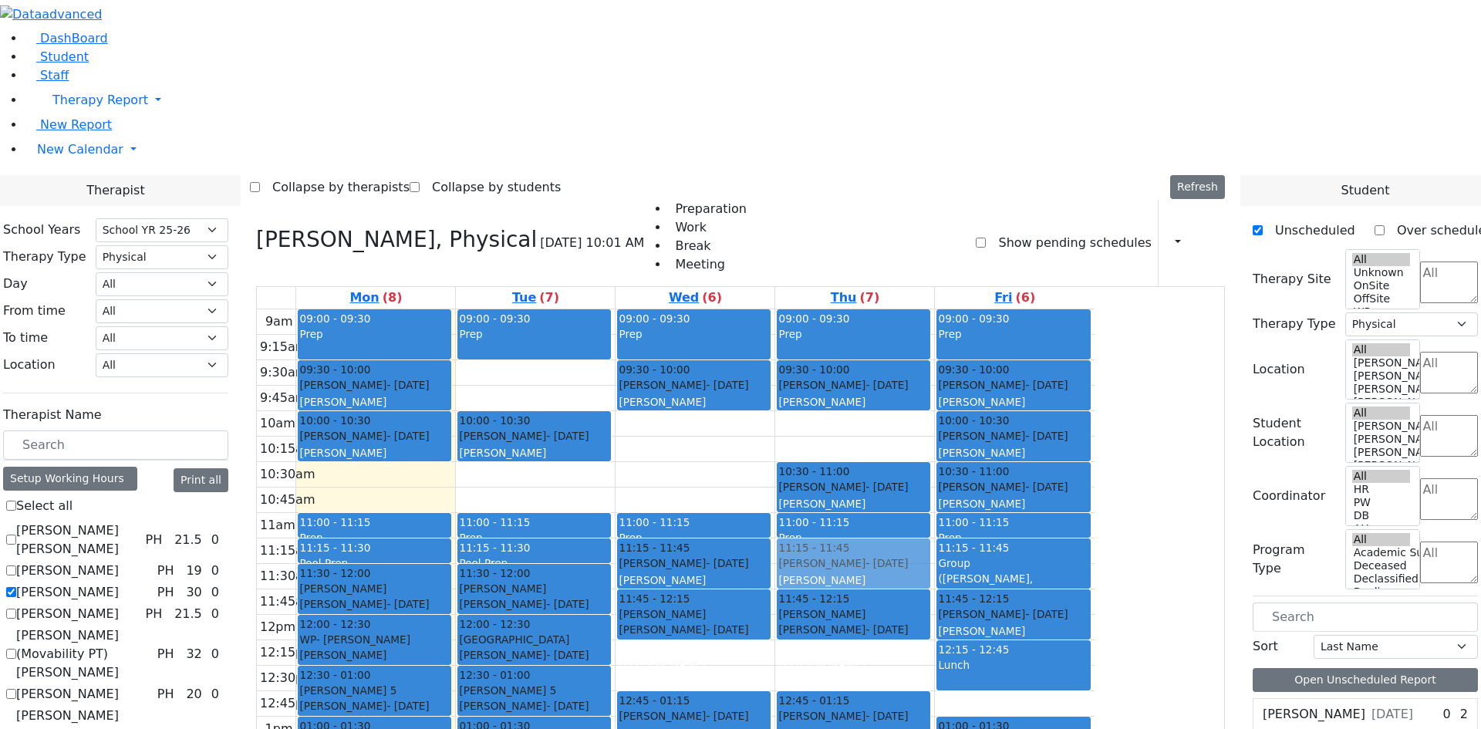
drag, startPoint x: 970, startPoint y: 447, endPoint x: 970, endPoint y: 351, distance: 95.6
click at [934, 345] on div "09:00 - 09:30 Prep 09:30 - 10:00 Twersky Shimon - 08/03/2011 Schmutter, Michoel…" at bounding box center [854, 614] width 159 height 611
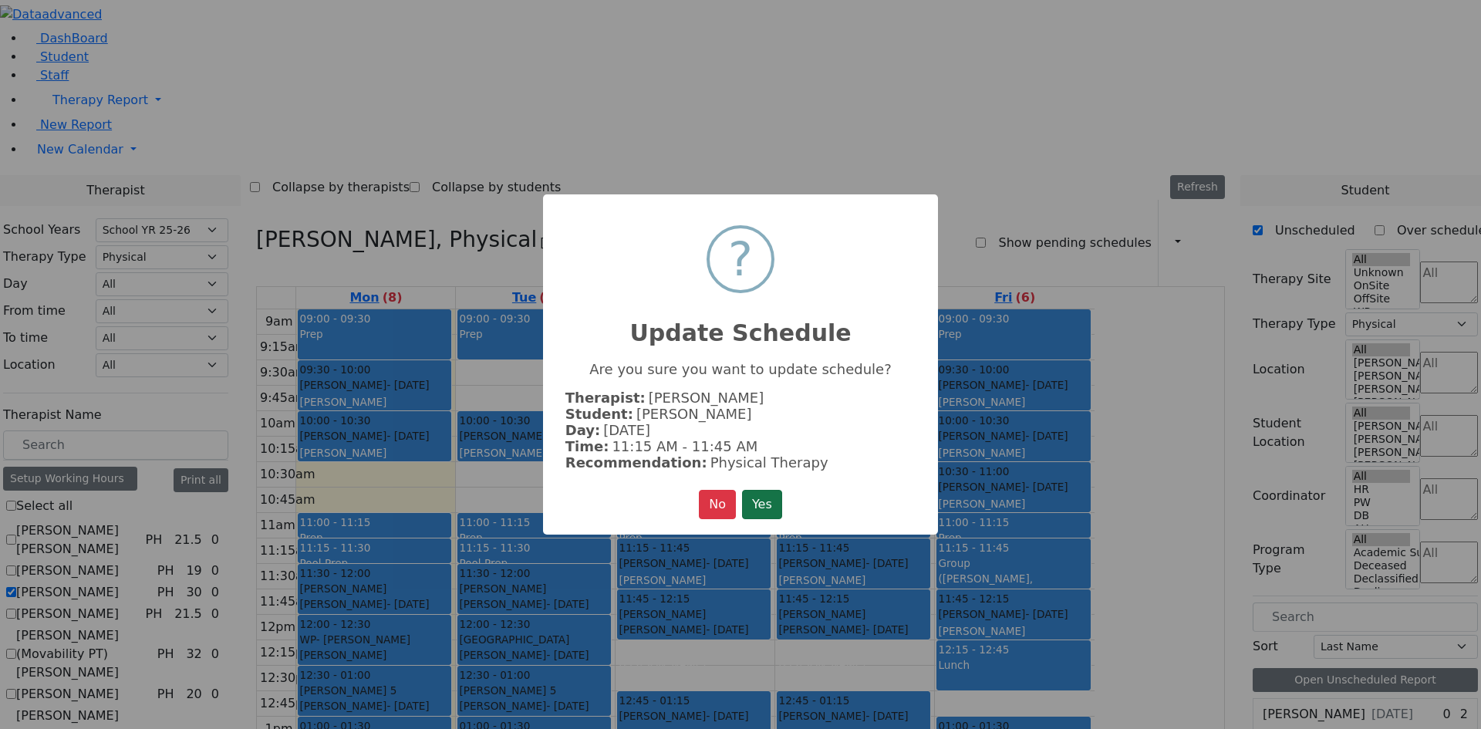
click at [762, 502] on button "Yes" at bounding box center [762, 504] width 40 height 29
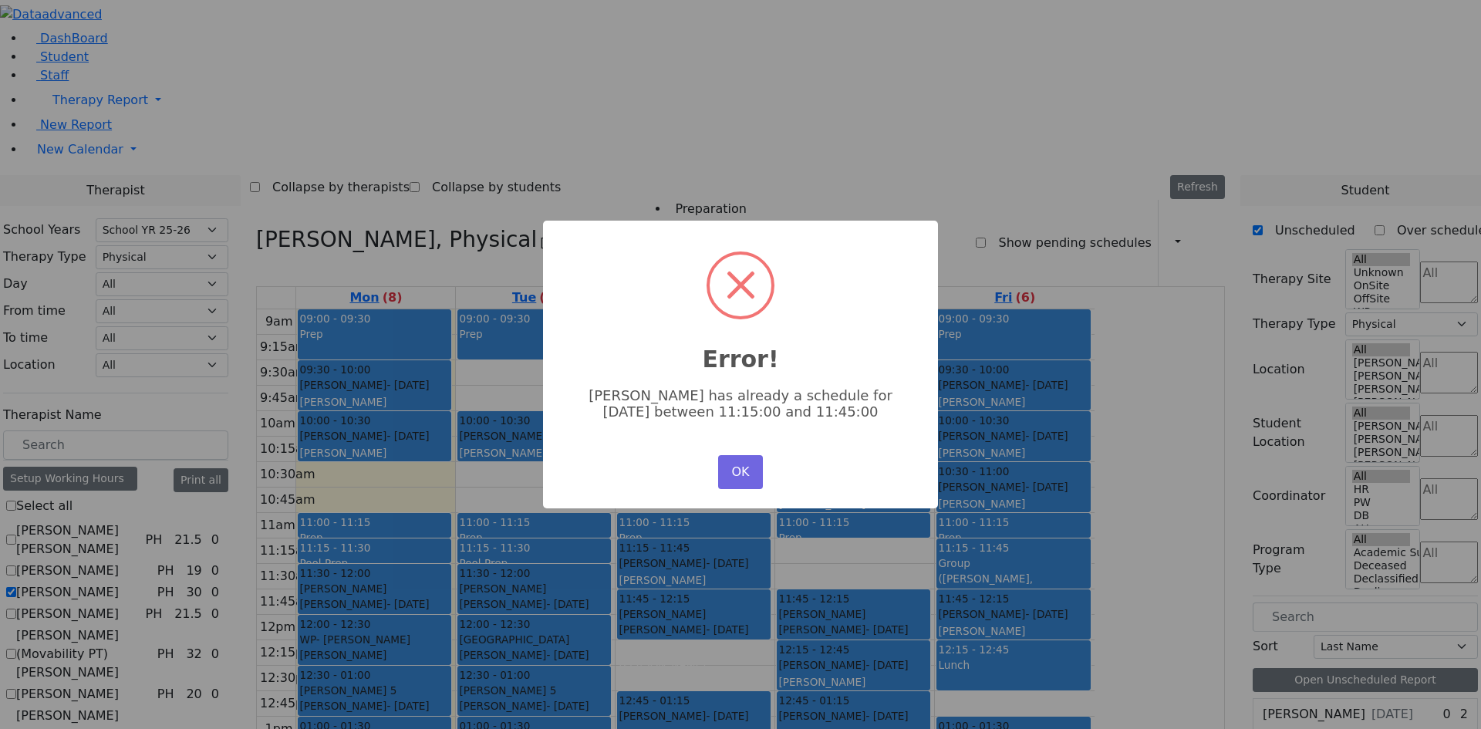
click at [759, 484] on div "OK No Cancel" at bounding box center [740, 472] width 52 height 42
click at [753, 473] on button "OK" at bounding box center [740, 472] width 45 height 34
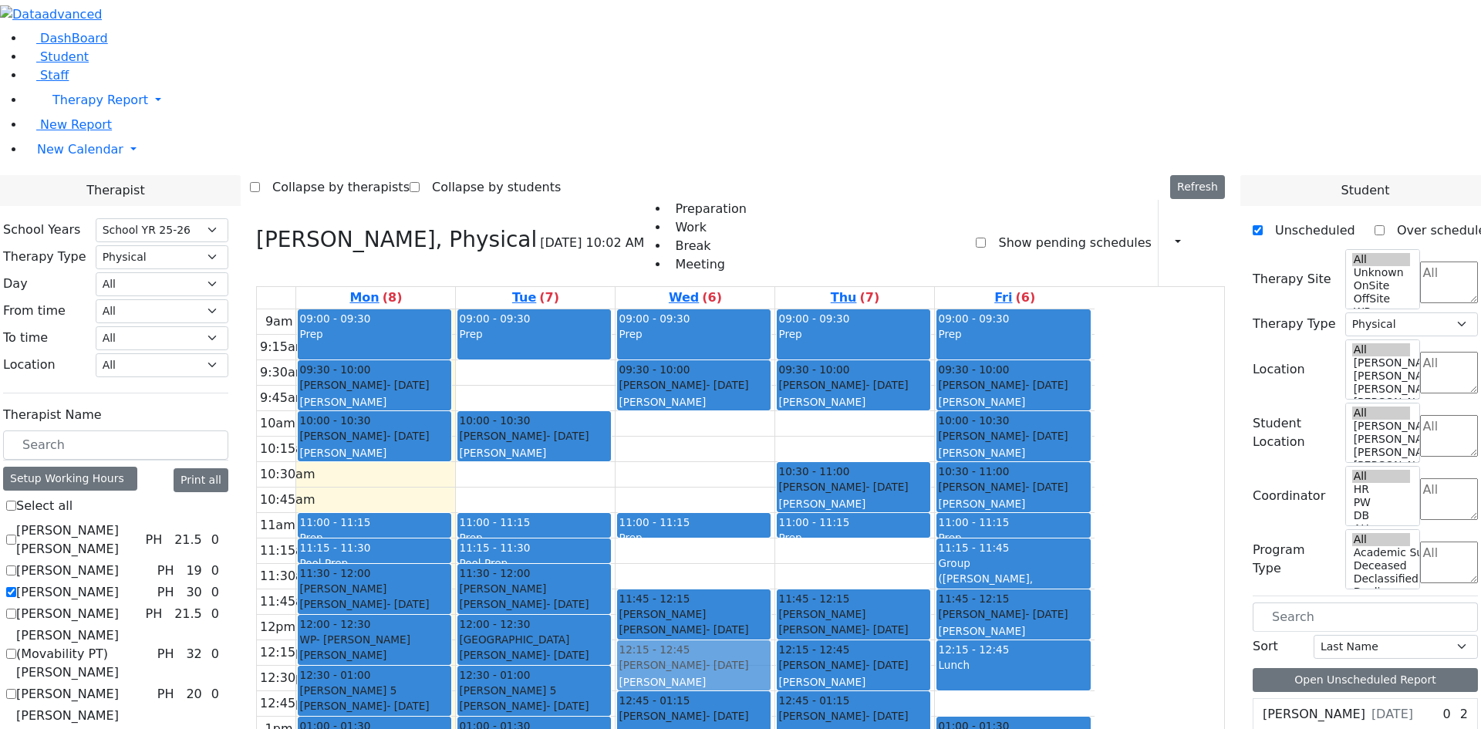
drag, startPoint x: 885, startPoint y: 340, endPoint x: 908, endPoint y: 431, distance: 94.1
click at [774, 447] on div "09:00 - 09:30 Prep 09:30 - 10:00 Falkowitz Yitzchok - 05/20/2014 Volfman Dovid …" at bounding box center [694, 614] width 159 height 611
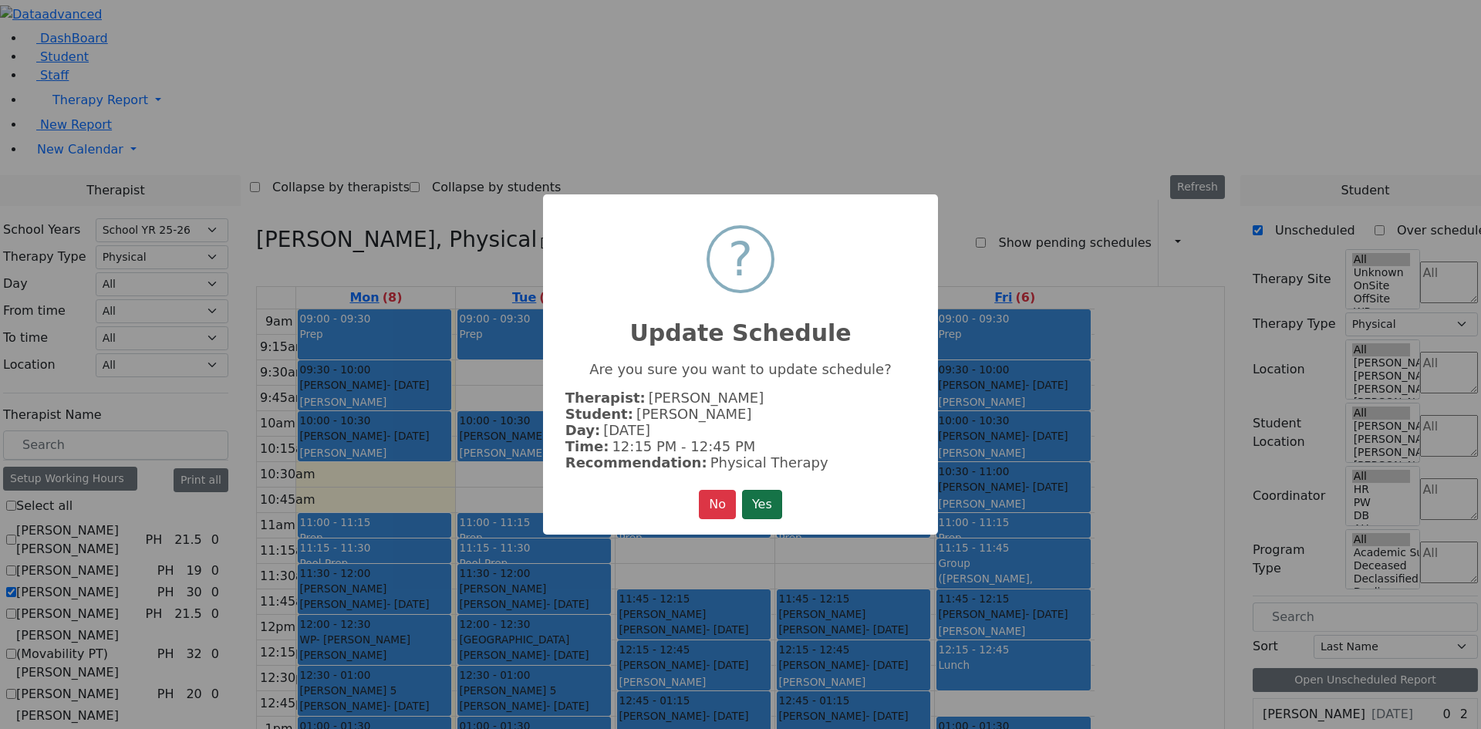
click at [771, 497] on button "Yes" at bounding box center [762, 504] width 40 height 29
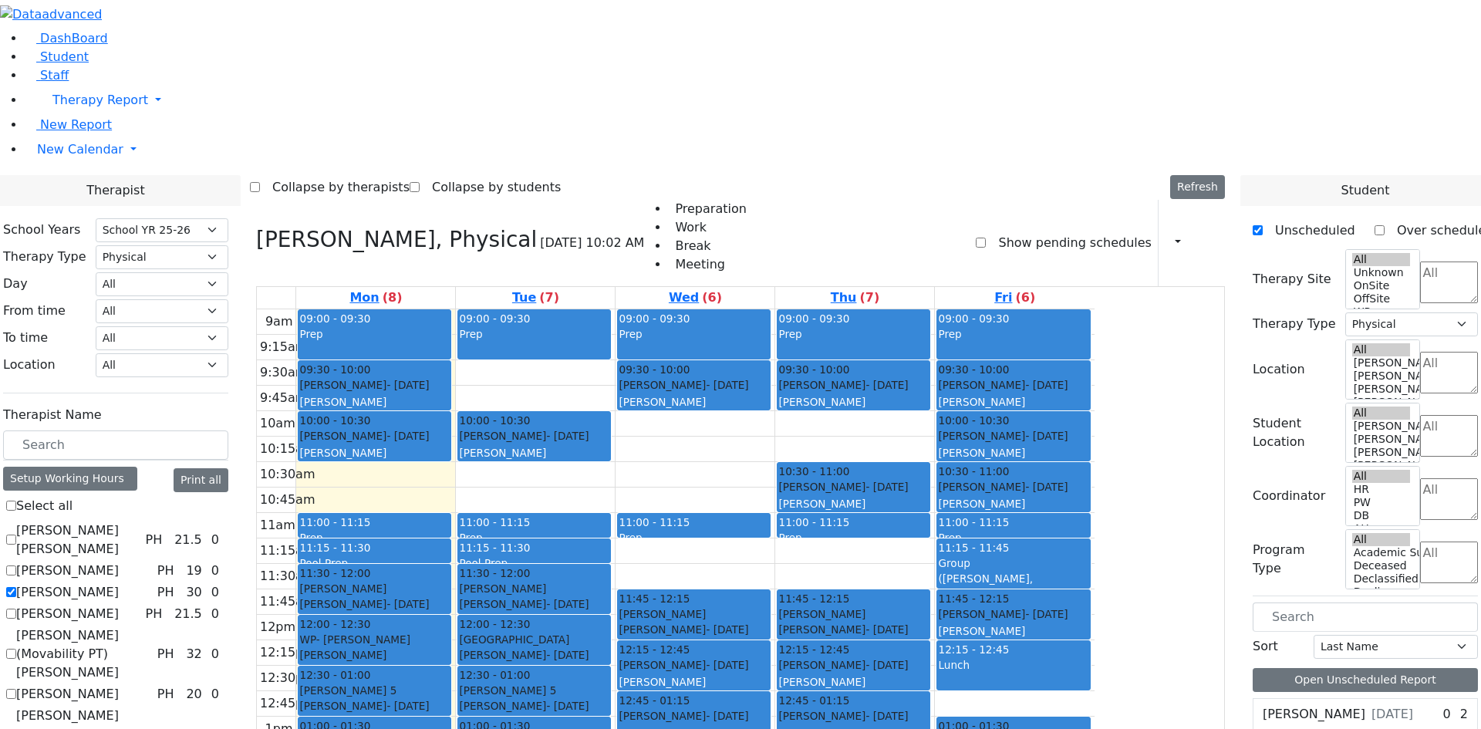
click at [119, 583] on label "[PERSON_NAME]" at bounding box center [67, 592] width 103 height 19
click at [16, 587] on input "[PERSON_NAME]" at bounding box center [11, 592] width 10 height 10
checkbox input "false"
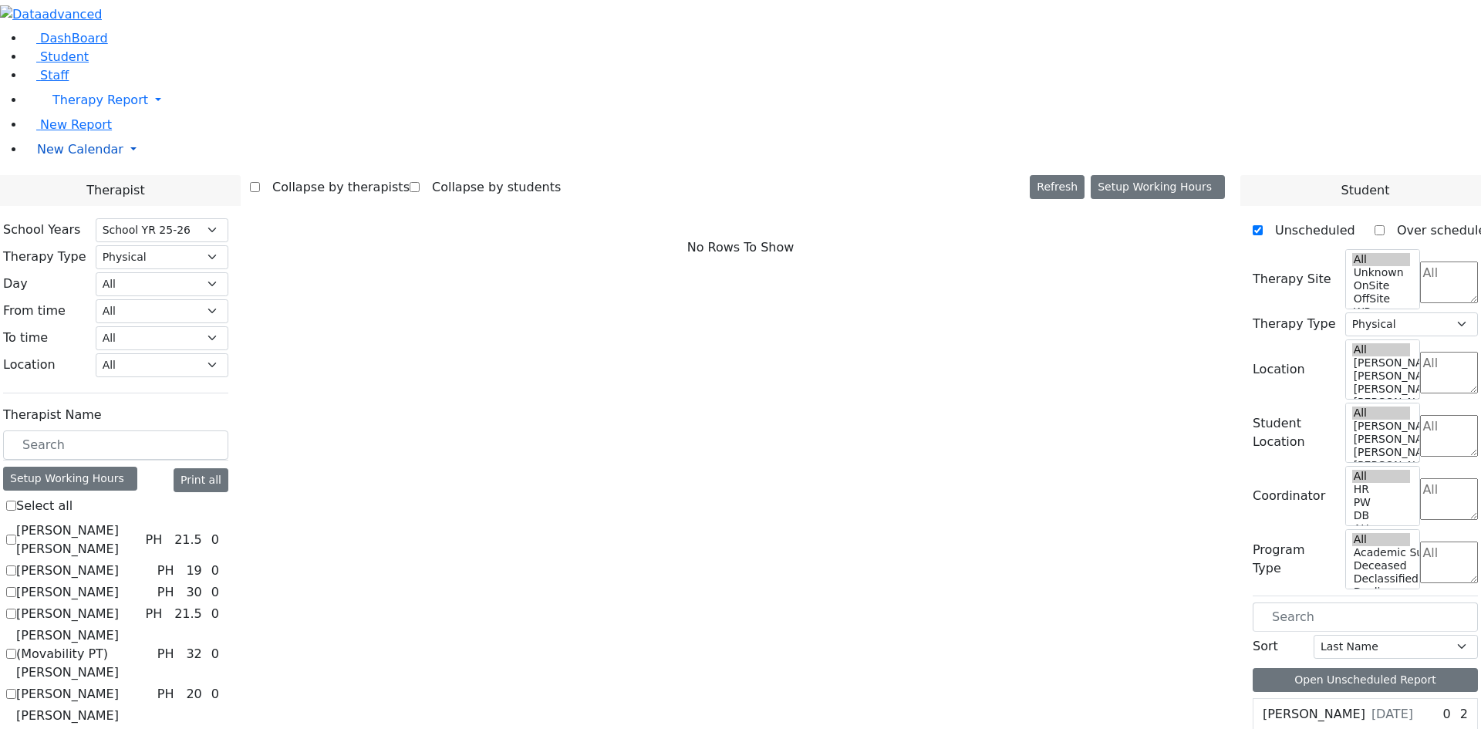
click at [64, 157] on span "New Calendar" at bounding box center [80, 149] width 86 height 15
click at [71, 206] on span "Teacher Report" at bounding box center [83, 198] width 93 height 15
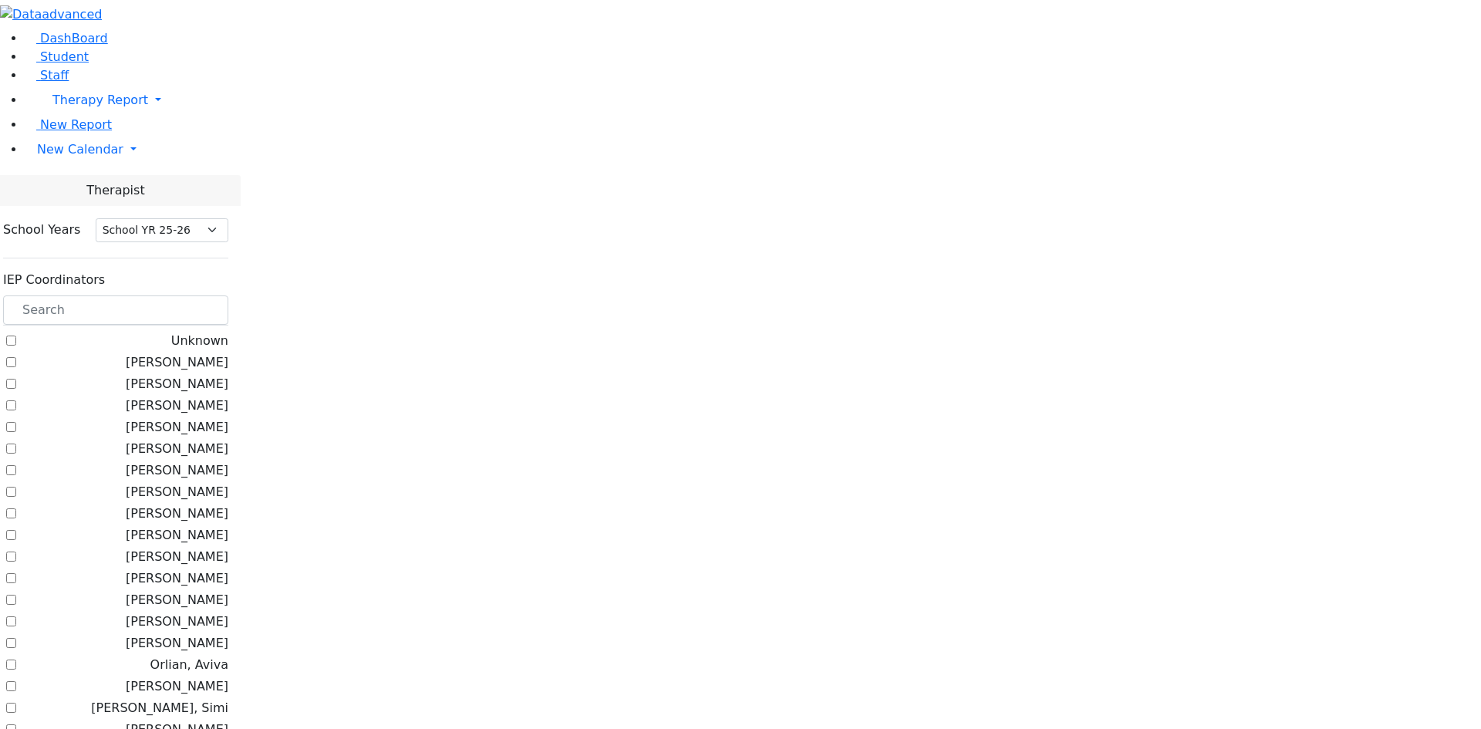
select select "212"
click at [228, 295] on input "text" at bounding box center [115, 309] width 225 height 29
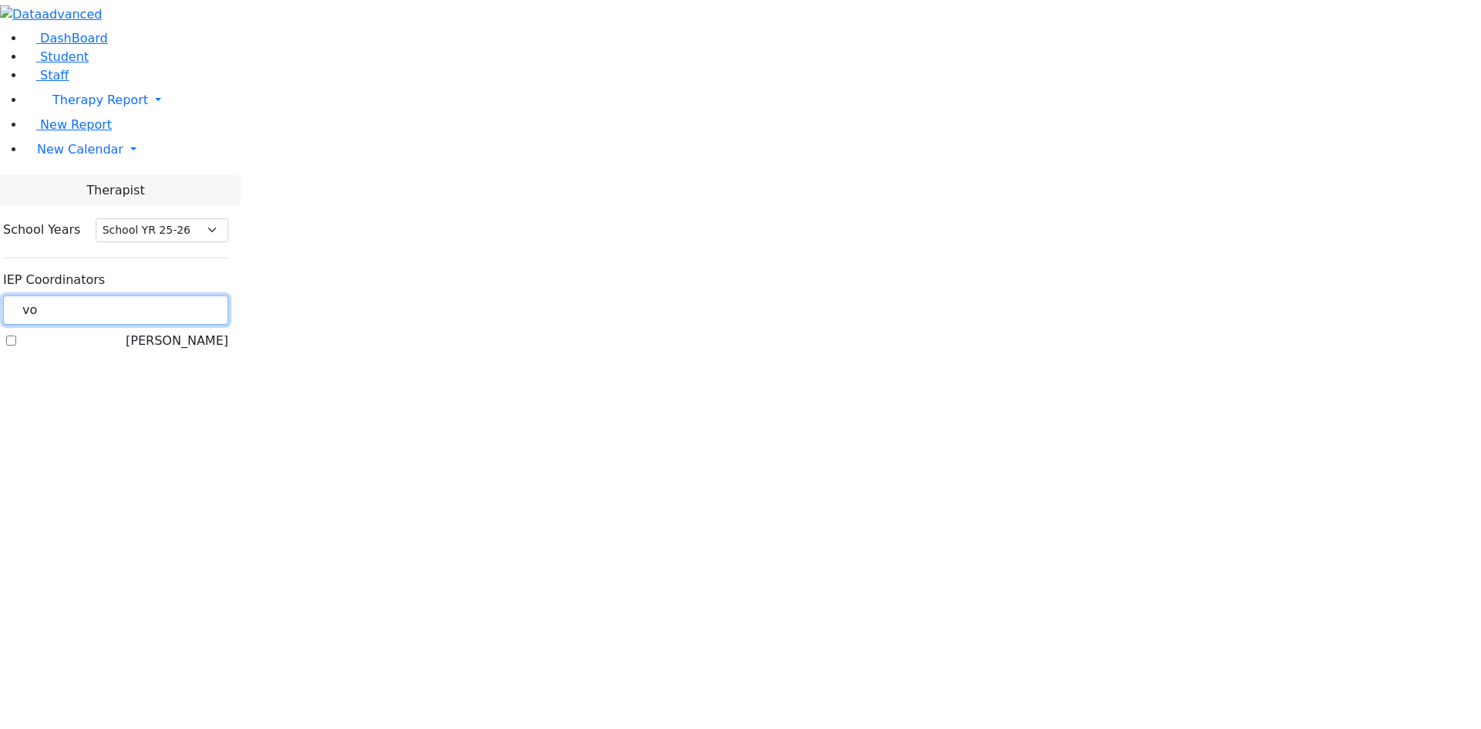
type input "vo"
click at [227, 332] on label "[PERSON_NAME]" at bounding box center [177, 341] width 103 height 19
click at [16, 335] on input "[PERSON_NAME]" at bounding box center [11, 340] width 10 height 10
checkbox input "true"
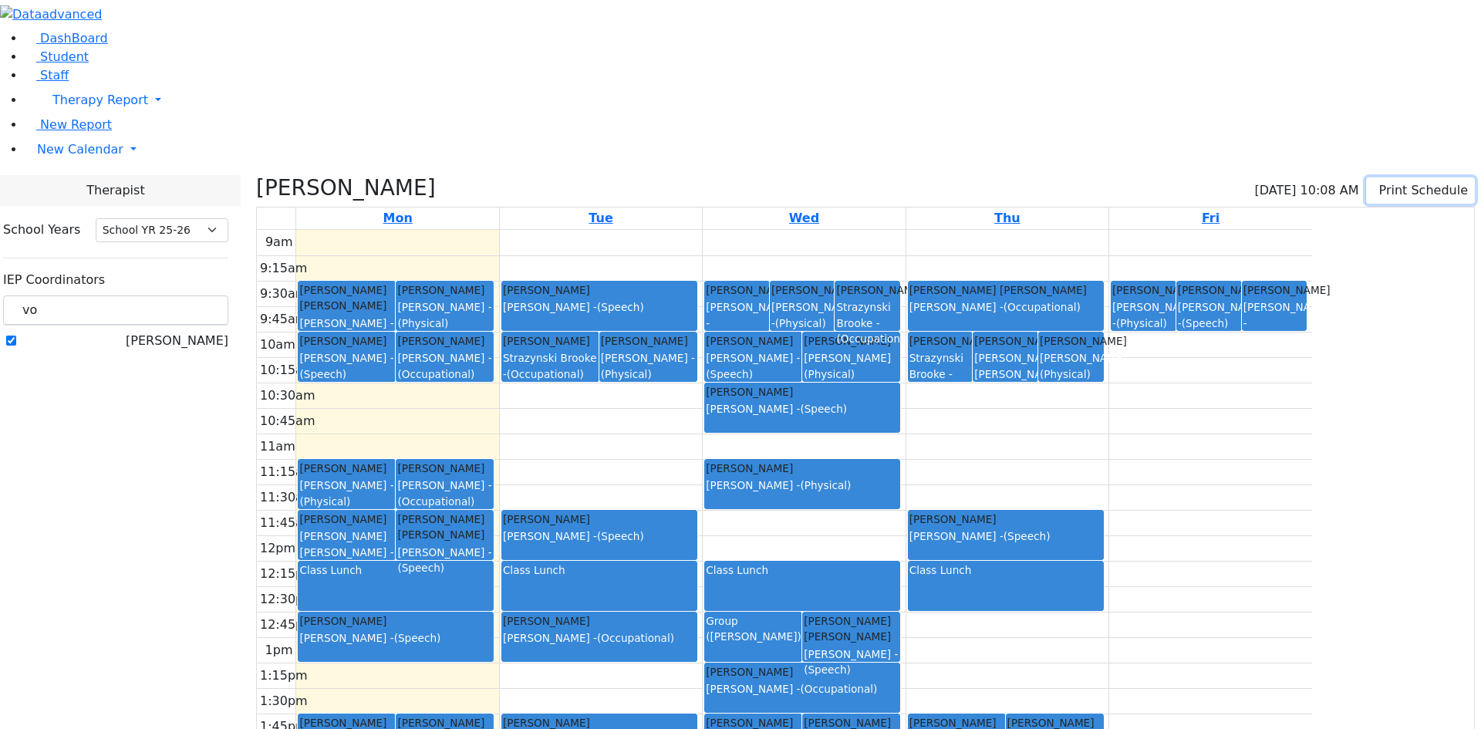
click at [1376, 183] on icon "button" at bounding box center [1376, 190] width 0 height 15
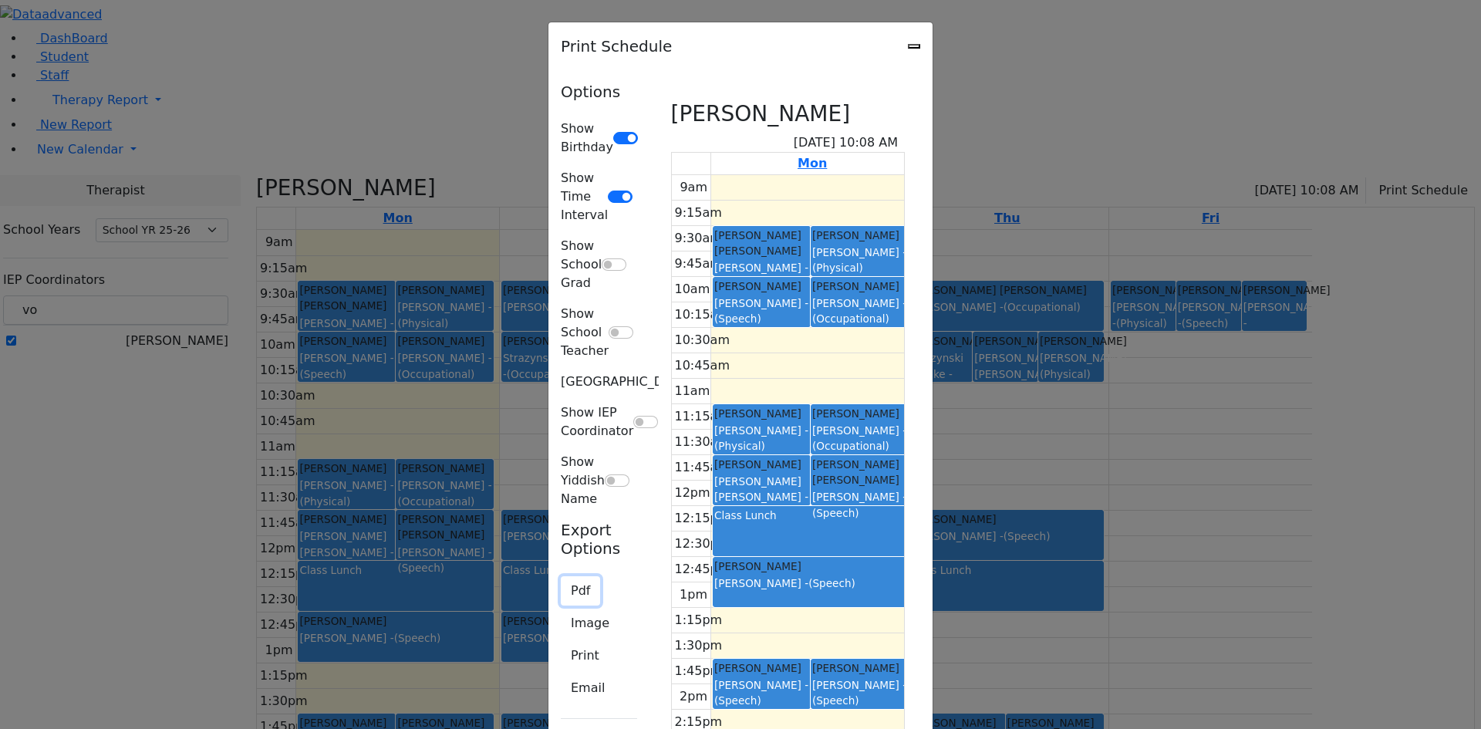
click at [561, 576] on button "Pdf" at bounding box center [580, 590] width 39 height 29
click at [561, 641] on button "Print" at bounding box center [585, 655] width 49 height 29
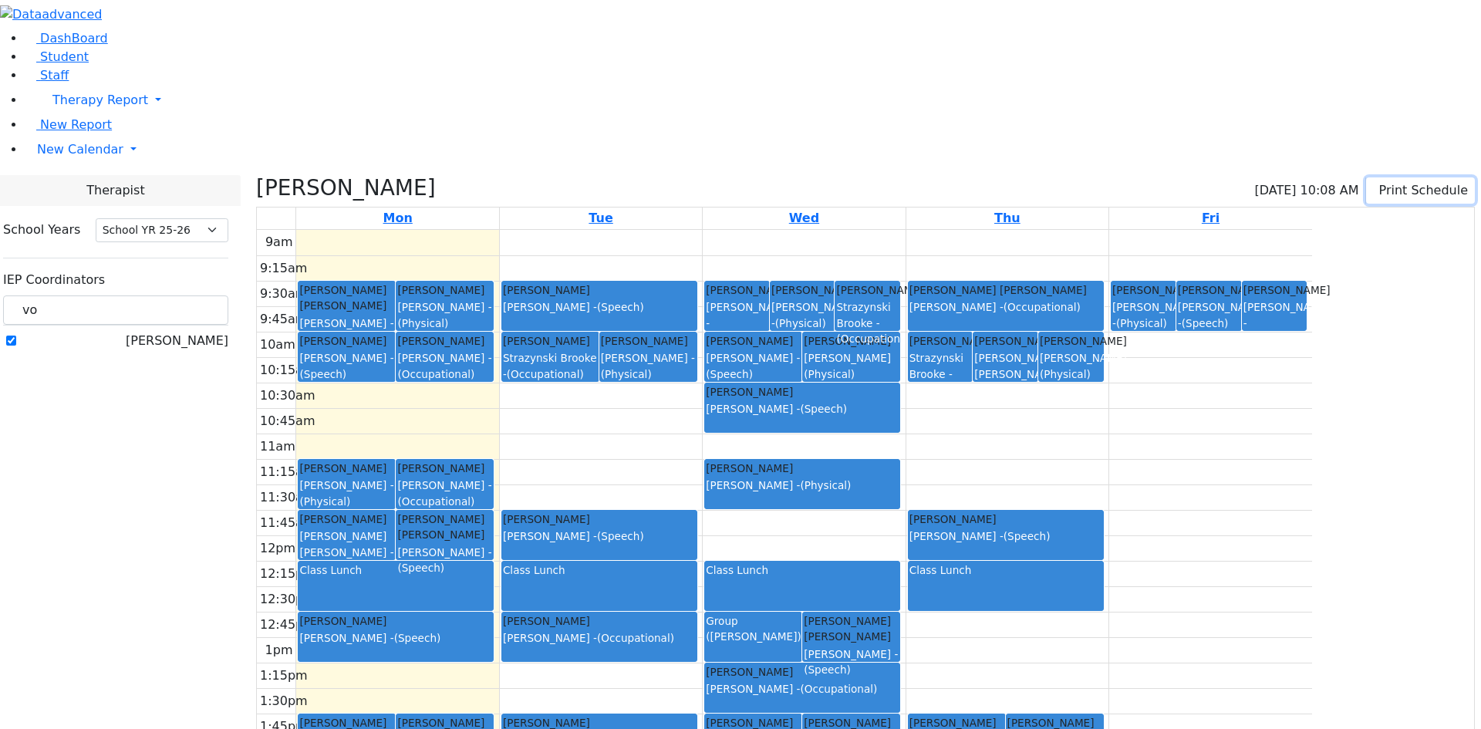
click at [1366, 177] on button "Print Schedule" at bounding box center [1420, 190] width 109 height 26
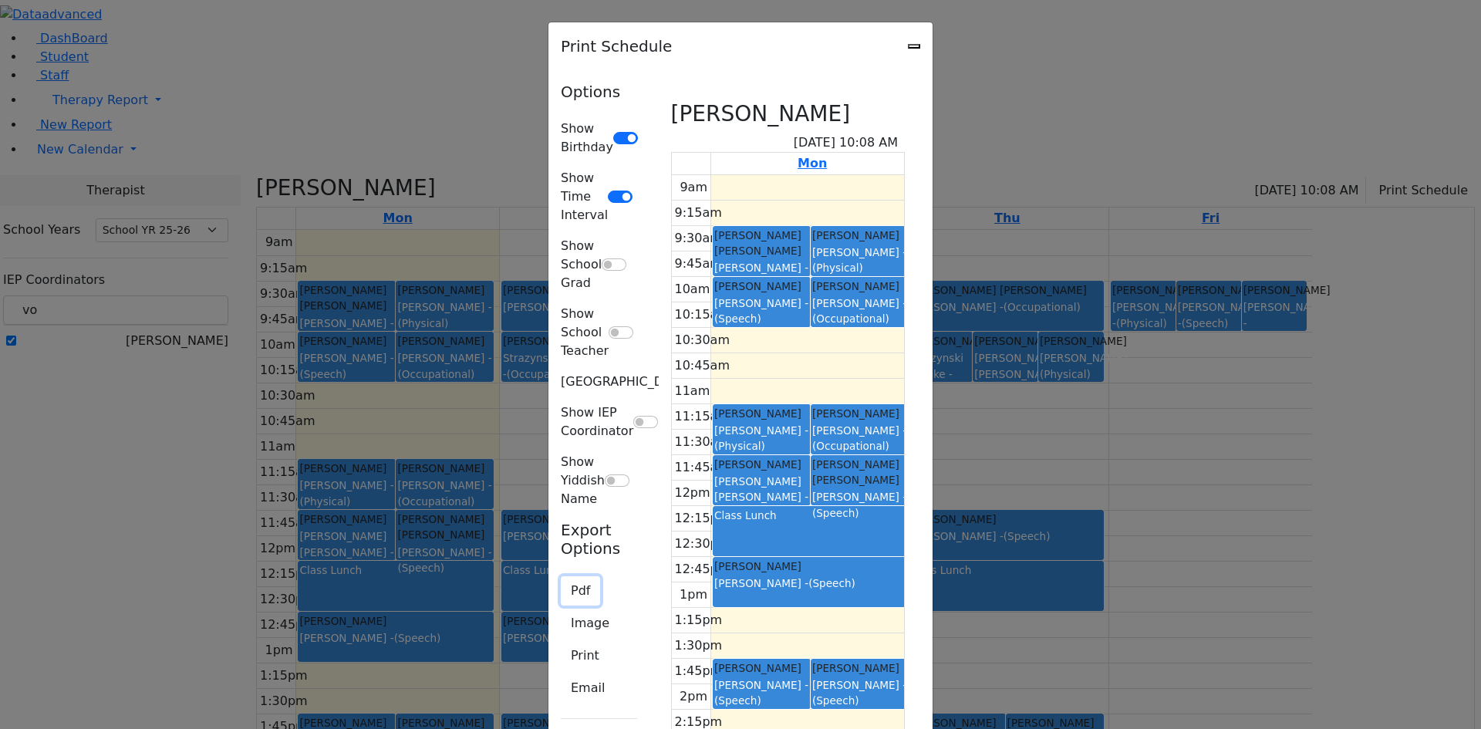
click at [561, 576] on button "Pdf" at bounding box center [580, 590] width 39 height 29
click at [561, 641] on button "Print" at bounding box center [585, 655] width 49 height 29
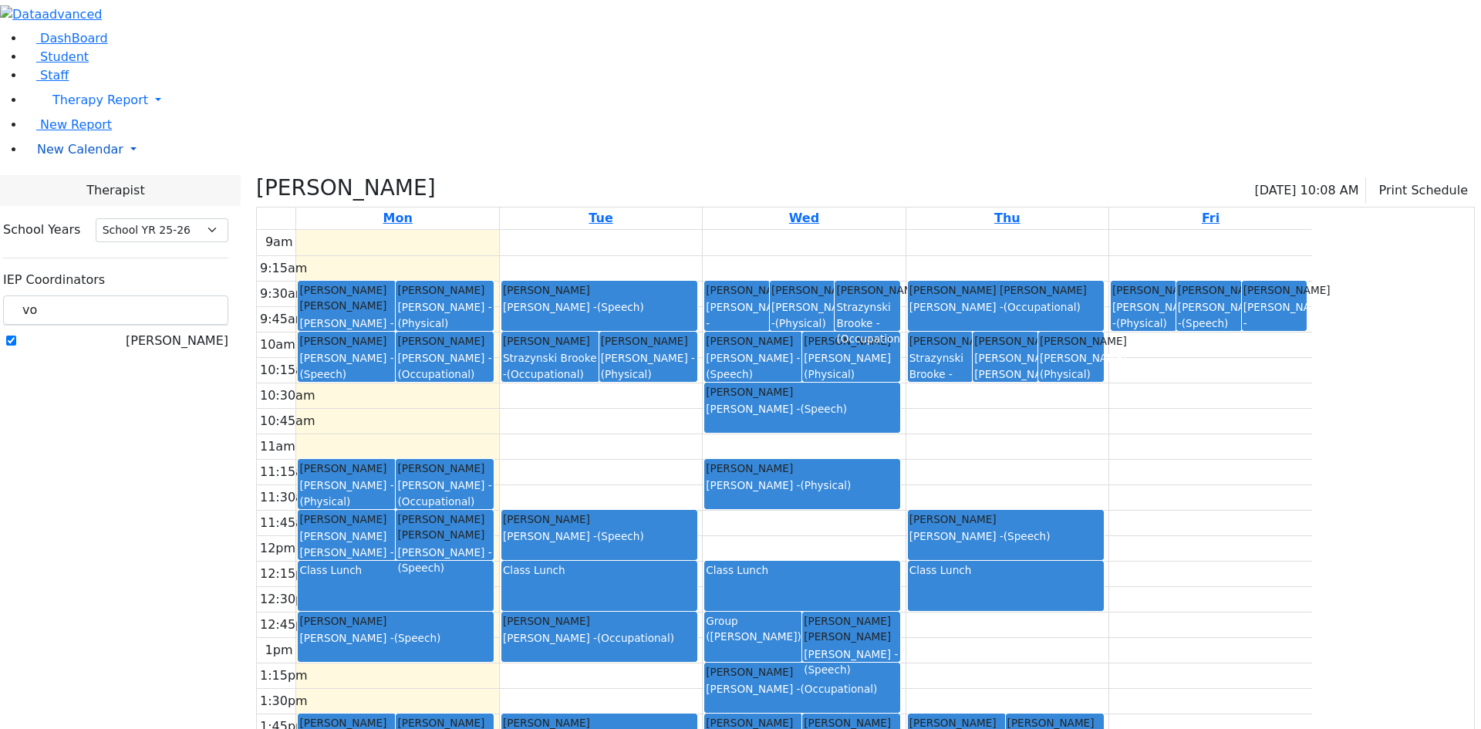
click at [74, 157] on span "New Calendar" at bounding box center [80, 149] width 86 height 15
click at [79, 187] on span "Calendar" at bounding box center [61, 180] width 56 height 15
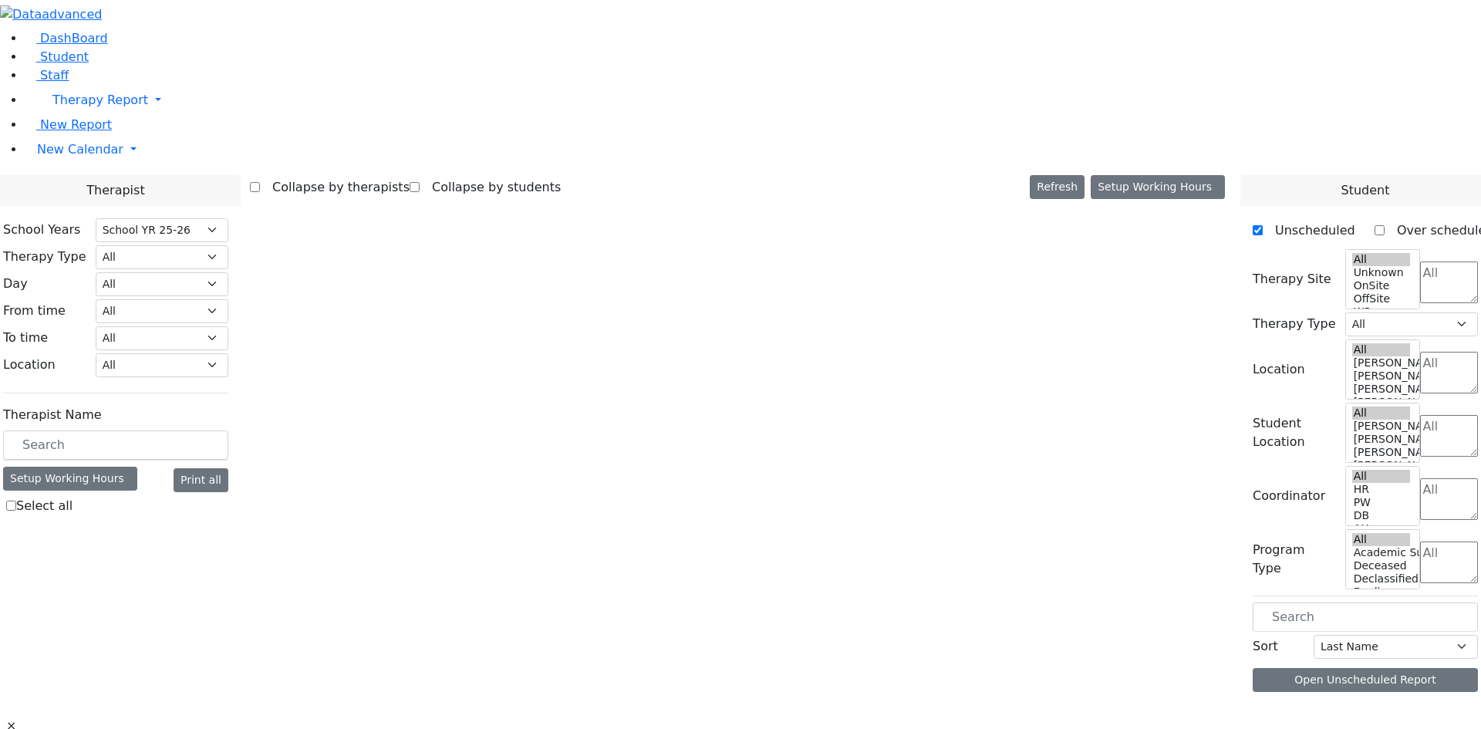
select select "212"
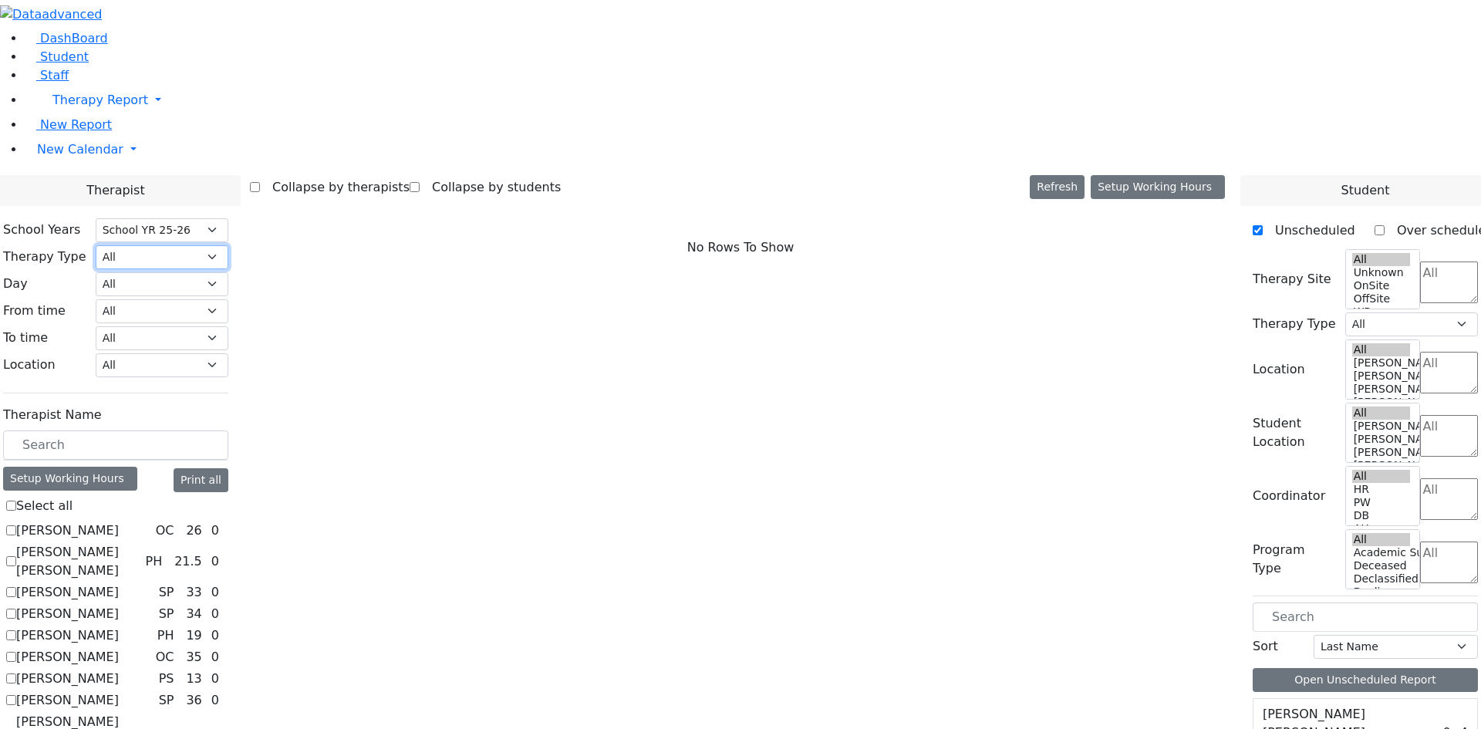
click at [228, 245] on select "All Psych Hearing Vision Speech Physical Occupational" at bounding box center [162, 257] width 133 height 24
select select "3"
click at [228, 245] on select "All Psych Hearing Vision Speech Physical Occupational" at bounding box center [162, 257] width 133 height 24
select select "3"
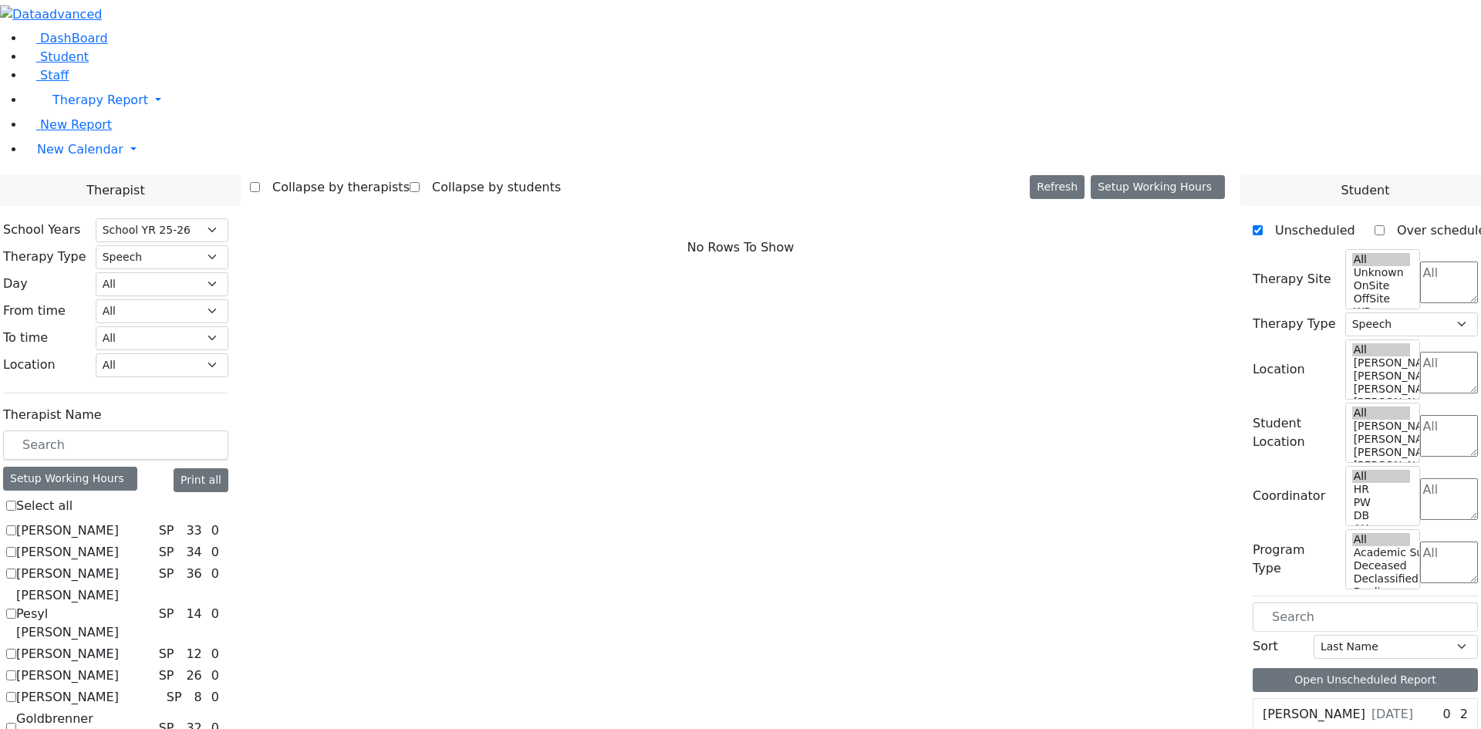
checkbox input "true"
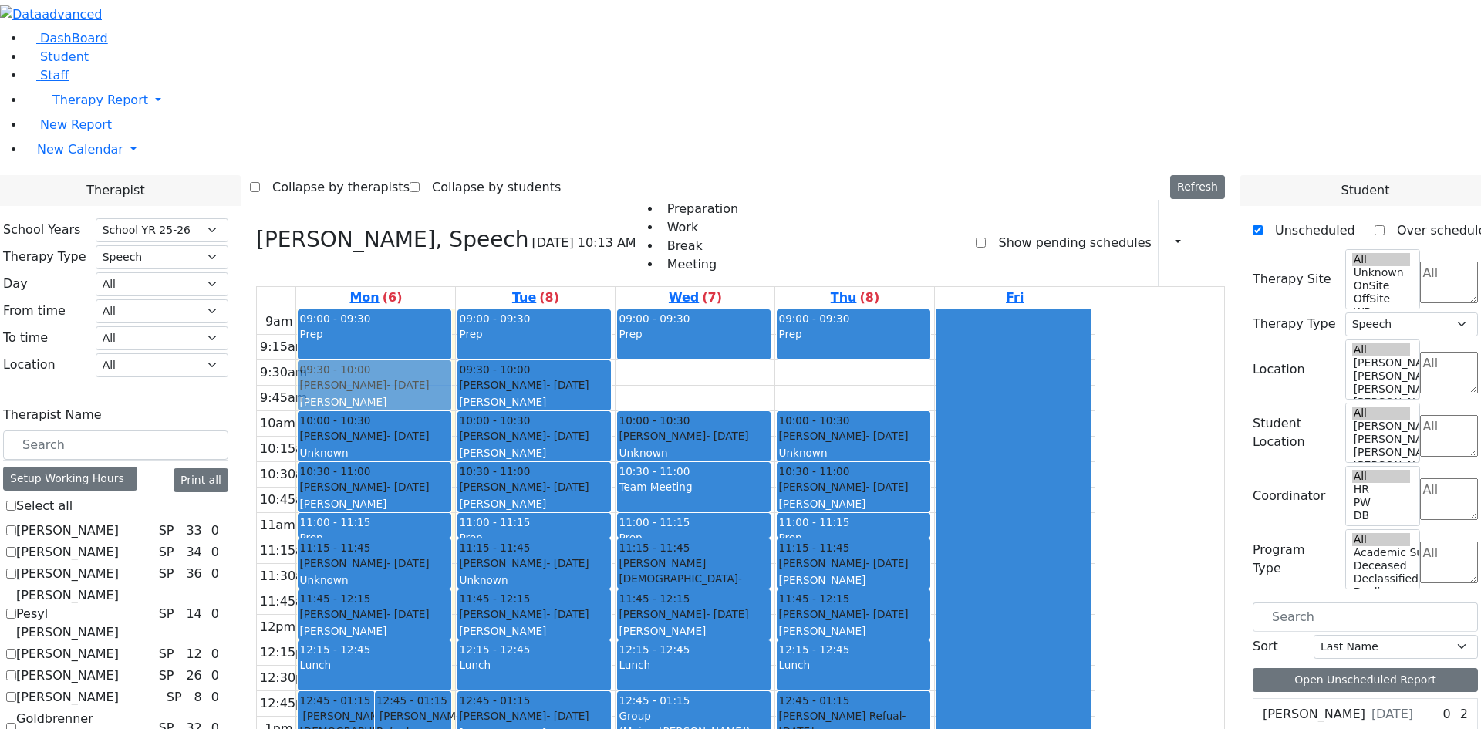
drag, startPoint x: 521, startPoint y: 591, endPoint x: 568, endPoint y: 165, distance: 429.1
click at [455, 309] on div "12:45 - 01:15 [PERSON_NAME] Shia - [DATE] [PERSON_NAME] 12:45 - 01:15 [PERSON_N…" at bounding box center [375, 614] width 159 height 611
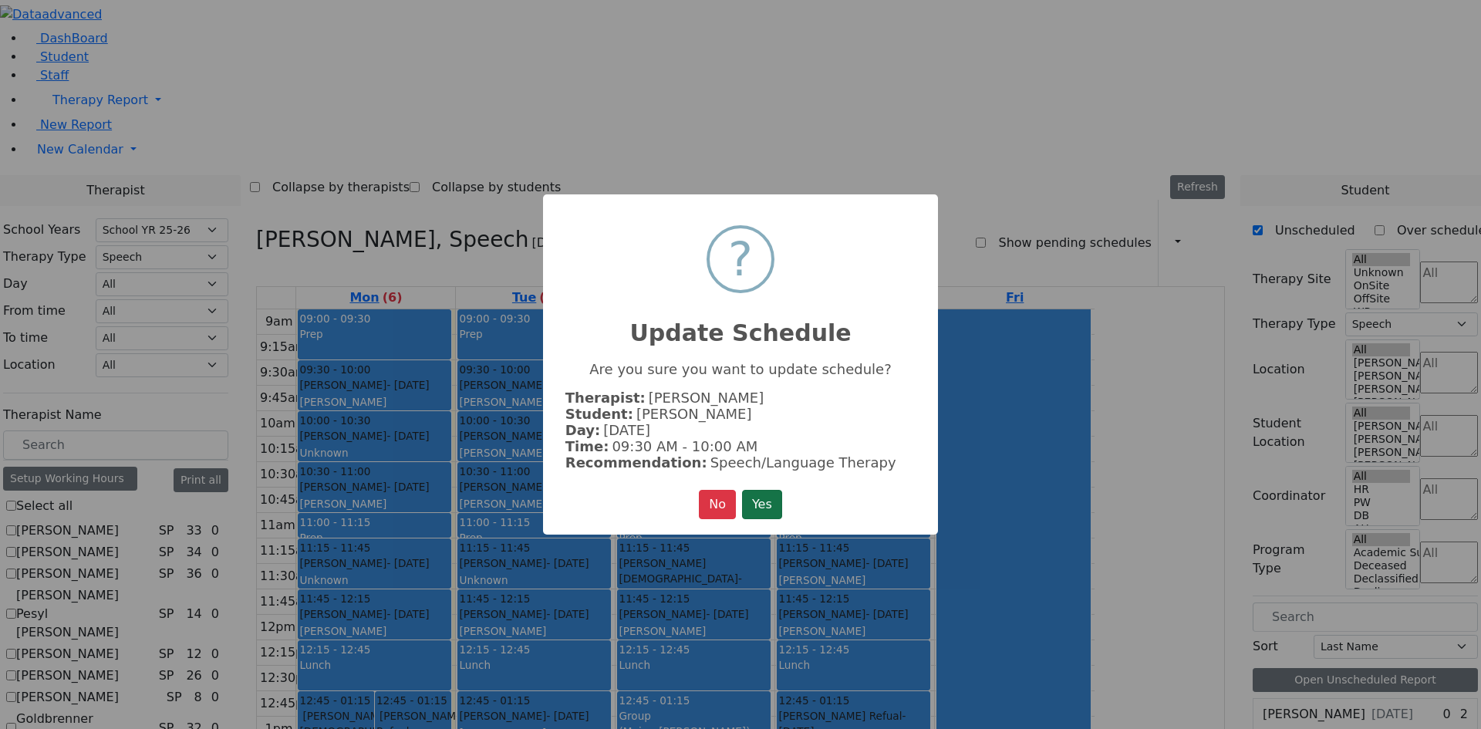
click at [753, 497] on button "Yes" at bounding box center [762, 504] width 40 height 29
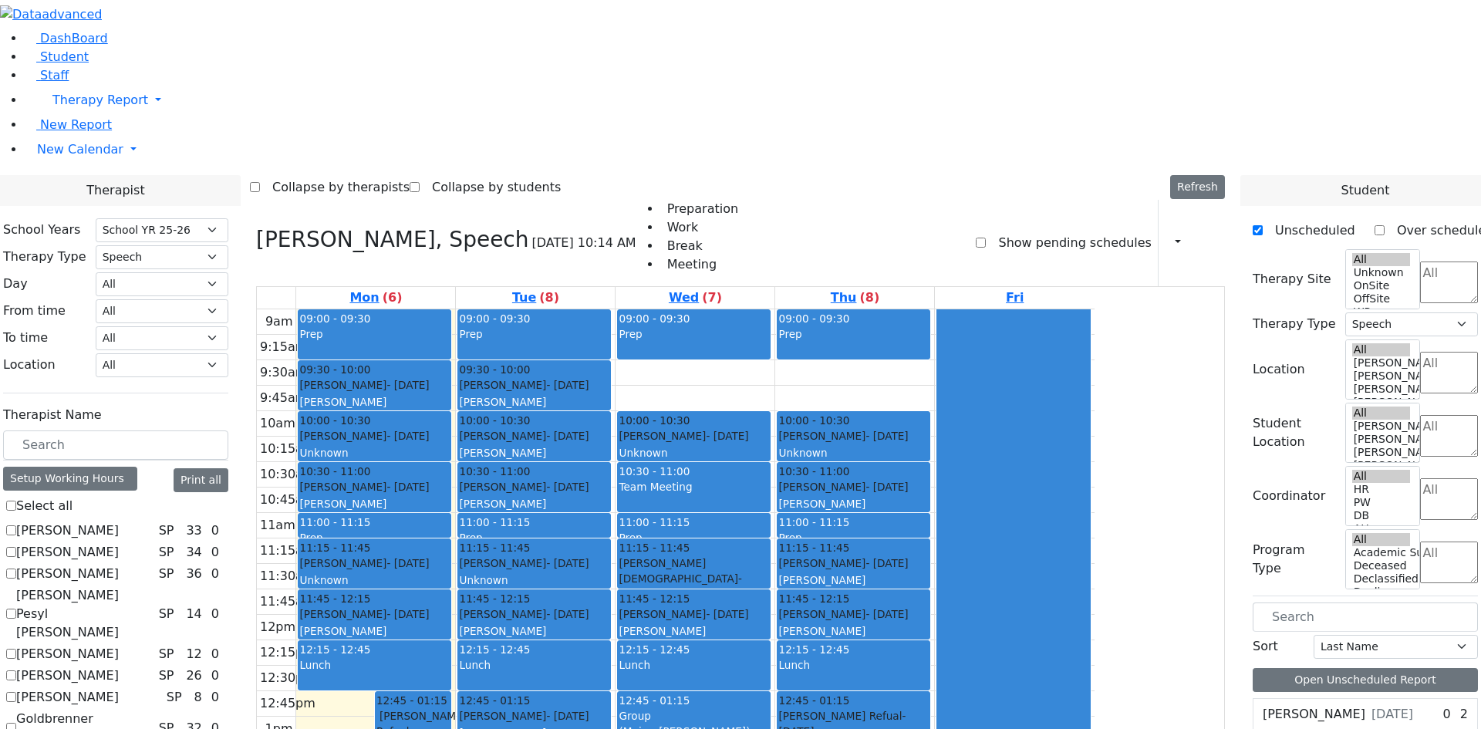
drag, startPoint x: 505, startPoint y: 500, endPoint x: 494, endPoint y: 552, distance: 53.5
click at [455, 552] on div "12:45 - 01:15 [PERSON_NAME] Shia - [DATE] [PERSON_NAME] 12:45 - 01:15 [PERSON_N…" at bounding box center [375, 614] width 159 height 611
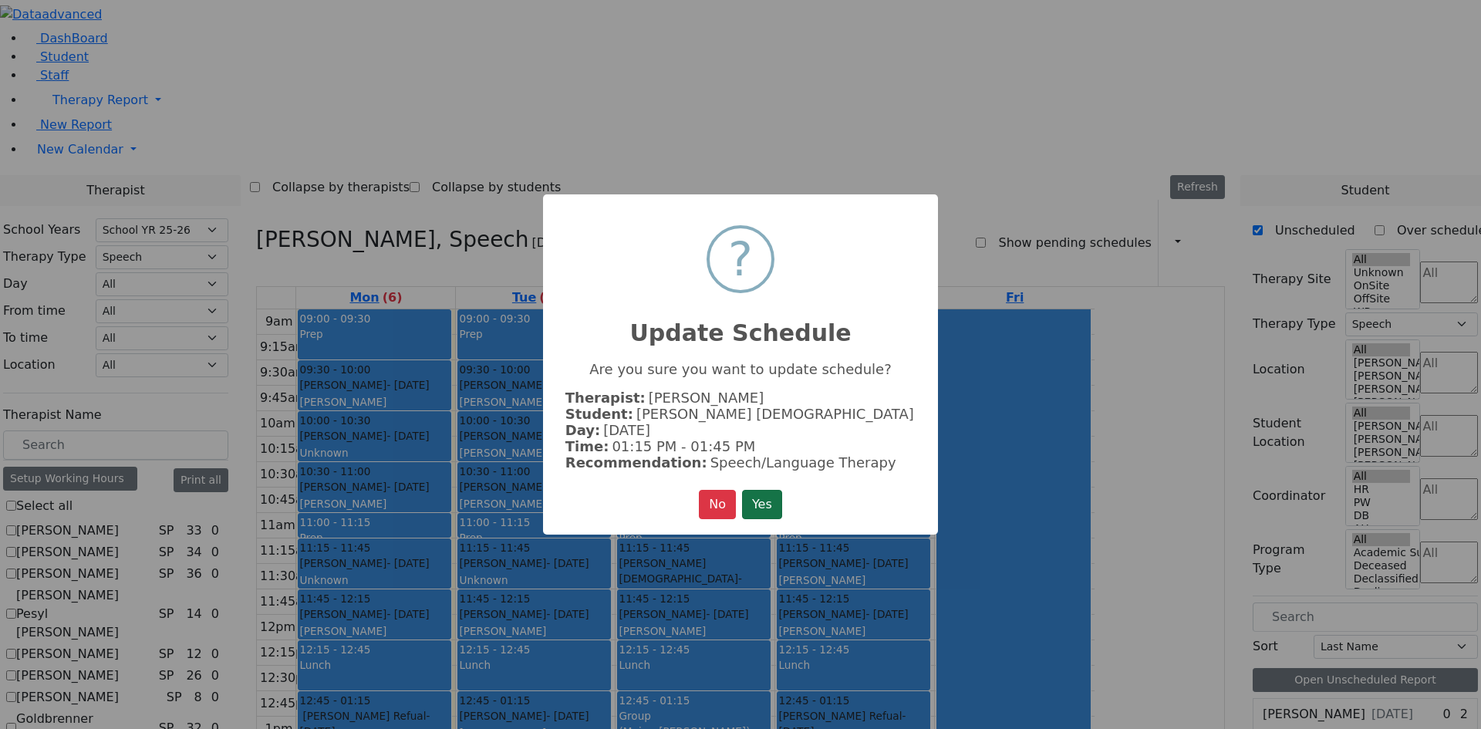
click at [760, 494] on button "Yes" at bounding box center [762, 504] width 40 height 29
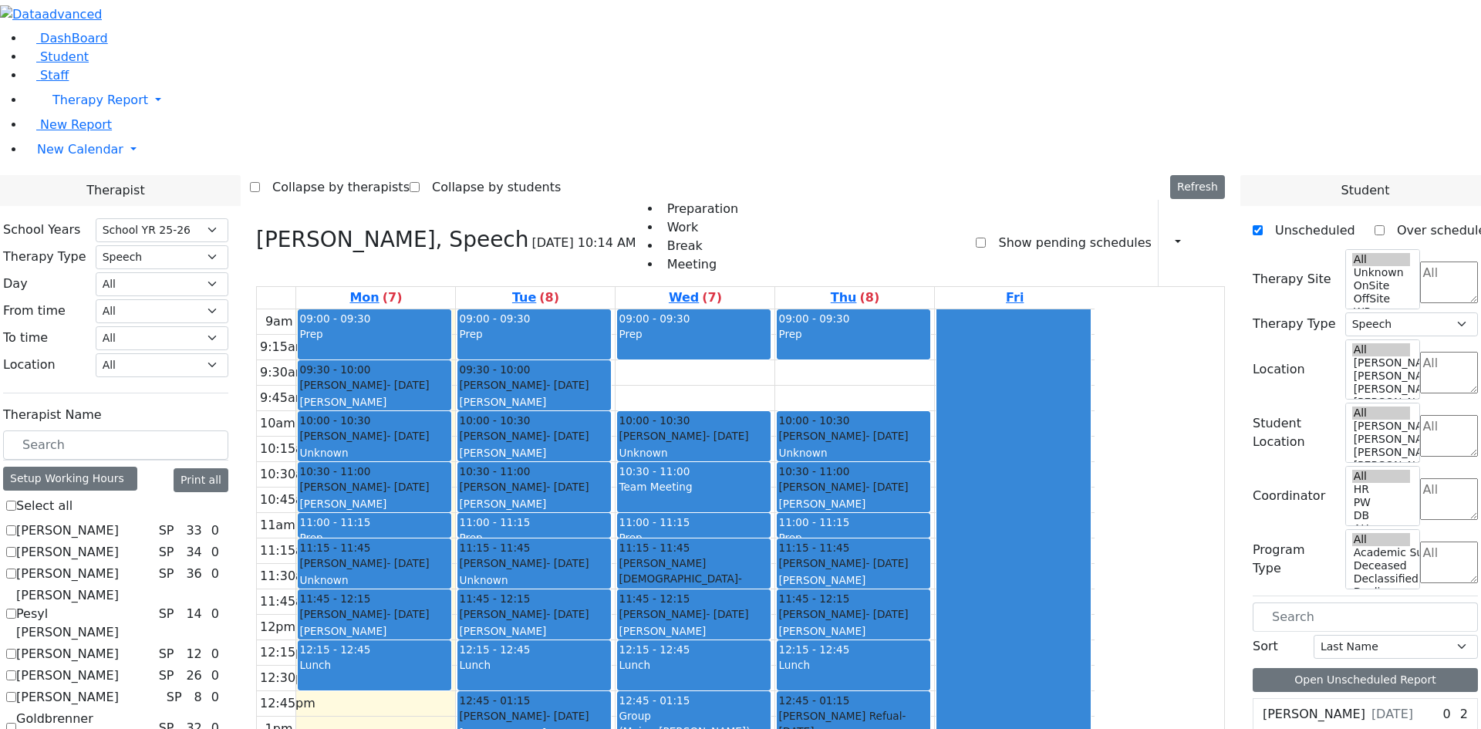
drag, startPoint x: 567, startPoint y: 497, endPoint x: 567, endPoint y: 548, distance: 51.7
click at [455, 548] on div "09:00 - 09:30 Prep 09:30 - 10:00 [PERSON_NAME] - [DATE] [PERSON_NAME] 10:00 - 1…" at bounding box center [375, 614] width 159 height 611
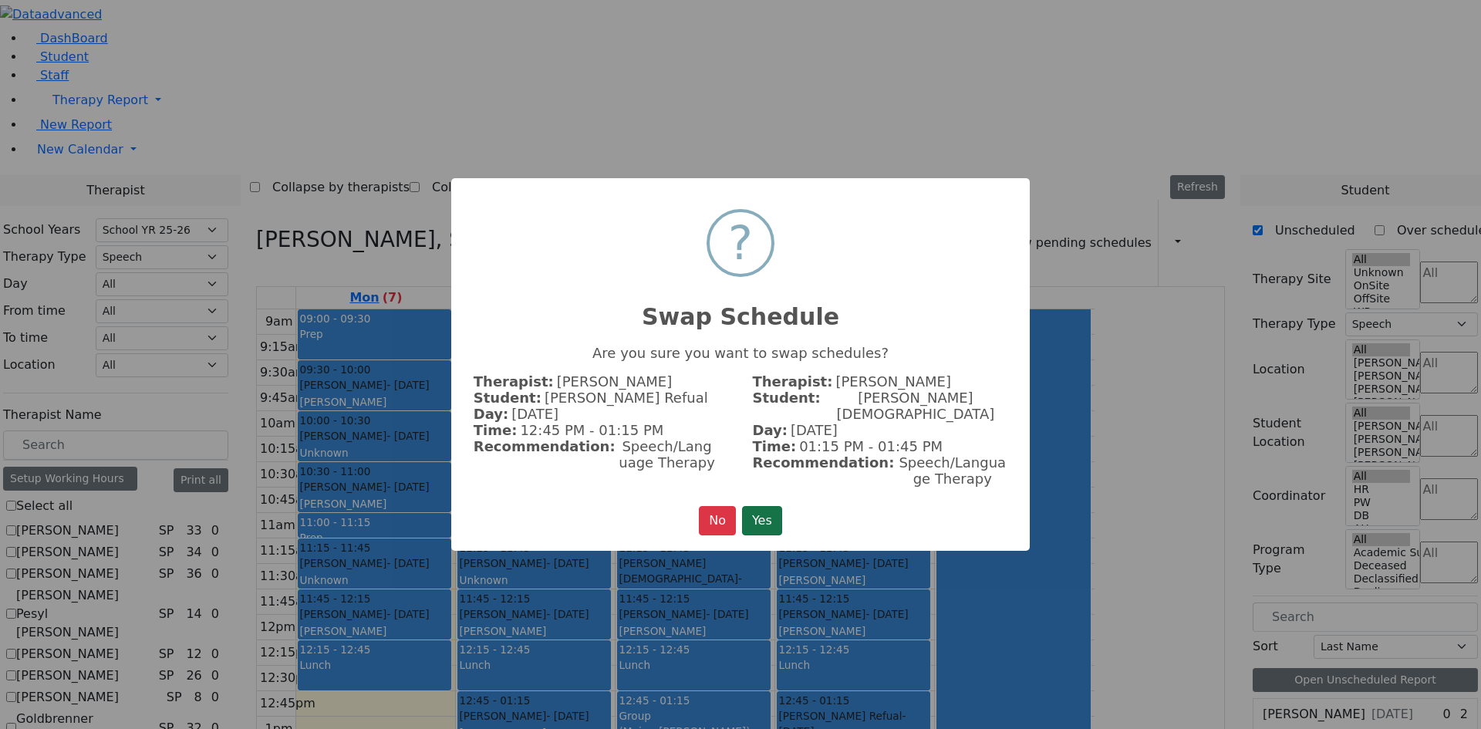
click at [770, 509] on button "Yes" at bounding box center [762, 520] width 40 height 29
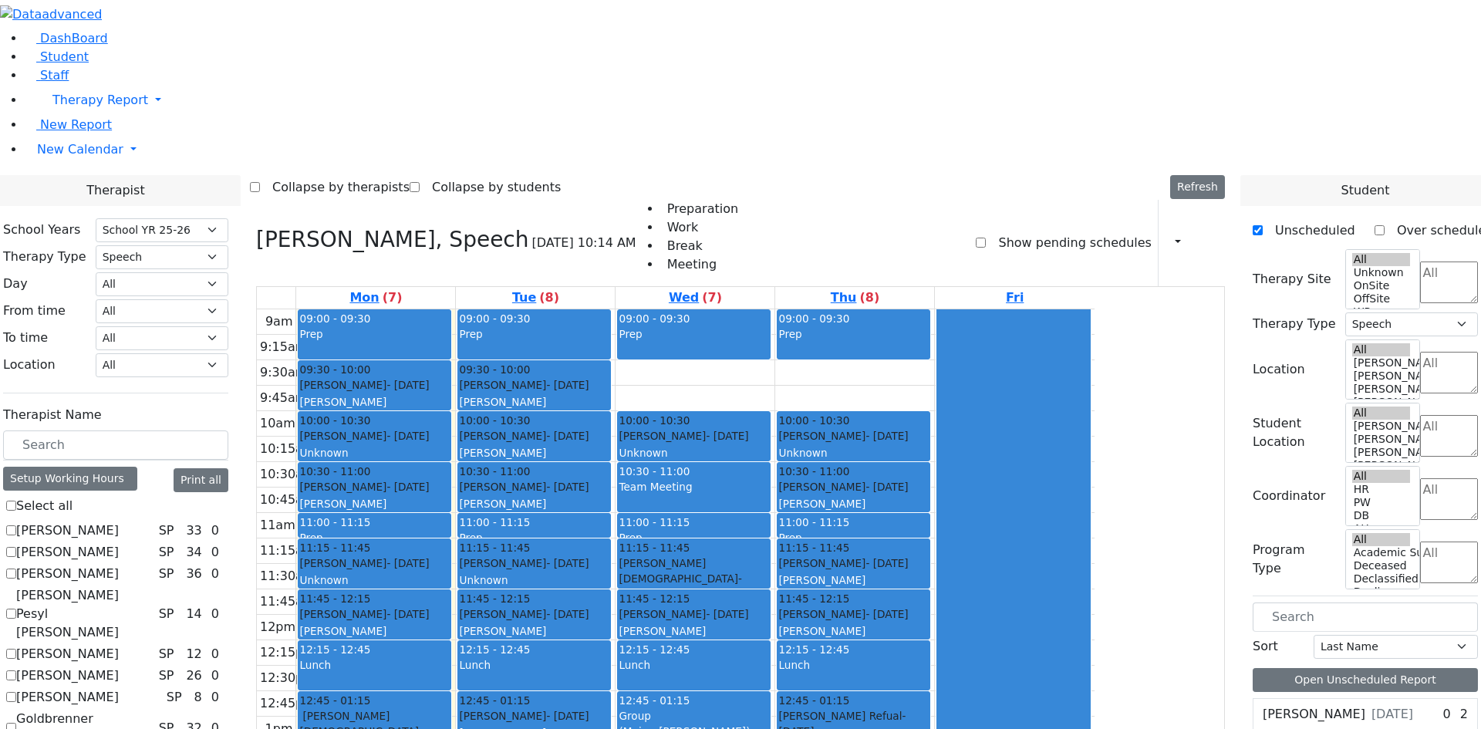
click at [422, 725] on span "- [DATE]" at bounding box center [360, 739] width 123 height 28
click at [544, 502] on button "Delete Selected Schedule" at bounding box center [604, 507] width 153 height 24
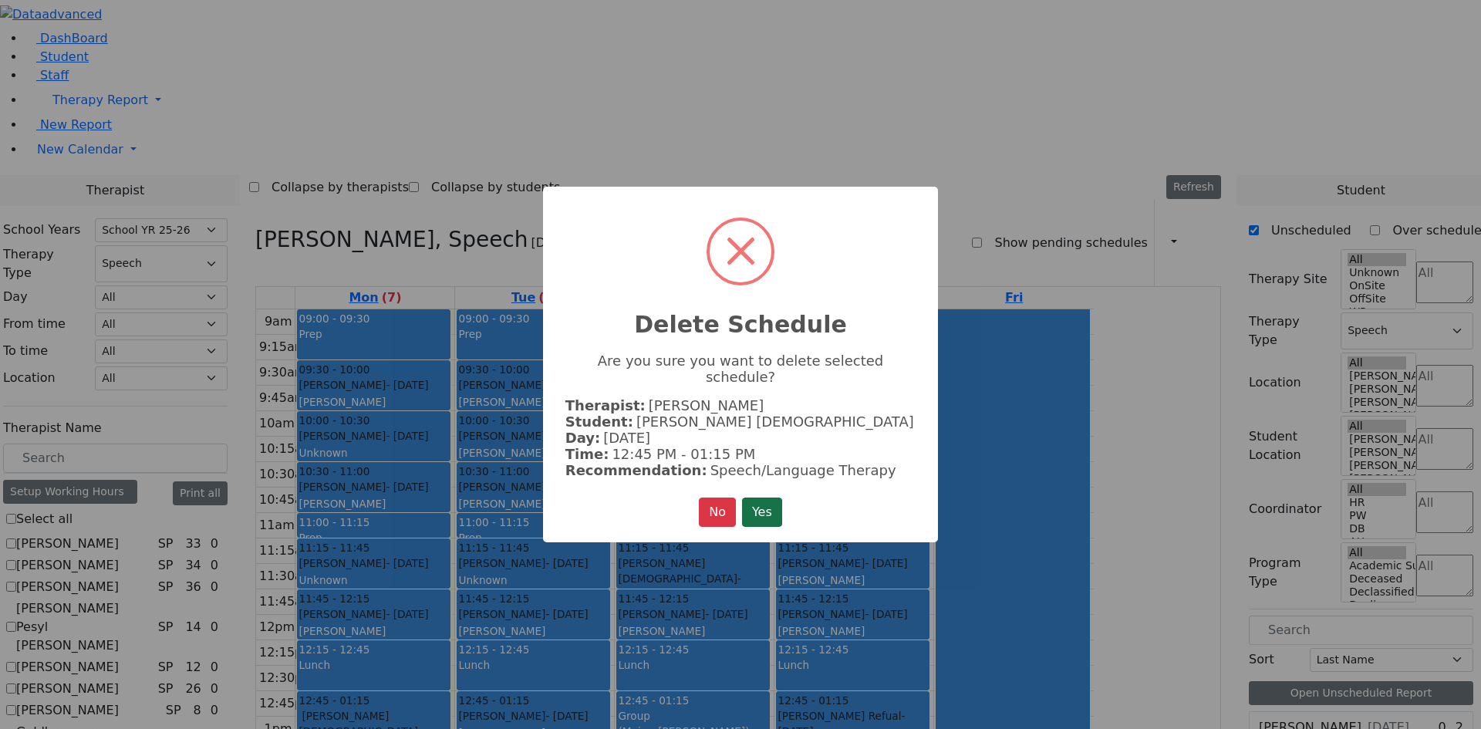
click at [767, 500] on button "Yes" at bounding box center [762, 511] width 40 height 29
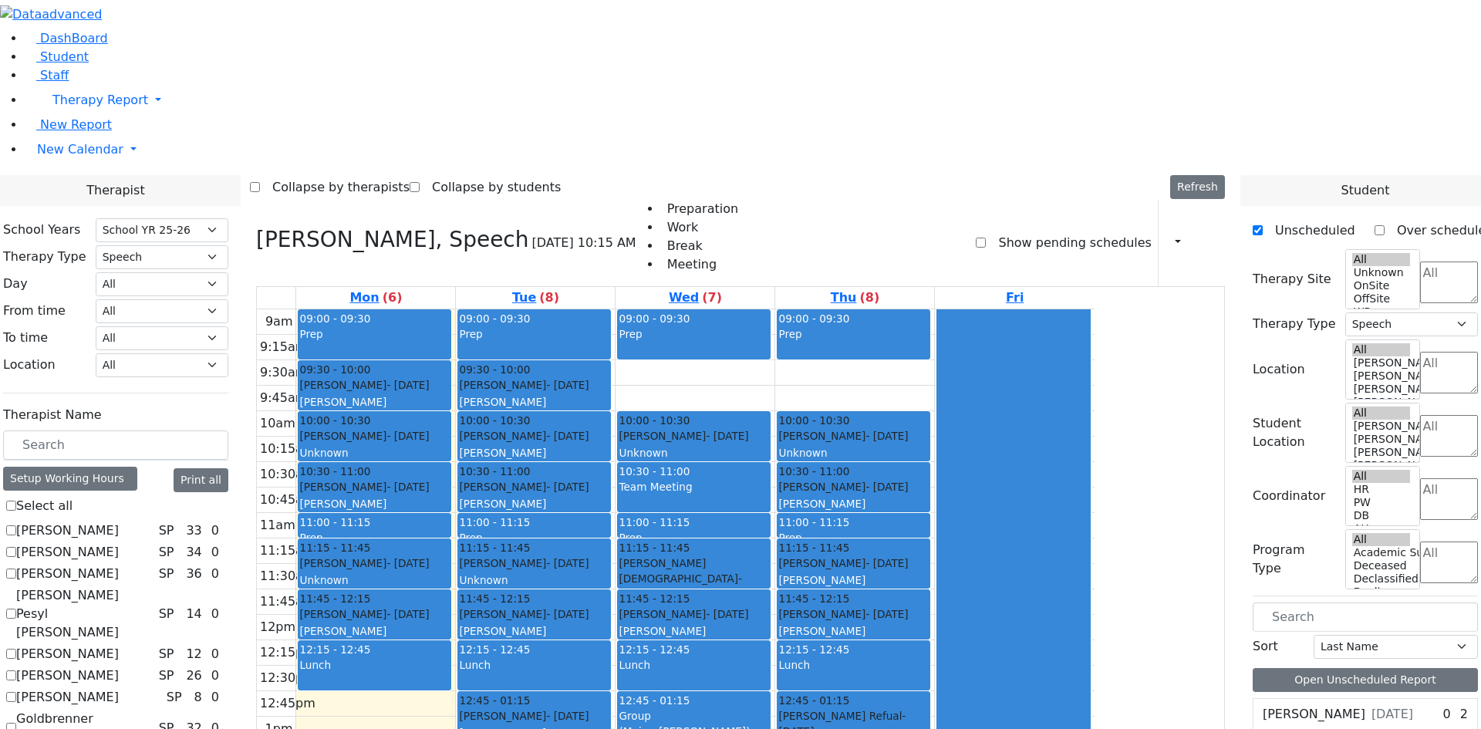
drag, startPoint x: 1327, startPoint y: 420, endPoint x: 605, endPoint y: 553, distance: 734.1
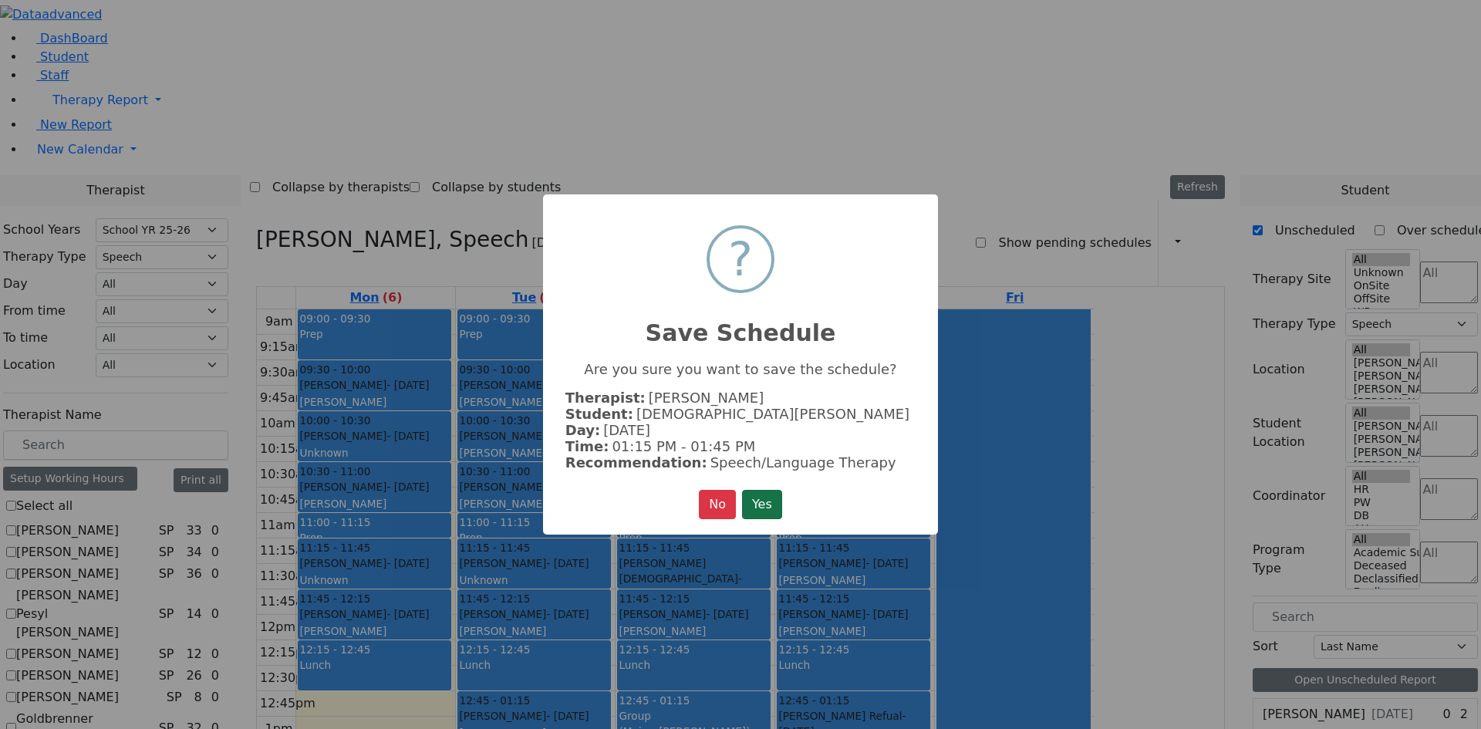
click at [767, 496] on button "Yes" at bounding box center [762, 504] width 40 height 29
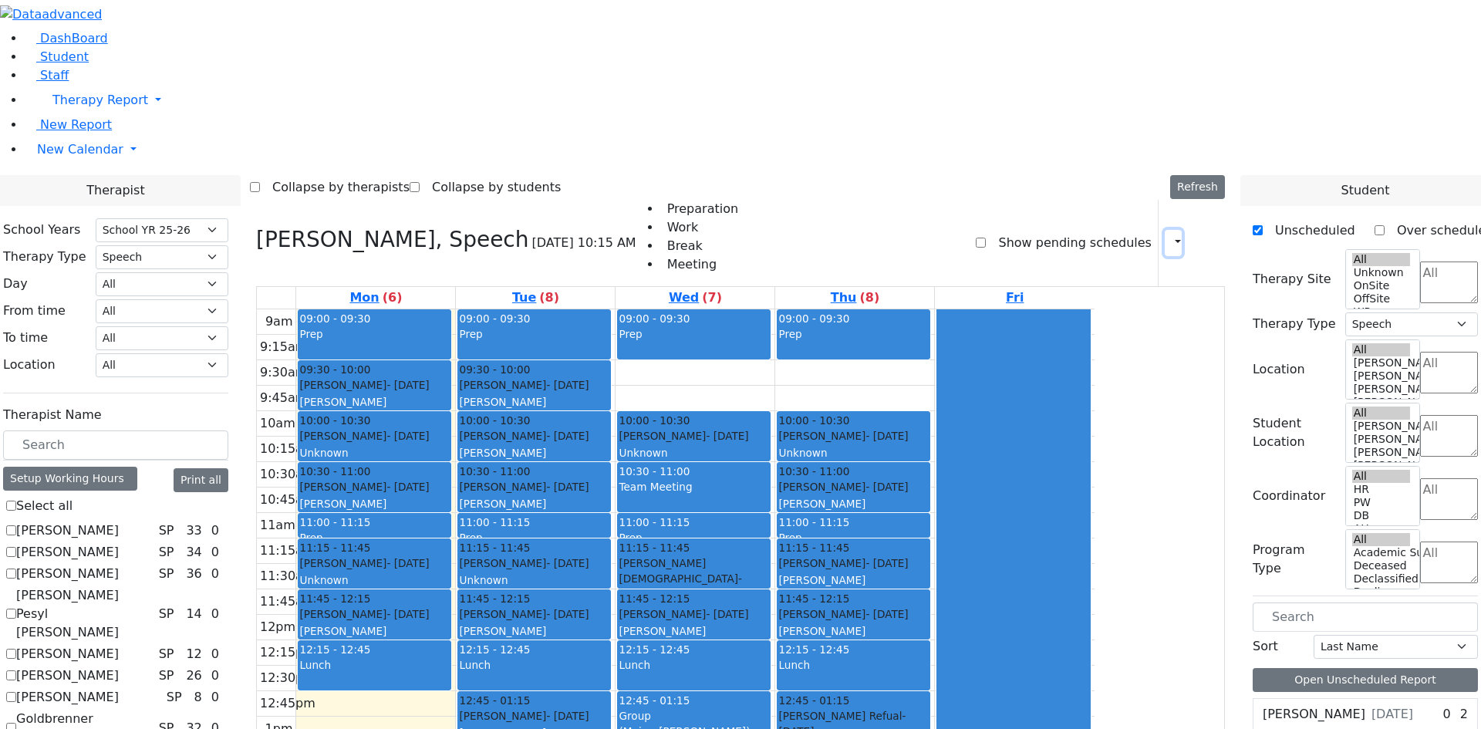
click at [1168, 235] on icon "button" at bounding box center [1168, 242] width 0 height 15
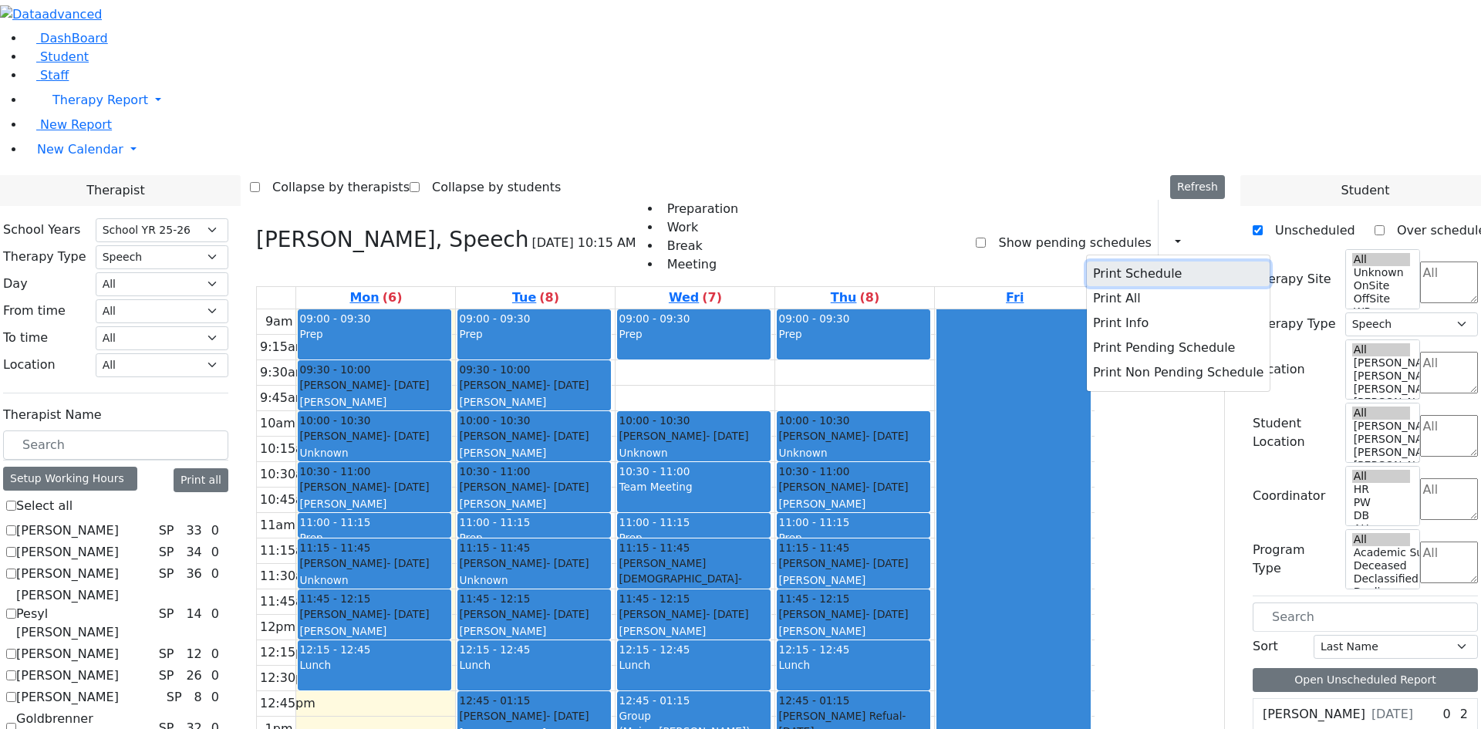
click at [1096, 261] on button "Print Schedule" at bounding box center [1178, 273] width 183 height 25
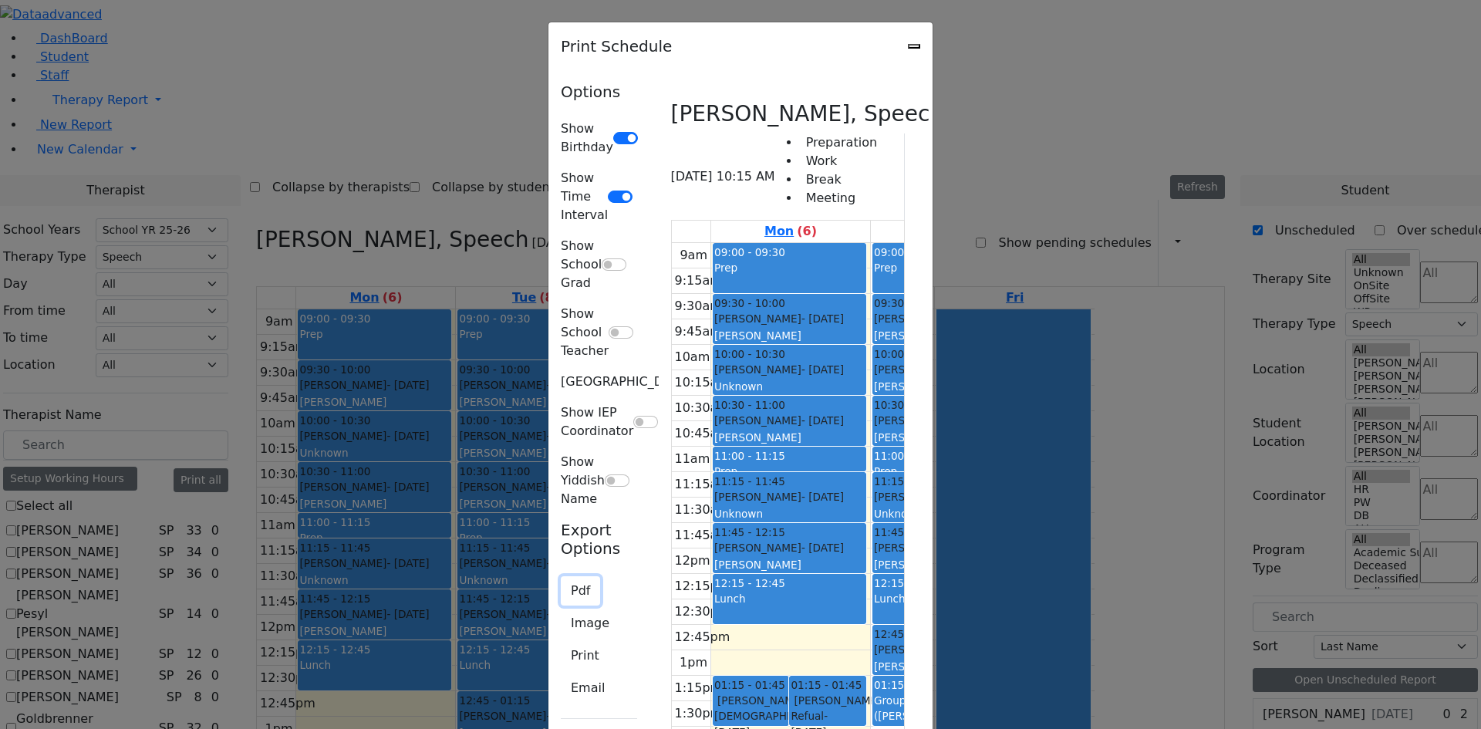
click at [561, 576] on button "Pdf" at bounding box center [580, 590] width 39 height 29
